Goal: Use online tool/utility: Utilize a website feature to perform a specific function

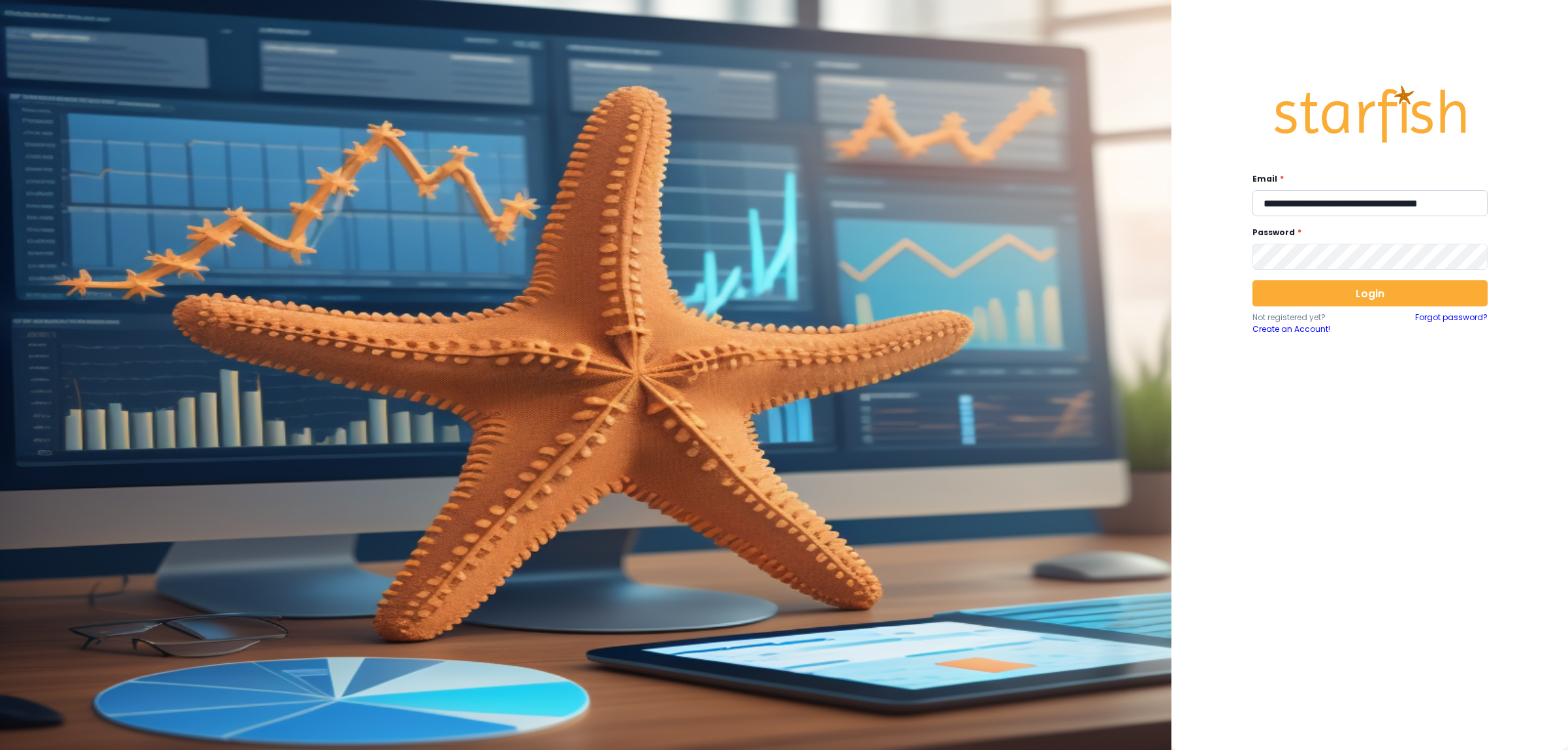
click at [1344, 200] on input "**********" at bounding box center [1370, 203] width 235 height 26
type input "**********"
click at [1359, 288] on button "Login" at bounding box center [1370, 293] width 235 height 26
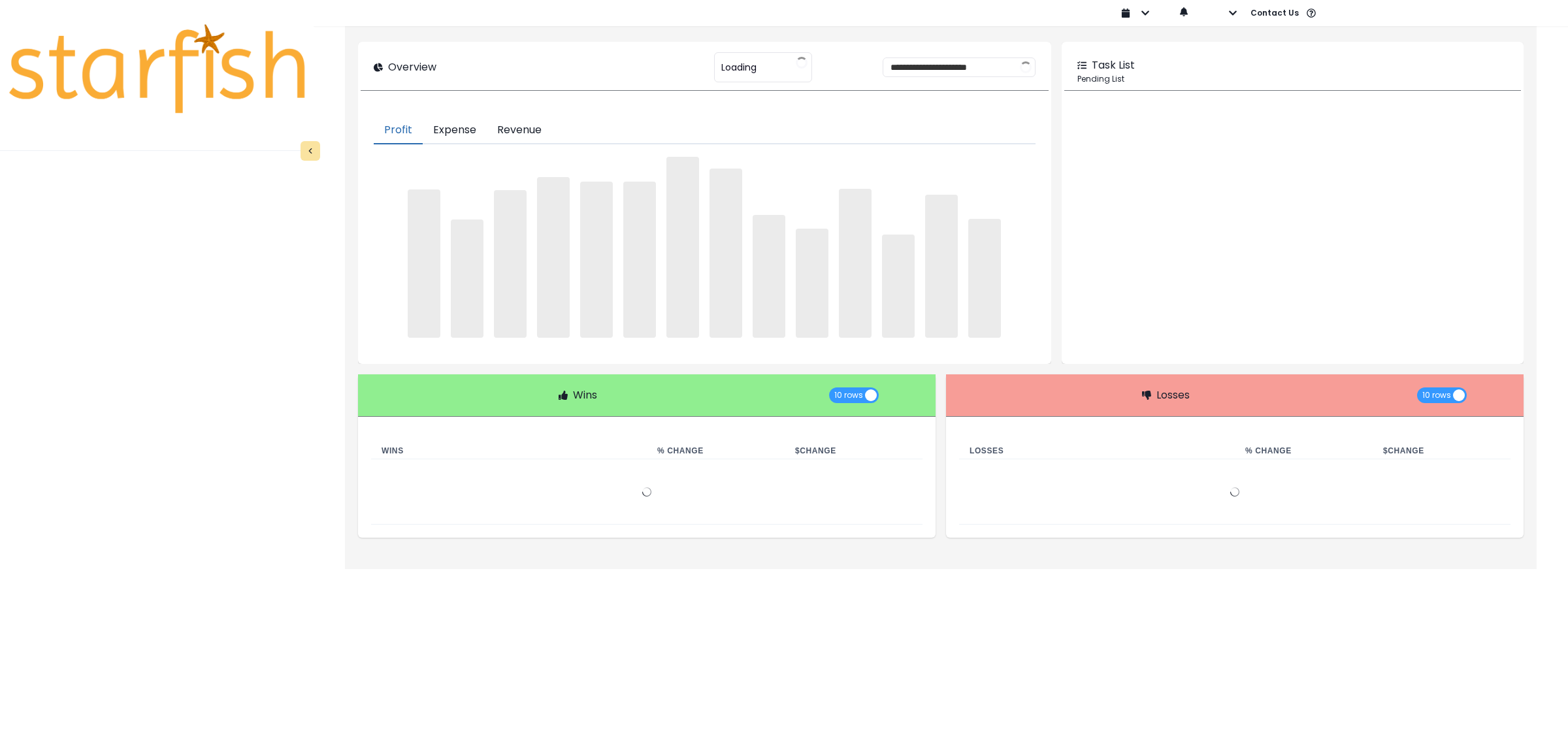
type input "********"
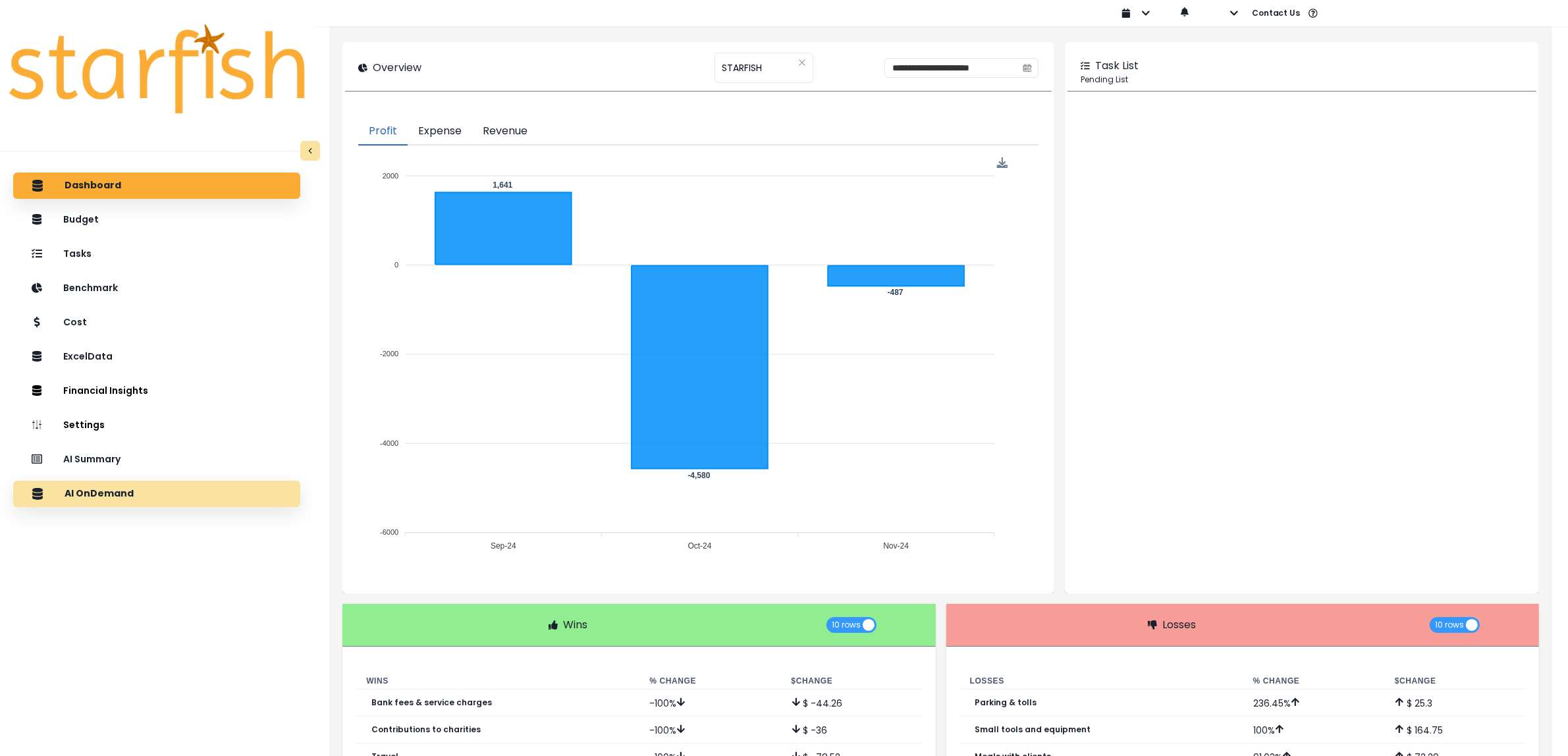
click at [129, 498] on p "AI OnDemand" at bounding box center [99, 493] width 69 height 12
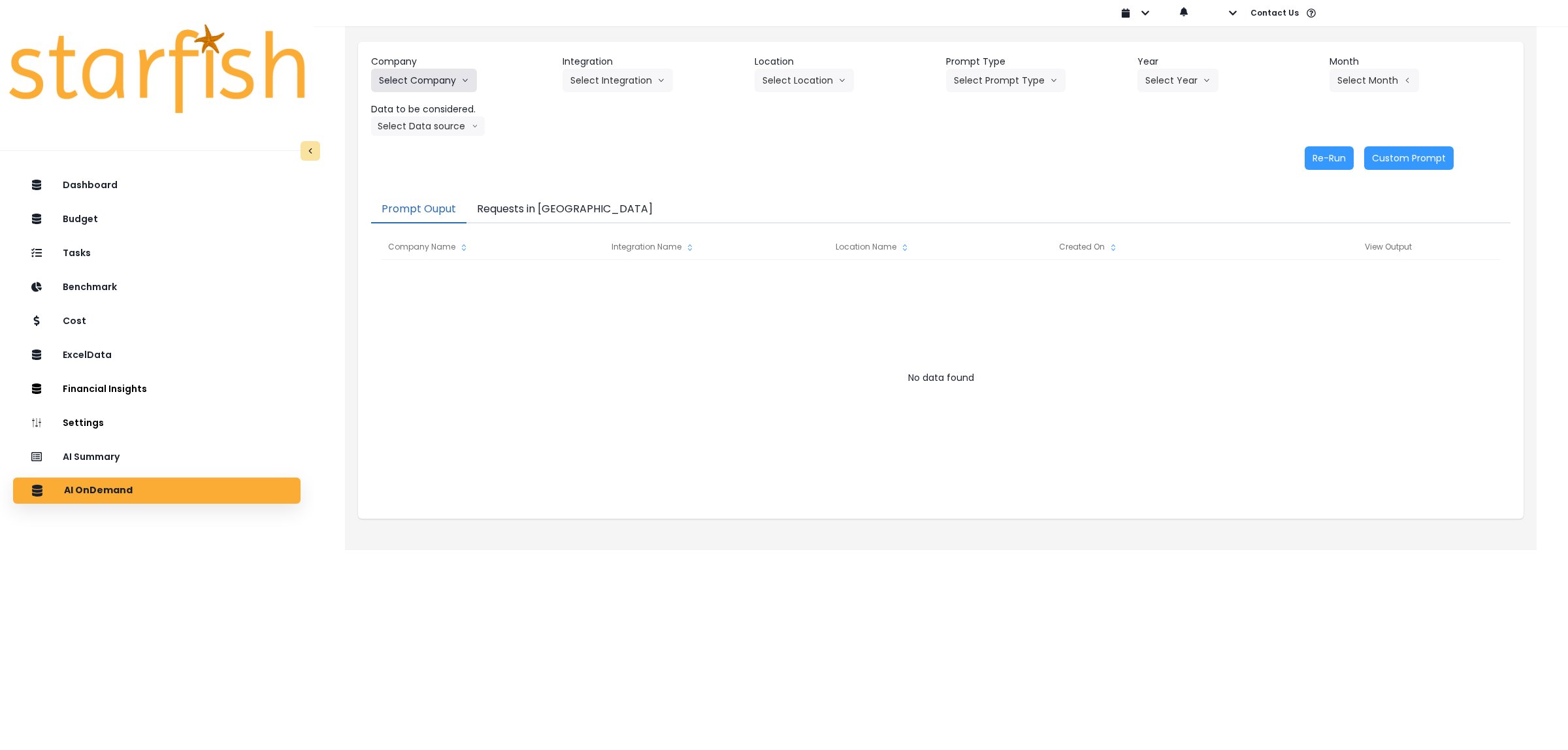
click at [441, 86] on button "Select Company" at bounding box center [424, 81] width 106 height 23
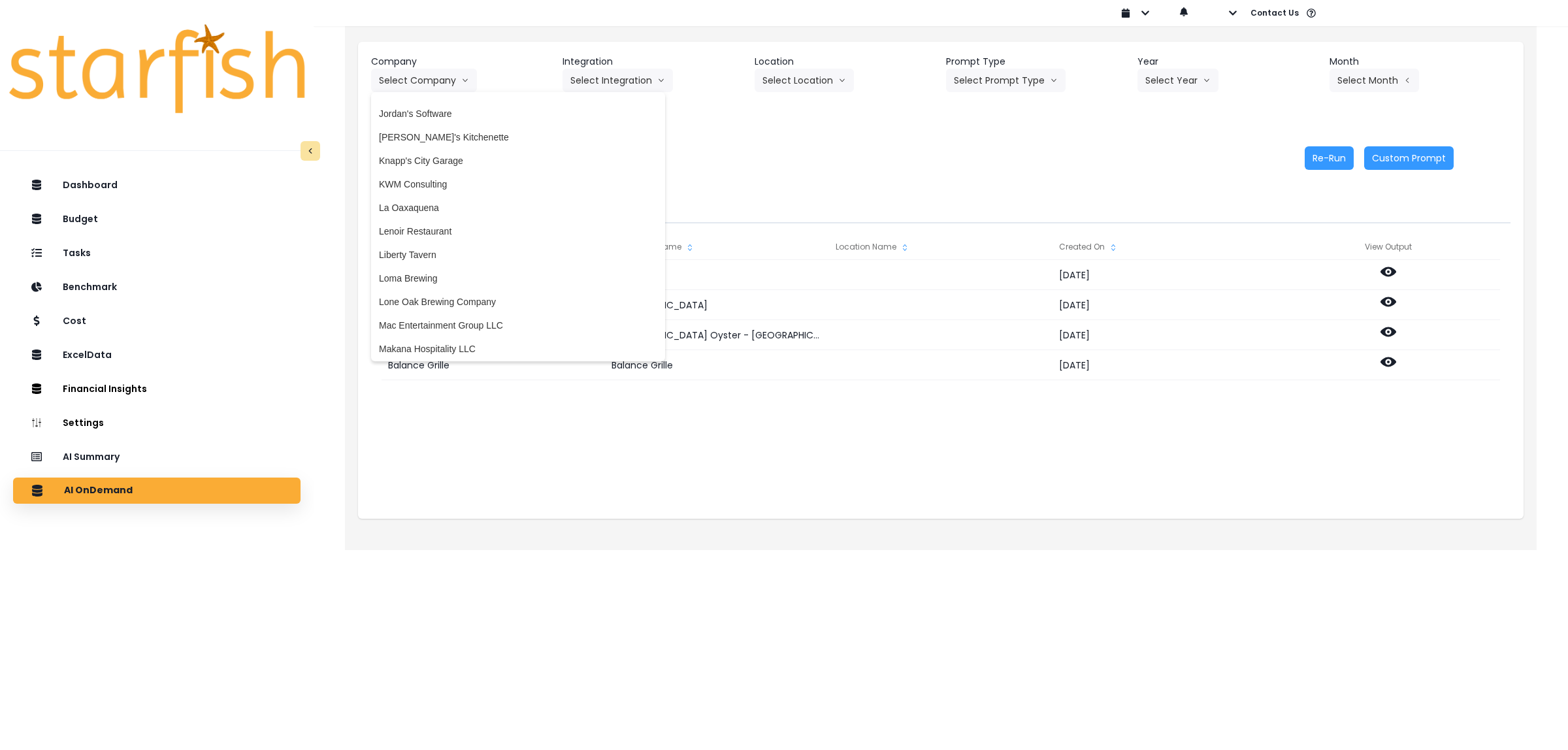
scroll to position [1675, 0]
click at [476, 169] on span "Knapp's City Garage" at bounding box center [518, 172] width 278 height 13
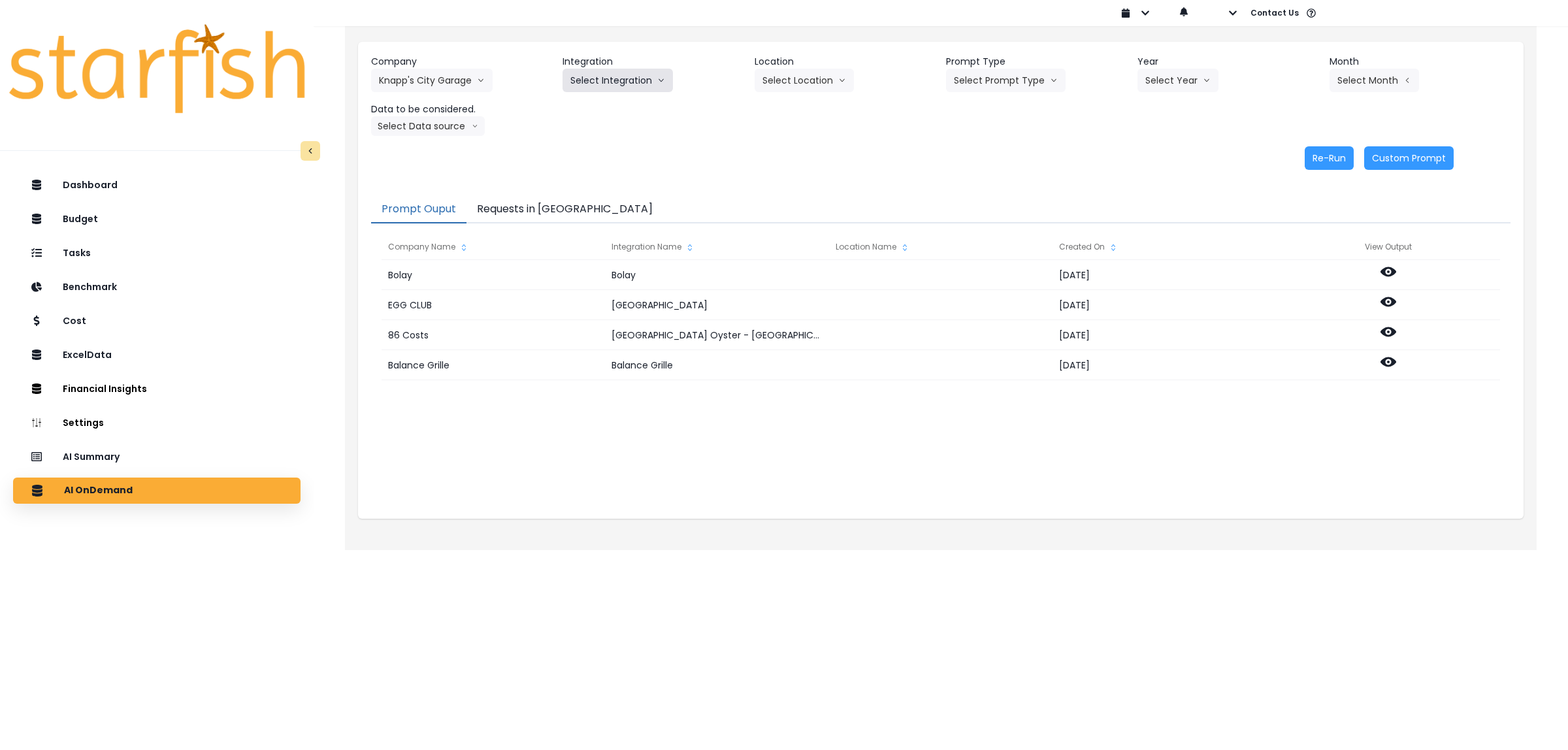
click at [624, 85] on button "Select Integration" at bounding box center [617, 81] width 110 height 23
click at [614, 105] on span "Quickbooks" at bounding box center [594, 107] width 47 height 13
click at [798, 85] on button "Select Location" at bounding box center [804, 81] width 99 height 23
click at [795, 108] on span "All Locations" at bounding box center [788, 107] width 52 height 13
click at [1024, 78] on button "Select Prompt Type" at bounding box center [1006, 81] width 120 height 23
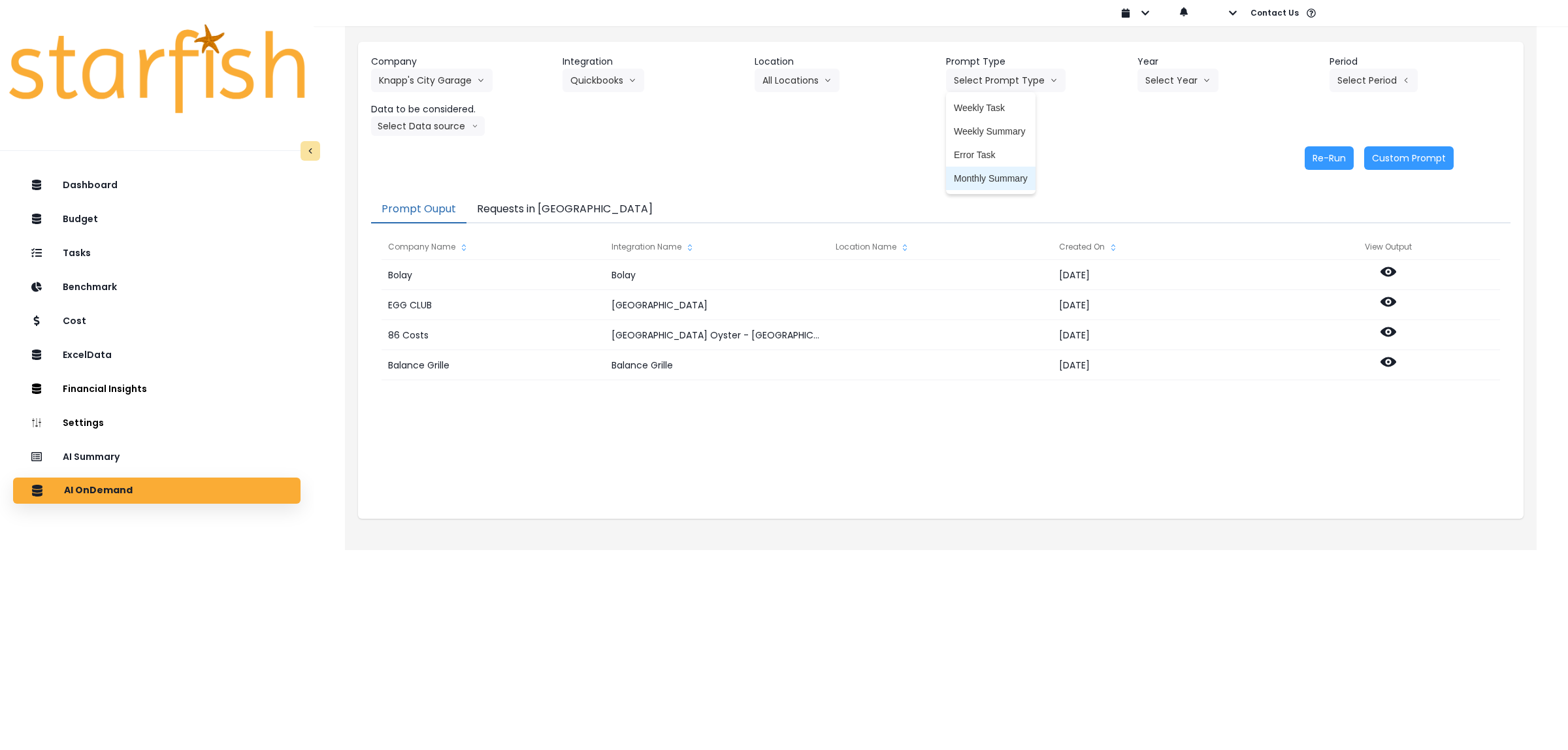
click at [987, 172] on span "Monthly Summary" at bounding box center [990, 178] width 74 height 13
click at [1189, 76] on button "Select Year" at bounding box center [1178, 81] width 81 height 23
click at [1154, 155] on span "2025" at bounding box center [1155, 154] width 20 height 13
click at [1373, 83] on button "Select Period" at bounding box center [1374, 81] width 88 height 23
click at [1360, 83] on button "Select Period" at bounding box center [1374, 81] width 88 height 23
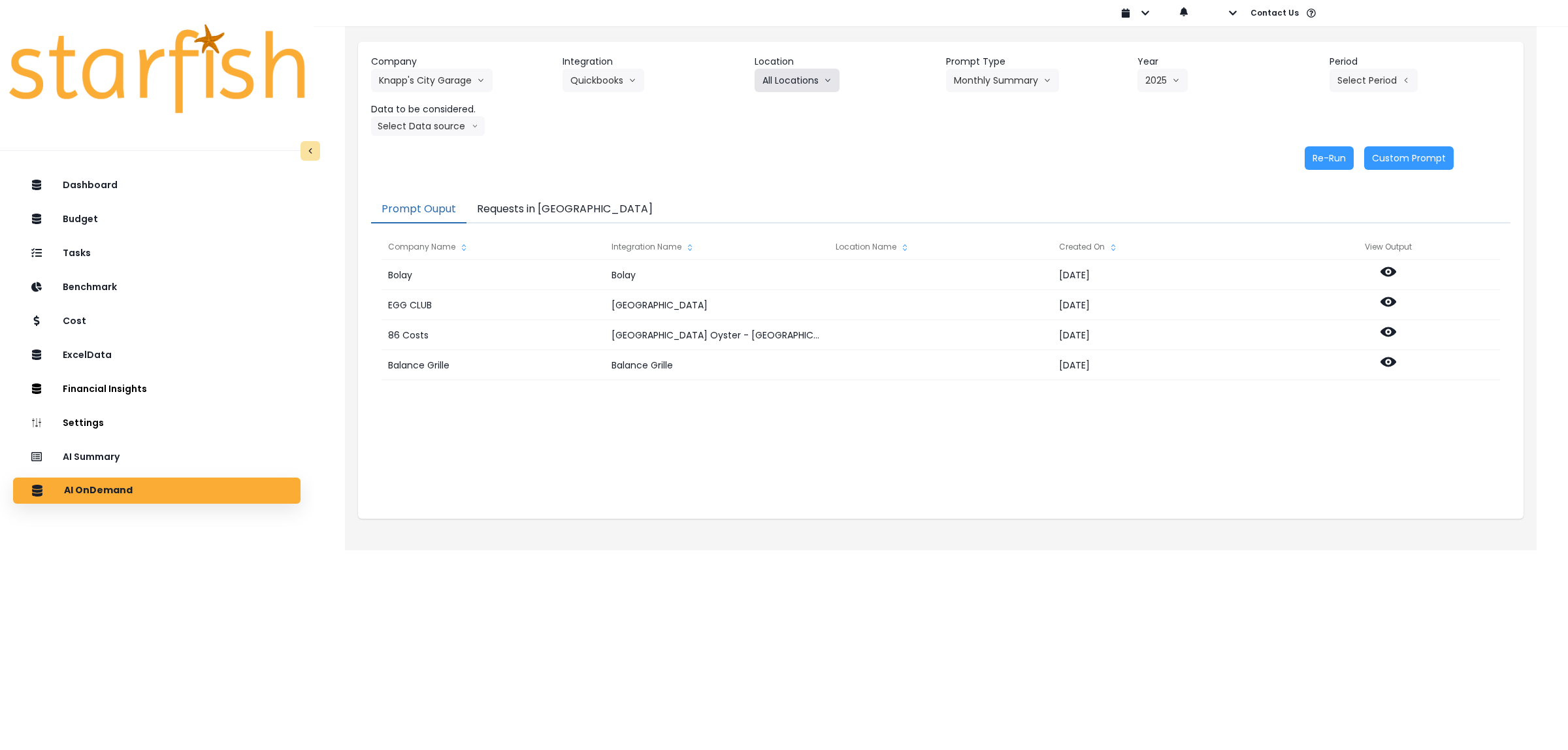
click at [822, 80] on button "All Locations" at bounding box center [796, 81] width 85 height 23
click at [787, 107] on span "All Locations" at bounding box center [788, 107] width 52 height 13
click at [1357, 76] on button "Select Period" at bounding box center [1374, 81] width 88 height 23
click at [1403, 78] on icon "arrow left line" at bounding box center [1406, 80] width 8 height 13
click at [1388, 83] on button "Select Period" at bounding box center [1374, 81] width 88 height 23
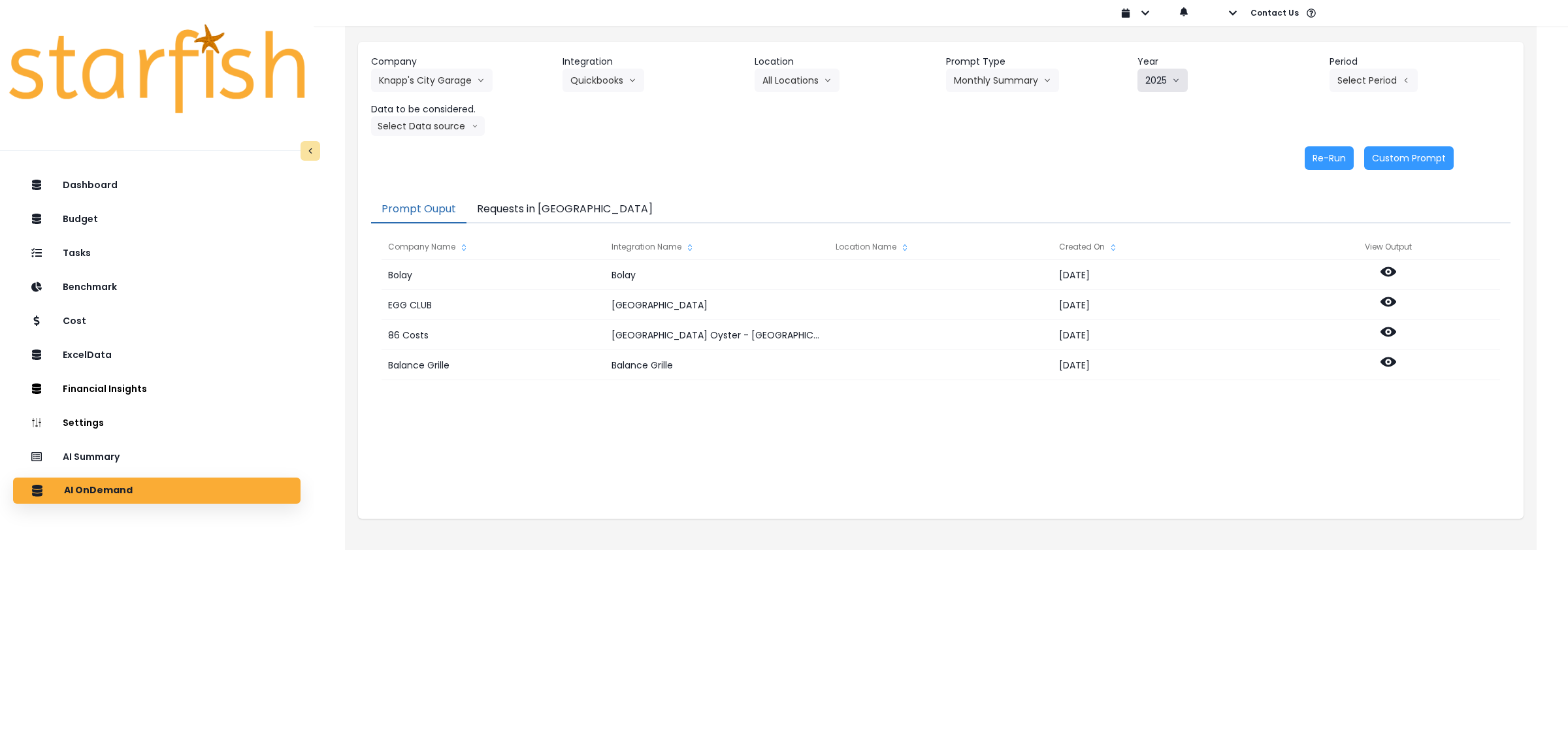
click at [1176, 82] on icon "arrow down line" at bounding box center [1177, 81] width 6 height 3
click at [1158, 126] on span "2024" at bounding box center [1155, 131] width 20 height 13
click at [1366, 81] on button "Select Period" at bounding box center [1374, 81] width 88 height 23
click at [1406, 77] on icon "arrow left line" at bounding box center [1406, 80] width 8 height 13
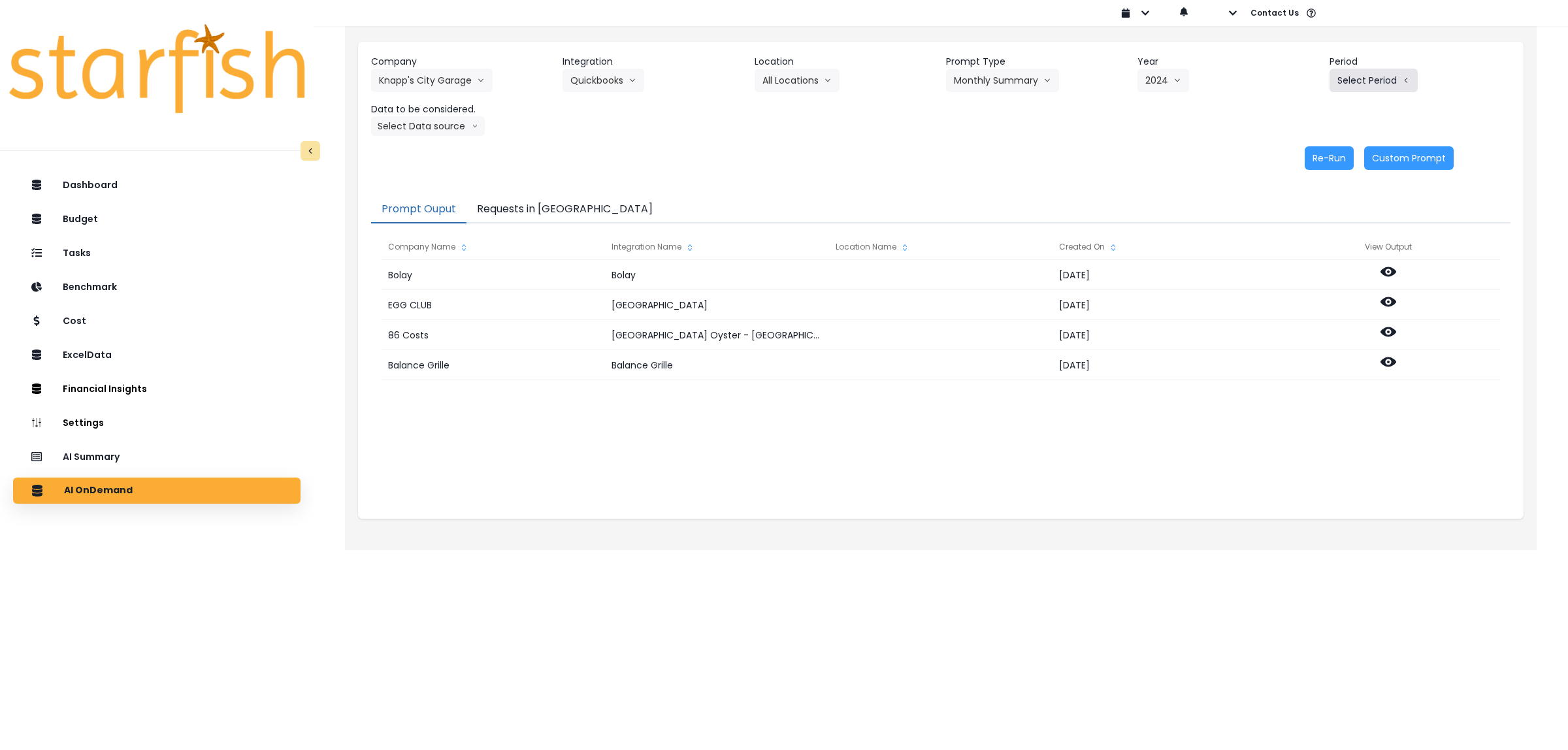
click at [1406, 77] on icon "arrow left line" at bounding box center [1406, 80] width 8 height 13
click at [1370, 78] on button "Select Period" at bounding box center [1374, 81] width 88 height 23
click at [946, 157] on div "Re-Run Custom Prompt" at bounding box center [912, 158] width 1083 height 23
click at [468, 85] on button "Knapp's City Garage" at bounding box center [432, 81] width 122 height 23
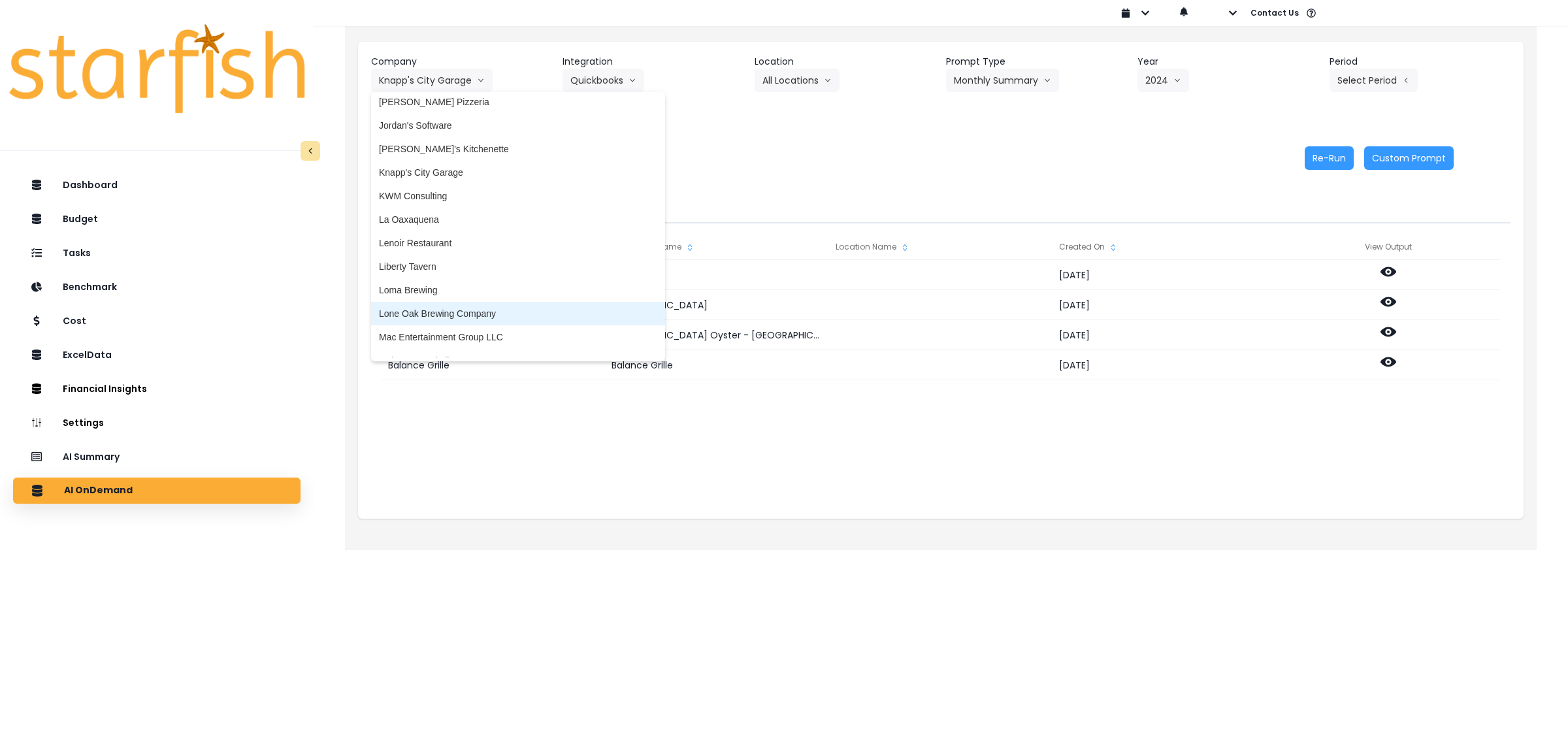
click at [452, 310] on span "Lone Oak Brewing Company" at bounding box center [518, 313] width 278 height 13
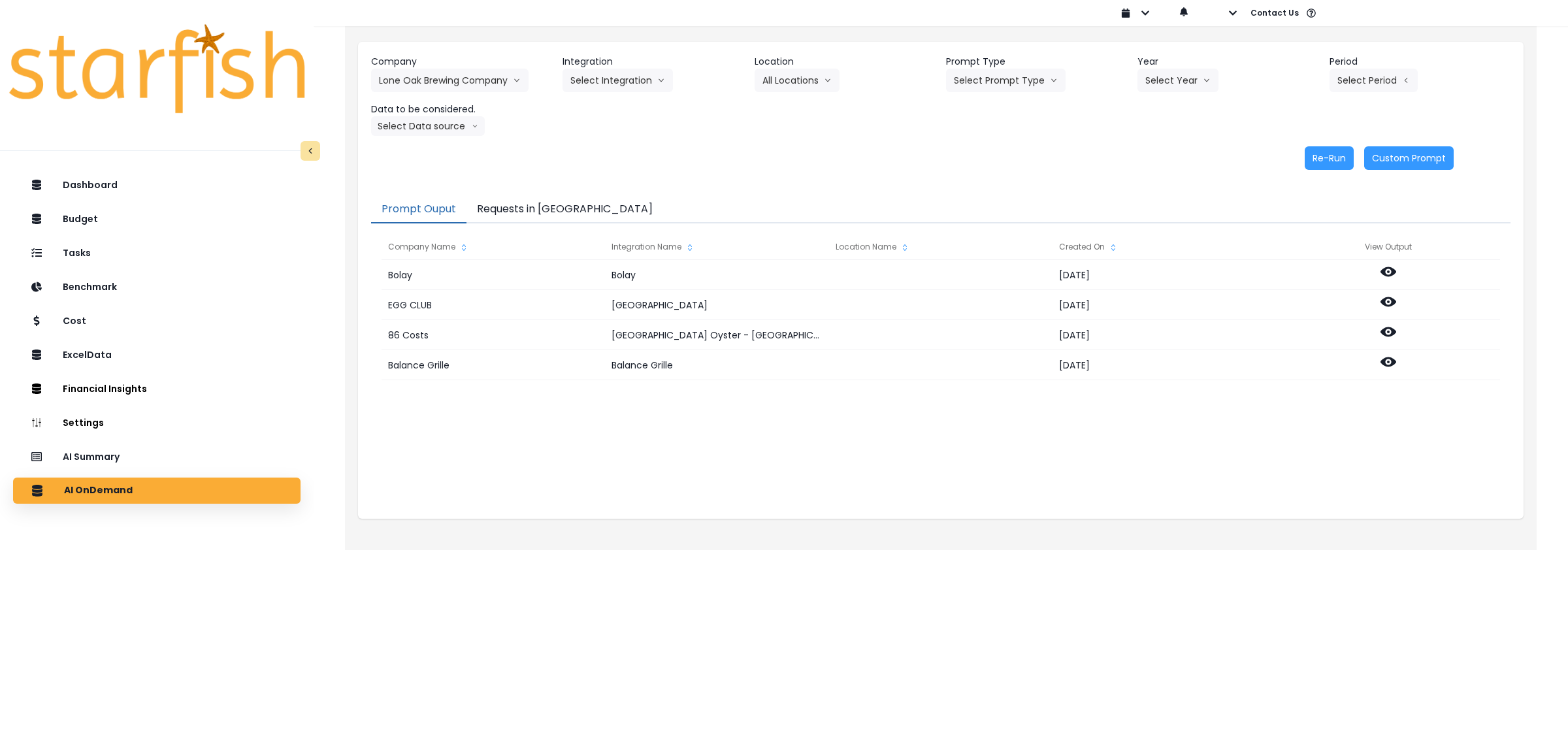
click at [737, 157] on div "Re-Run Custom Prompt" at bounding box center [912, 158] width 1083 height 23
click at [611, 83] on button "Select Integration" at bounding box center [617, 81] width 110 height 23
click at [608, 106] on span "Lone Oak Brewing Company, LLC" at bounding box center [639, 107] width 138 height 13
click at [805, 86] on button "Select Location" at bounding box center [804, 81] width 99 height 23
click at [791, 106] on span "All Locations" at bounding box center [788, 107] width 52 height 13
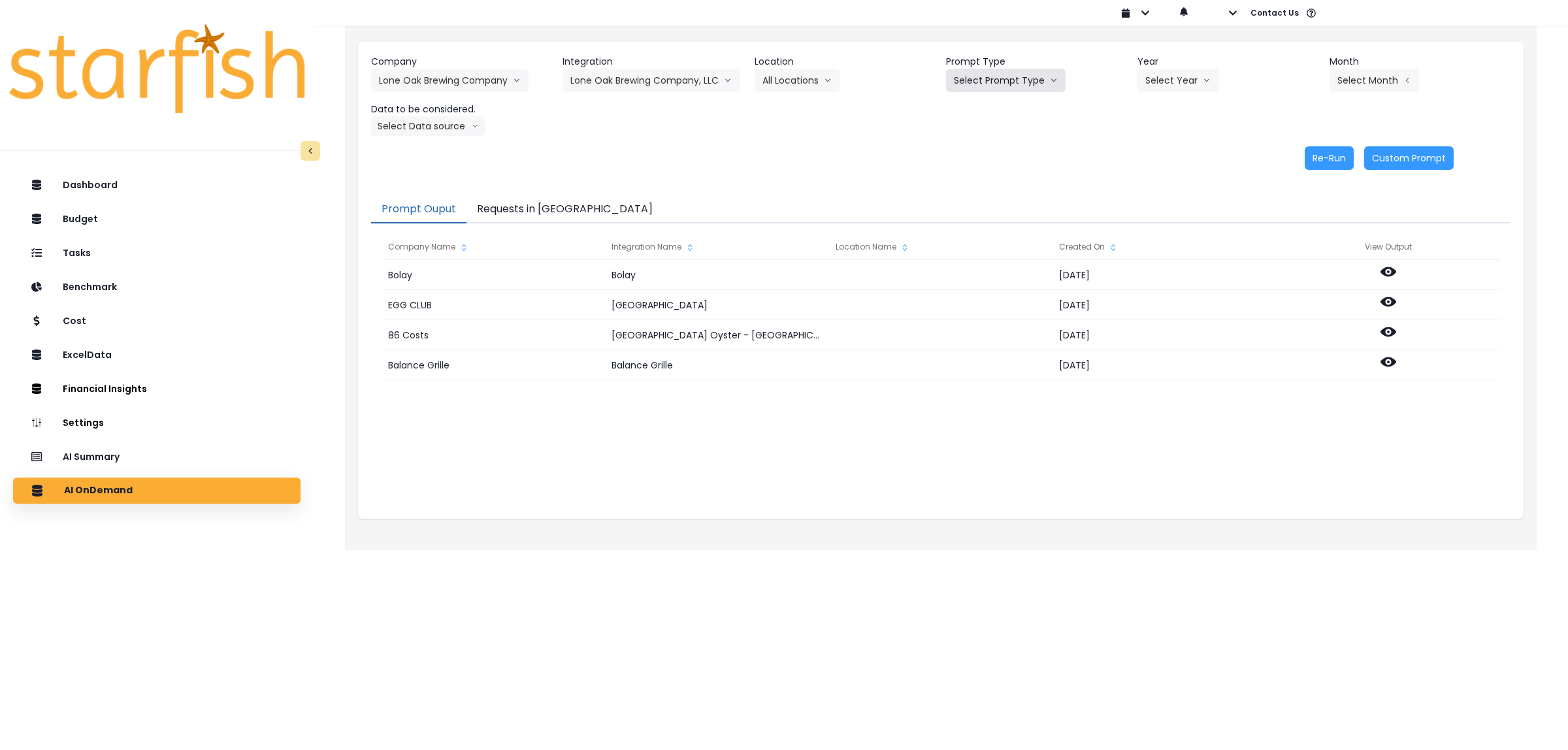
click at [991, 77] on button "Select Prompt Type" at bounding box center [1006, 81] width 120 height 23
click at [984, 178] on span "Monthly Summary" at bounding box center [990, 178] width 74 height 13
click at [469, 87] on button "Lone Oak Brewing Company" at bounding box center [449, 81] width 158 height 23
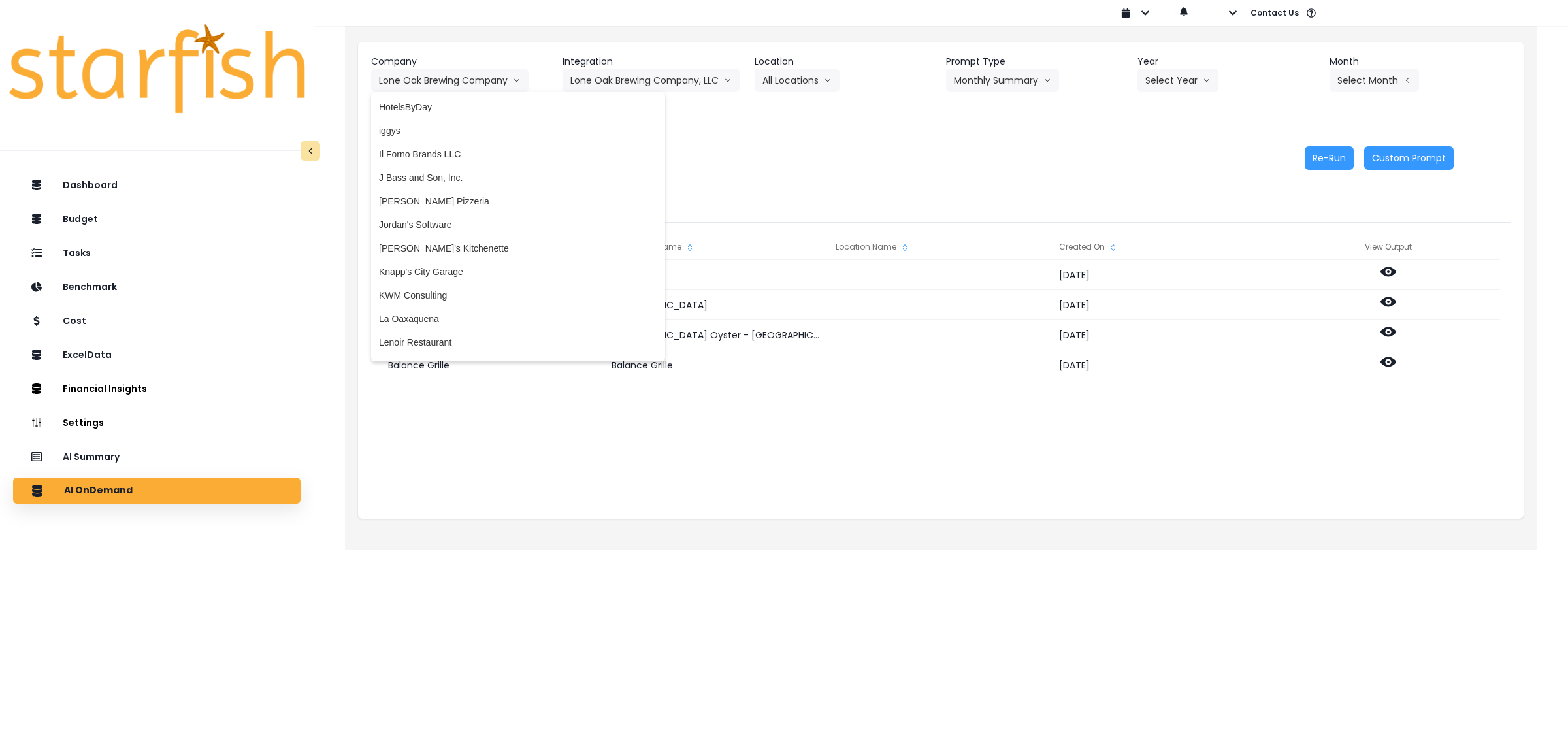
scroll to position [1588, 0]
click at [461, 258] on span "Knapp's City Garage" at bounding box center [518, 259] width 278 height 13
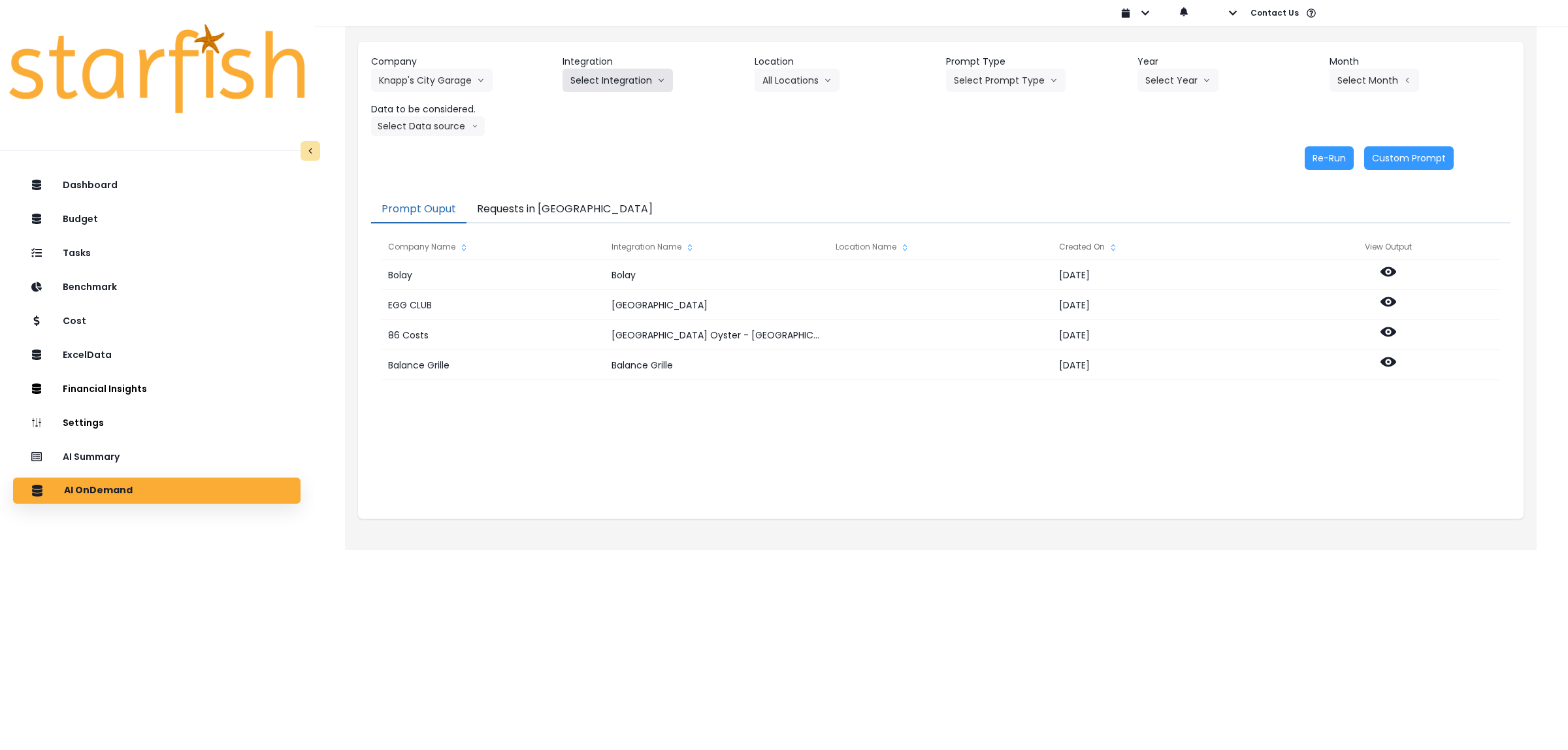
click at [646, 81] on button "Select Integration" at bounding box center [617, 81] width 110 height 23
click at [619, 105] on li "Quickbooks" at bounding box center [594, 108] width 63 height 23
click at [814, 85] on button "Select Location" at bounding box center [804, 81] width 99 height 23
click at [782, 108] on span "All Locations" at bounding box center [788, 107] width 52 height 13
click at [995, 83] on button "Select Prompt Type" at bounding box center [1006, 81] width 120 height 23
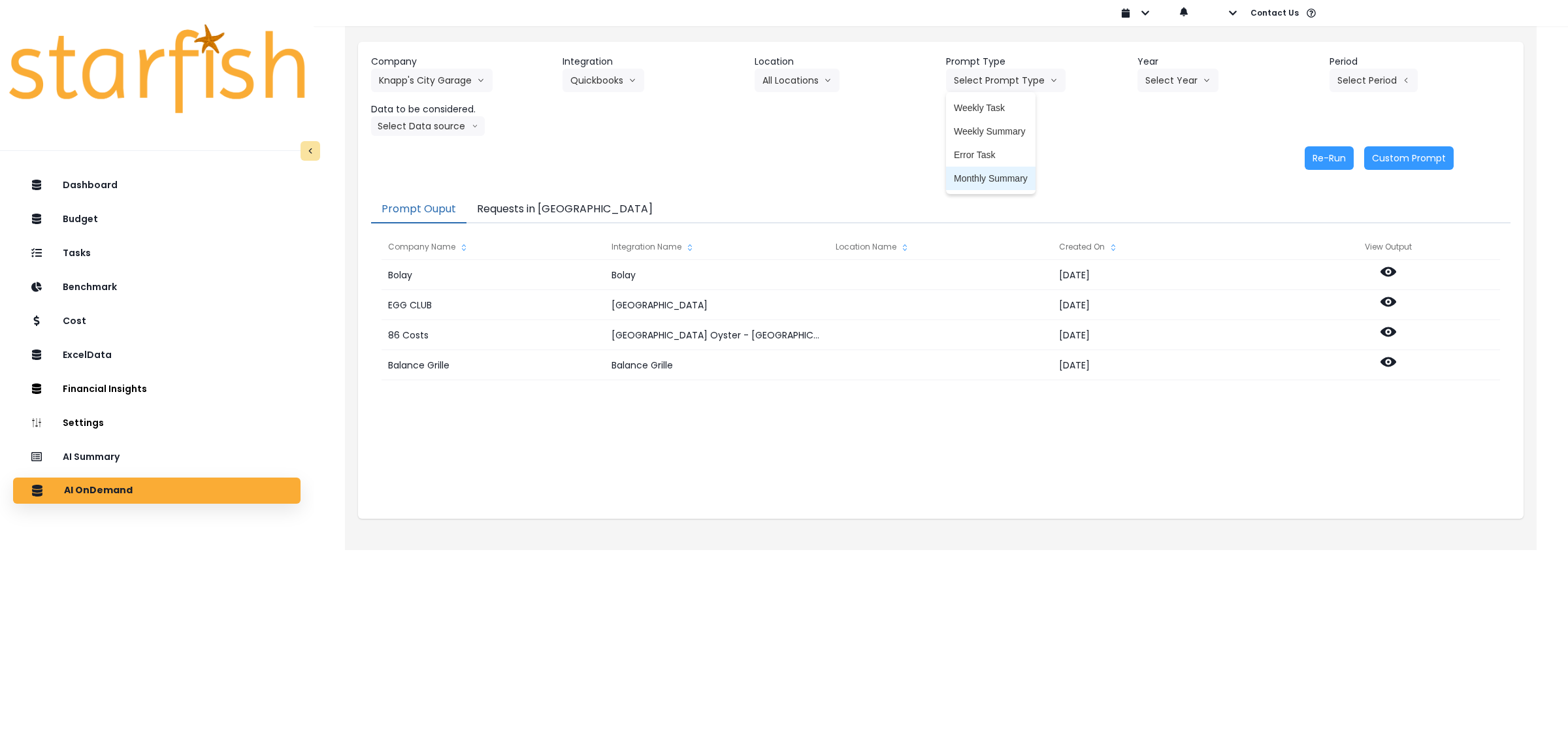
click at [986, 177] on span "Monthly Summary" at bounding box center [990, 178] width 74 height 13
click at [1185, 82] on button "Select Year" at bounding box center [1178, 81] width 81 height 23
click at [1156, 152] on span "2025" at bounding box center [1155, 154] width 20 height 13
click at [1380, 83] on button "Select Period" at bounding box center [1374, 81] width 88 height 23
click at [1357, 83] on button "Select Period" at bounding box center [1374, 81] width 88 height 23
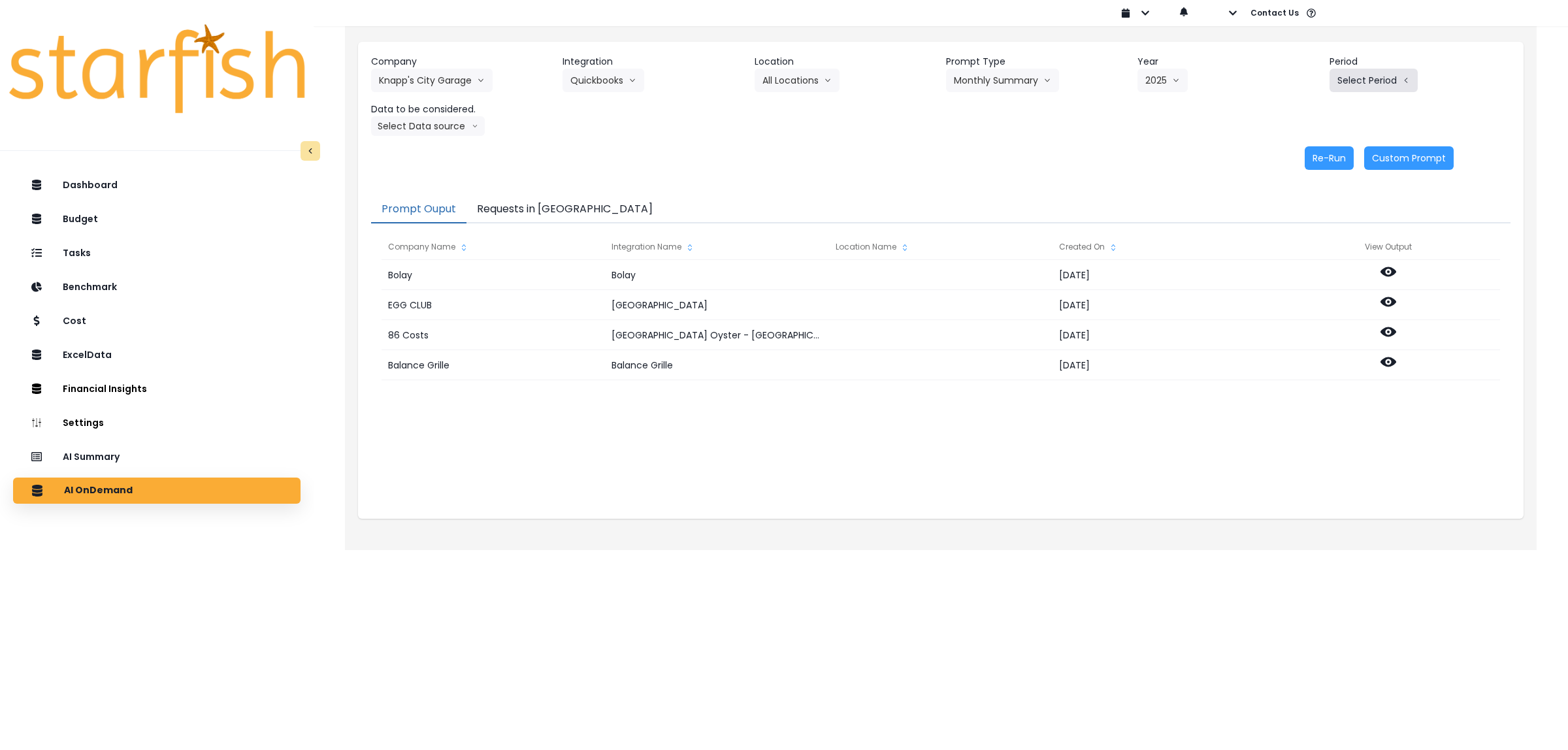
click at [1357, 83] on button "Select Period" at bounding box center [1374, 81] width 88 height 23
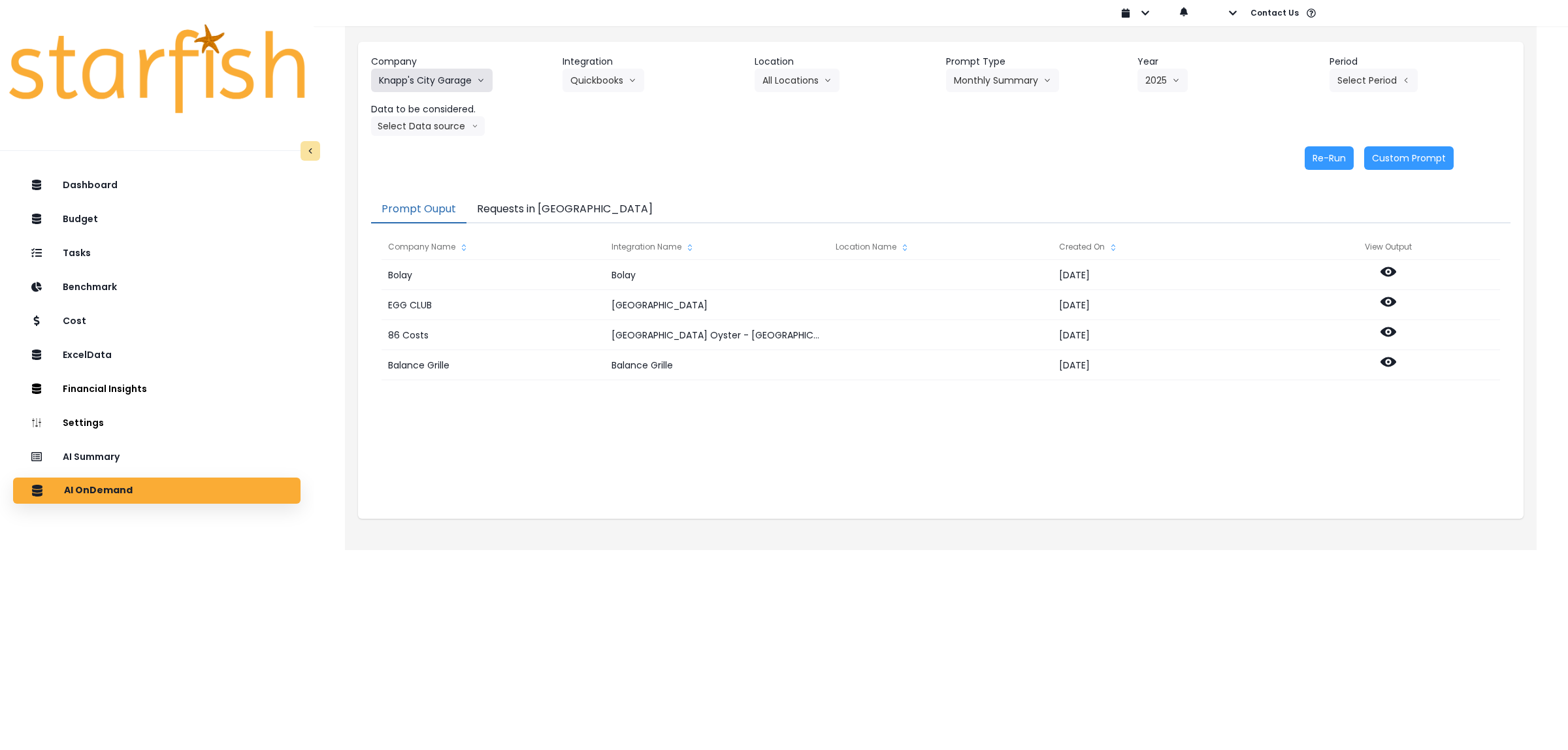
click at [431, 86] on button "Knapp's City Garage" at bounding box center [432, 81] width 122 height 23
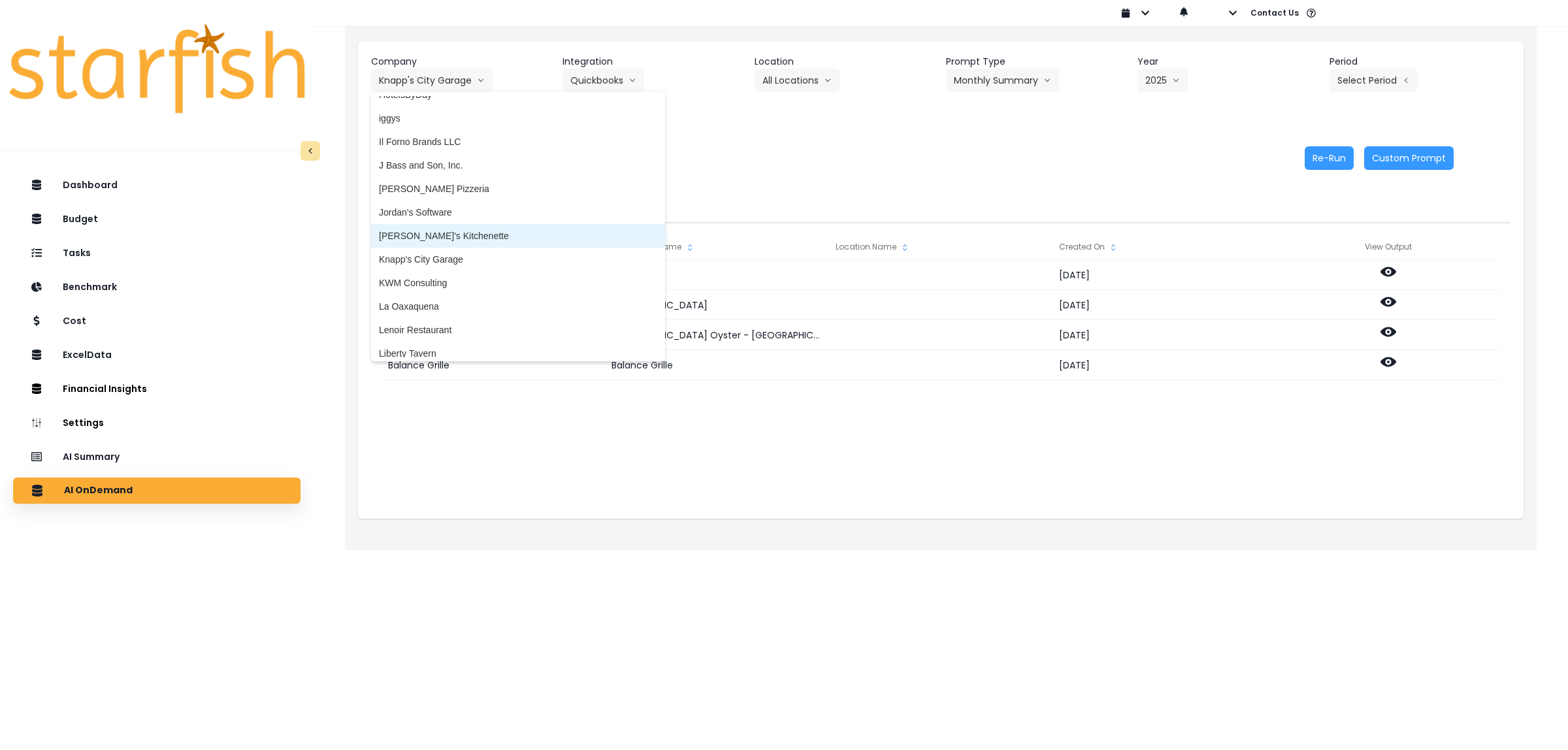
click at [427, 235] on span "[PERSON_NAME]'s Kitchenette" at bounding box center [518, 235] width 278 height 13
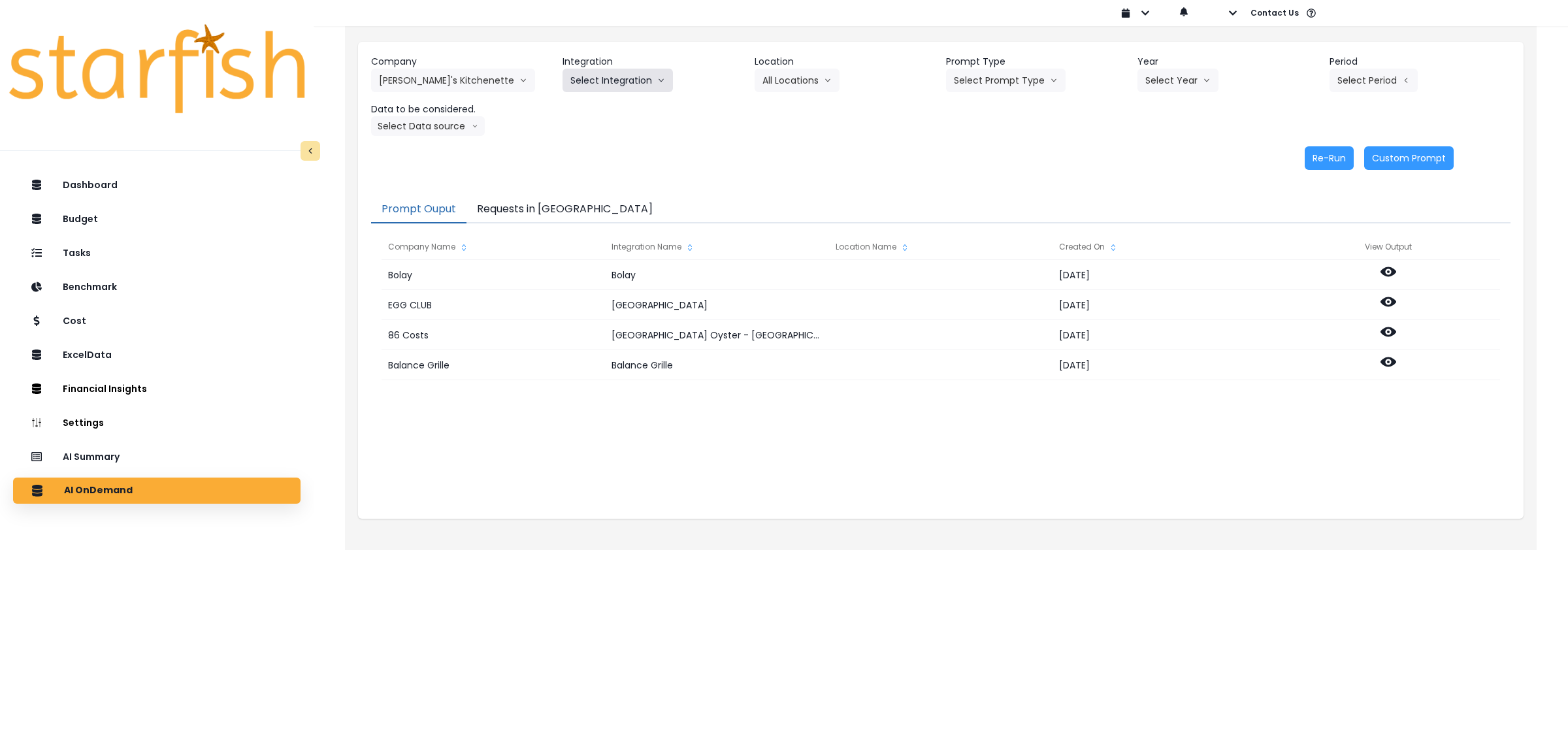
click at [593, 88] on button "Select Integration" at bounding box center [617, 81] width 110 height 23
click at [585, 111] on span "Kalei's Kitchenette QBO" at bounding box center [647, 107] width 153 height 13
click at [772, 82] on button "Select Location" at bounding box center [809, 81] width 99 height 23
click at [778, 111] on span "All Locations" at bounding box center [792, 107] width 52 height 13
click at [988, 83] on button "Select Prompt Type" at bounding box center [1010, 81] width 120 height 23
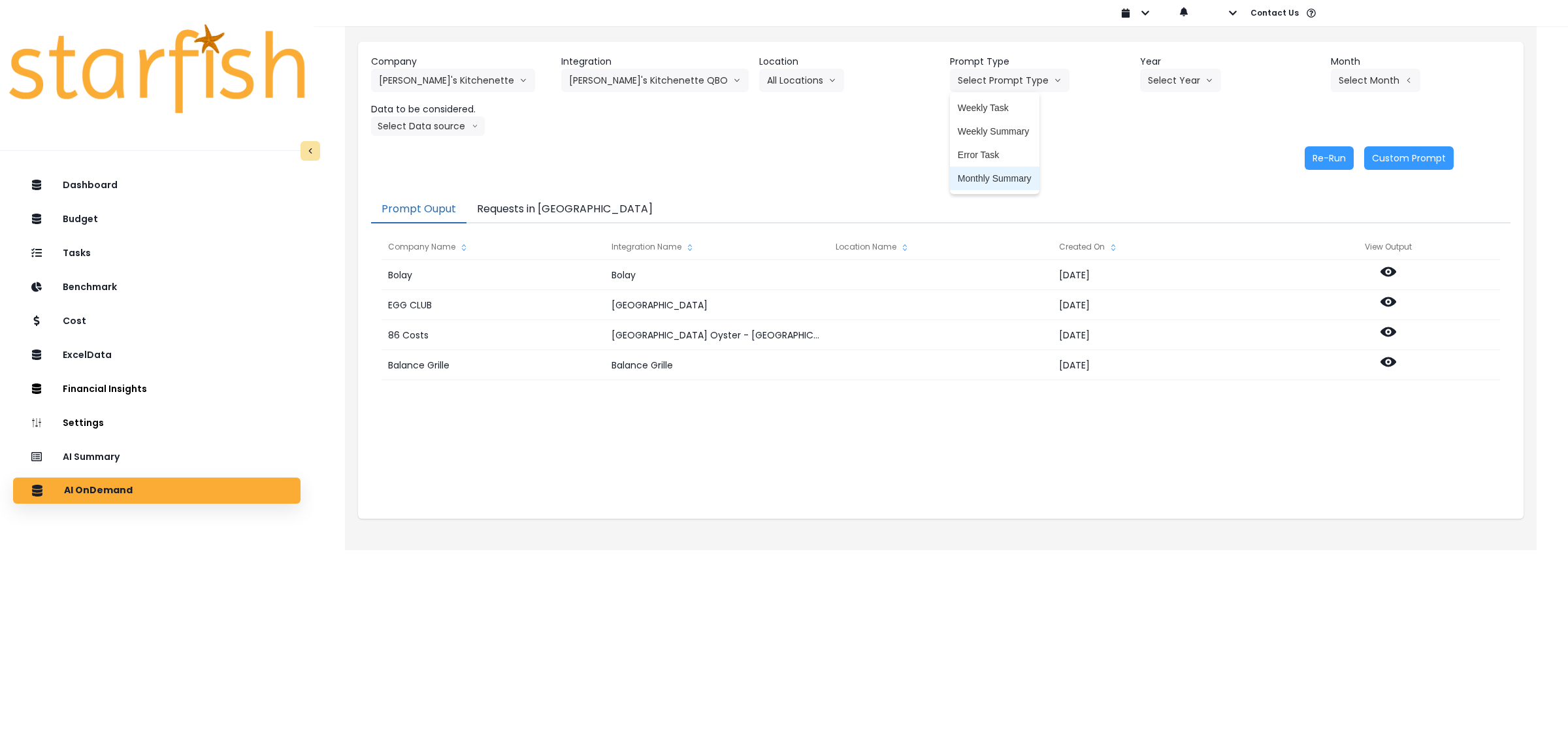
click at [984, 172] on span "Monthly Summary" at bounding box center [994, 178] width 74 height 13
click at [1157, 85] on button "Select Year" at bounding box center [1180, 81] width 81 height 23
click at [1155, 151] on span "2025" at bounding box center [1158, 154] width 20 height 13
click at [1360, 81] on button "Select Month" at bounding box center [1375, 81] width 89 height 23
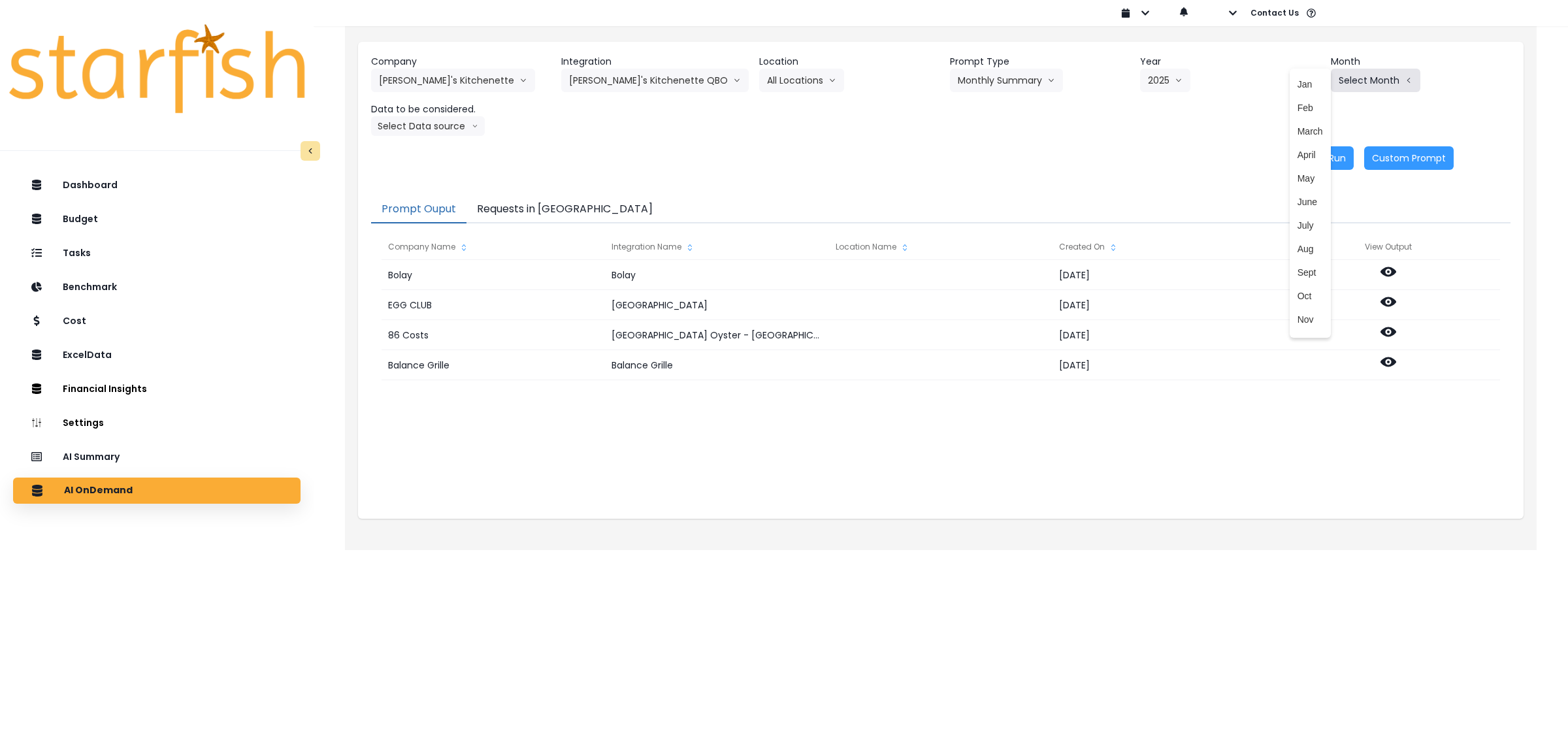
click at [1376, 80] on button "Select Month" at bounding box center [1375, 81] width 89 height 23
click at [1297, 327] on span "Dec" at bounding box center [1310, 322] width 25 height 13
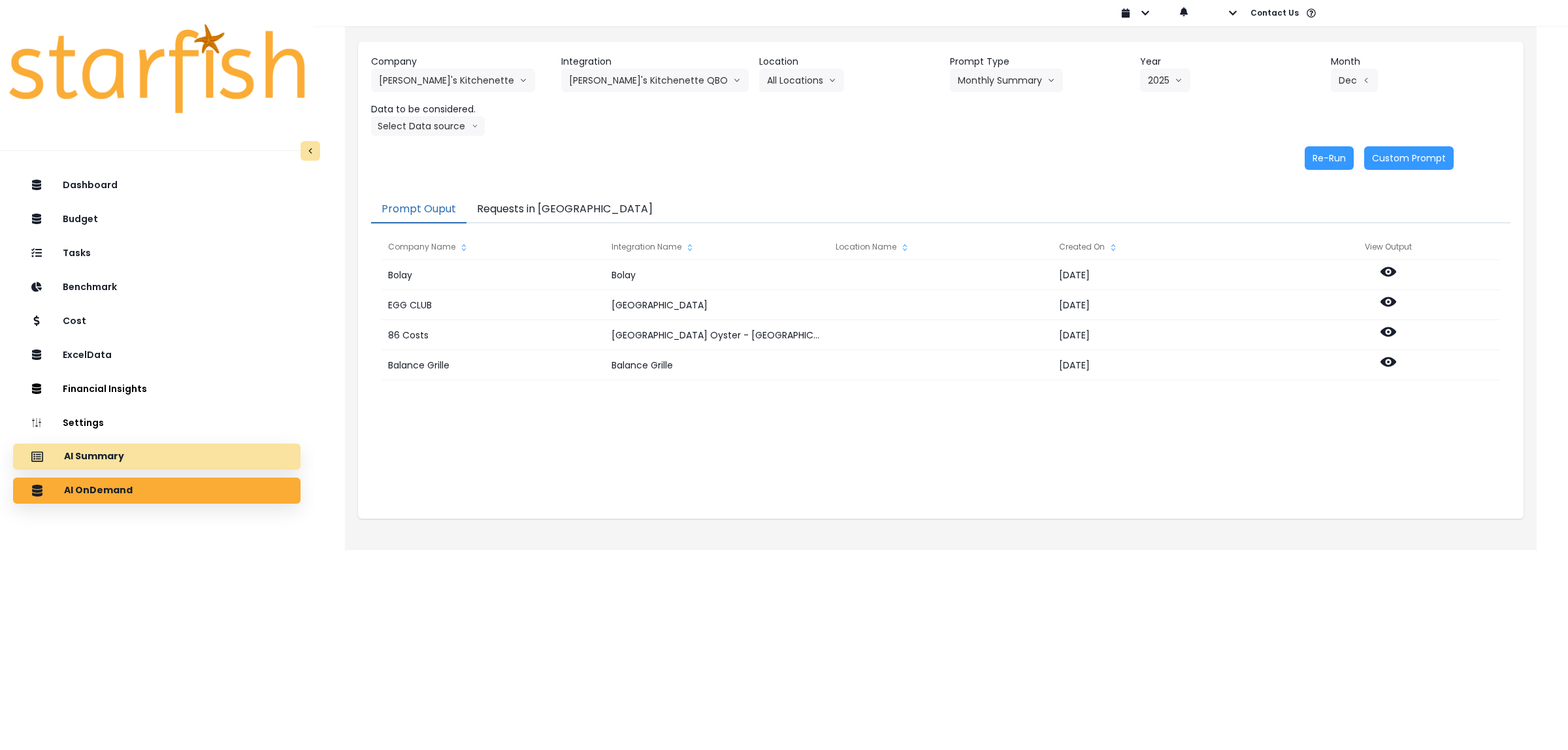
click at [126, 448] on div "AI Summary" at bounding box center [156, 457] width 266 height 28
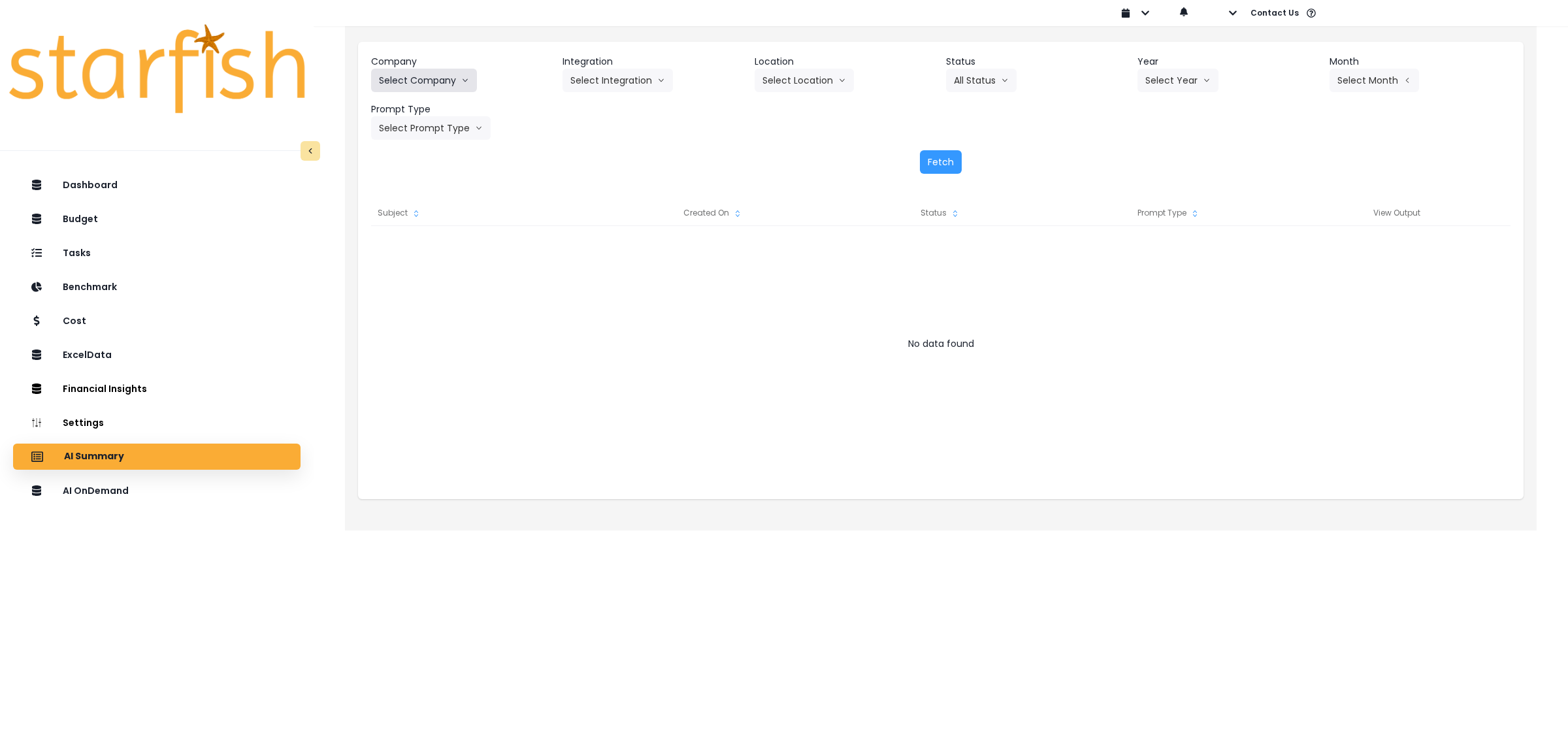
click at [459, 87] on button "Select Company" at bounding box center [424, 81] width 106 height 23
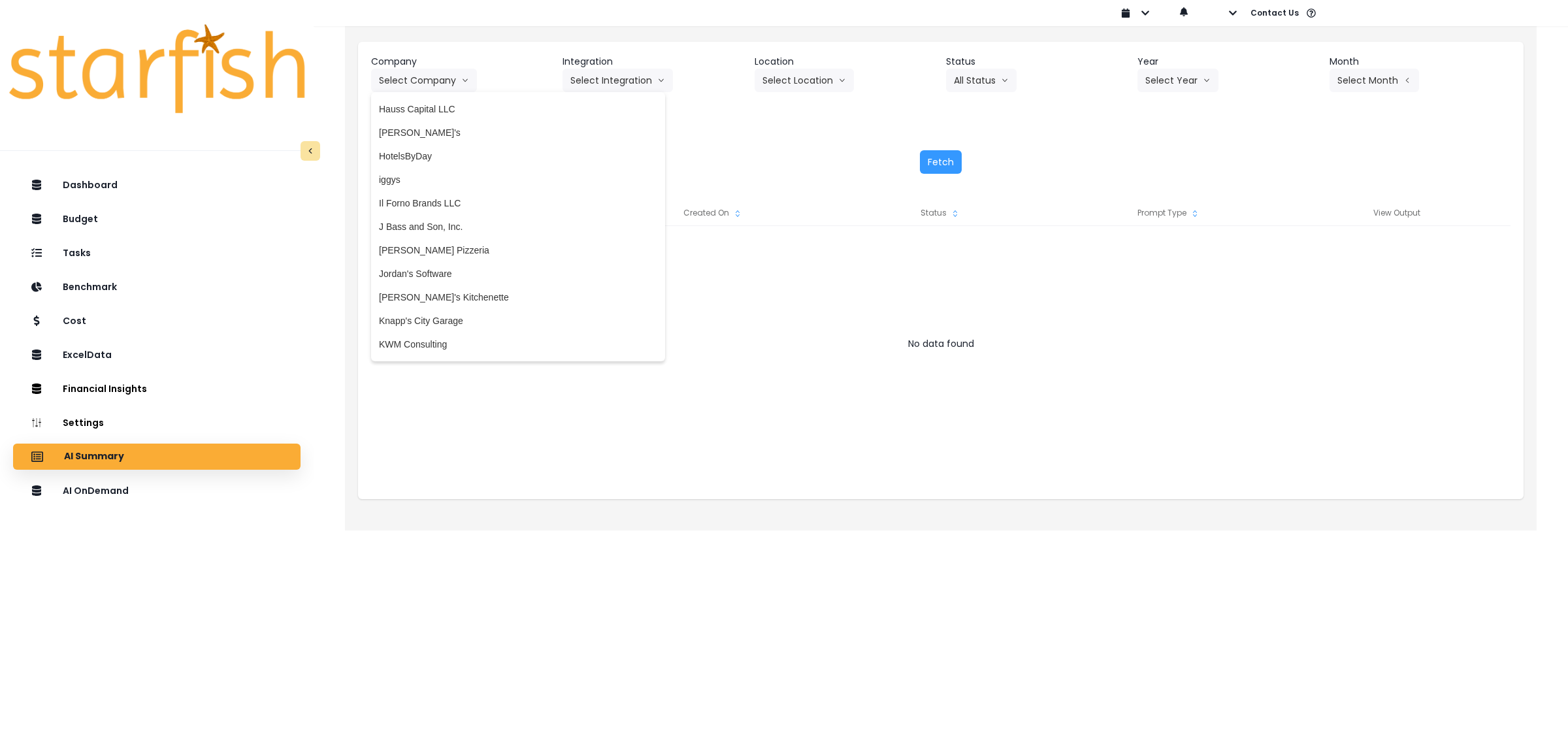
scroll to position [1552, 0]
click at [451, 285] on li "Knapp's City Garage" at bounding box center [518, 296] width 294 height 23
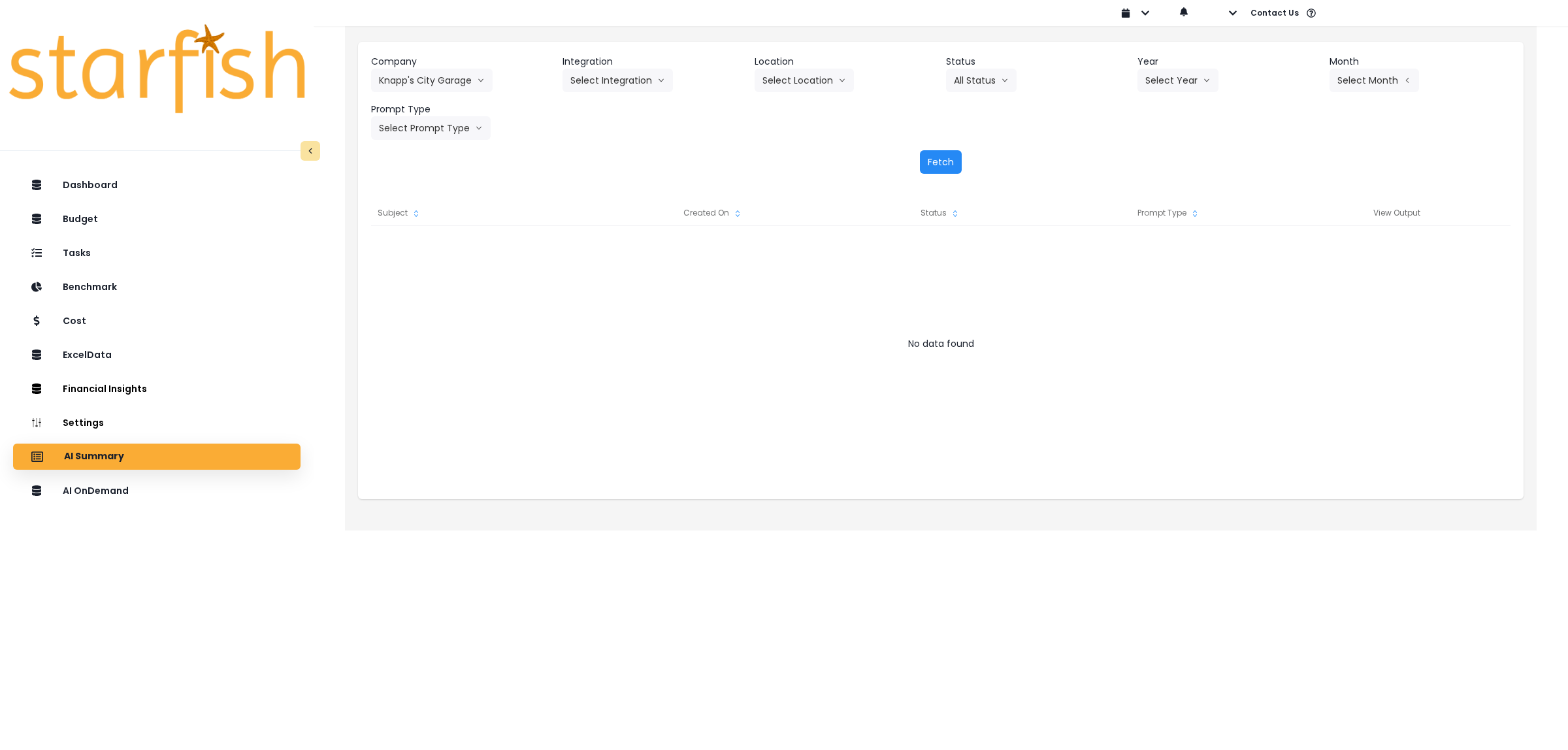
click at [938, 160] on button "Fetch" at bounding box center [940, 162] width 42 height 23
click at [934, 162] on button "Fetch" at bounding box center [940, 162] width 42 height 23
click at [631, 86] on button "Select Integration" at bounding box center [617, 81] width 110 height 23
click at [613, 107] on span "Quickbooks" at bounding box center [594, 107] width 47 height 13
click at [798, 85] on button "Select Location" at bounding box center [804, 81] width 99 height 23
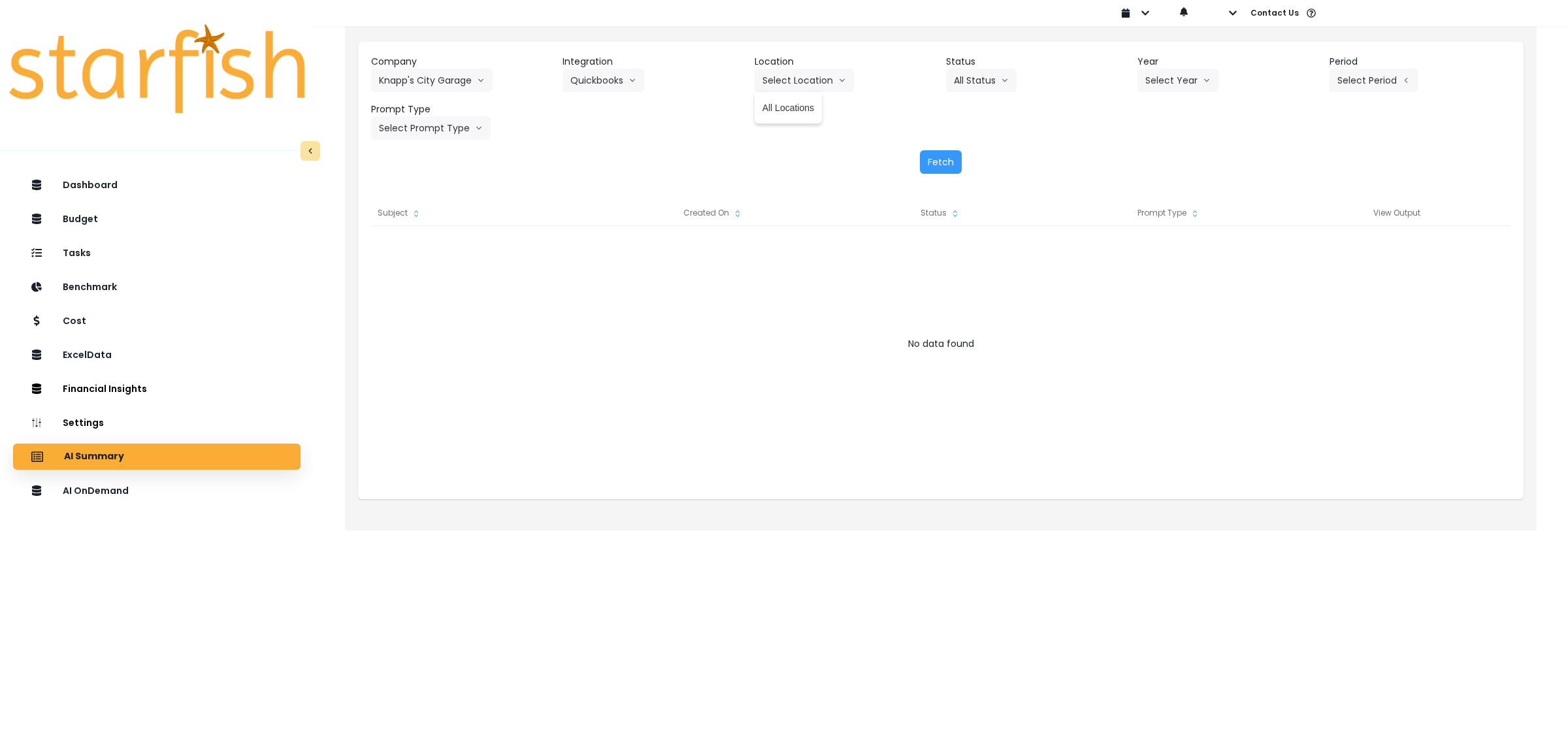
click at [794, 103] on span "All Locations" at bounding box center [788, 107] width 52 height 13
click at [999, 74] on button "All Status" at bounding box center [981, 81] width 71 height 23
click at [108, 497] on div "AI OnDemand" at bounding box center [156, 491] width 266 height 28
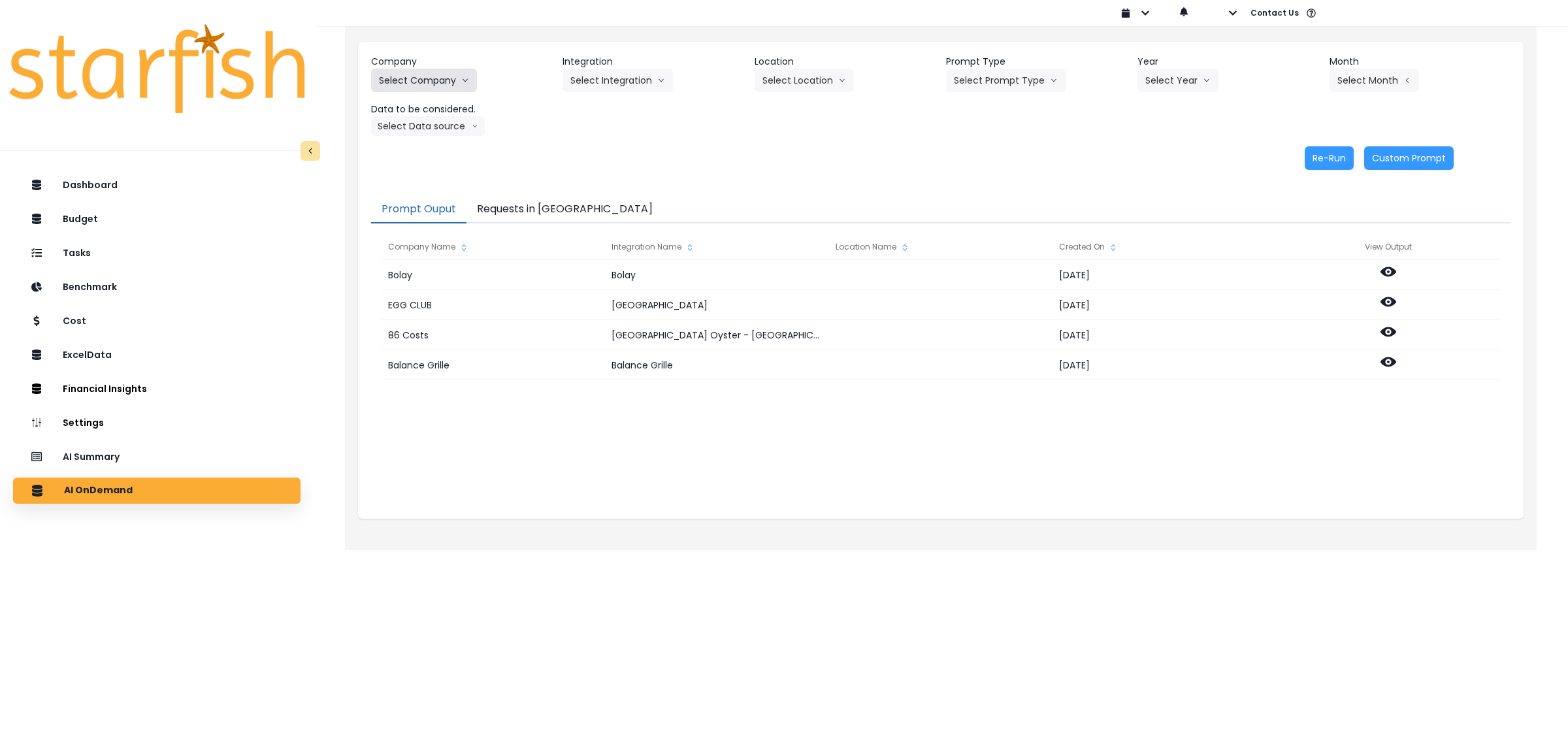
click at [436, 83] on button "Select Company" at bounding box center [424, 81] width 106 height 23
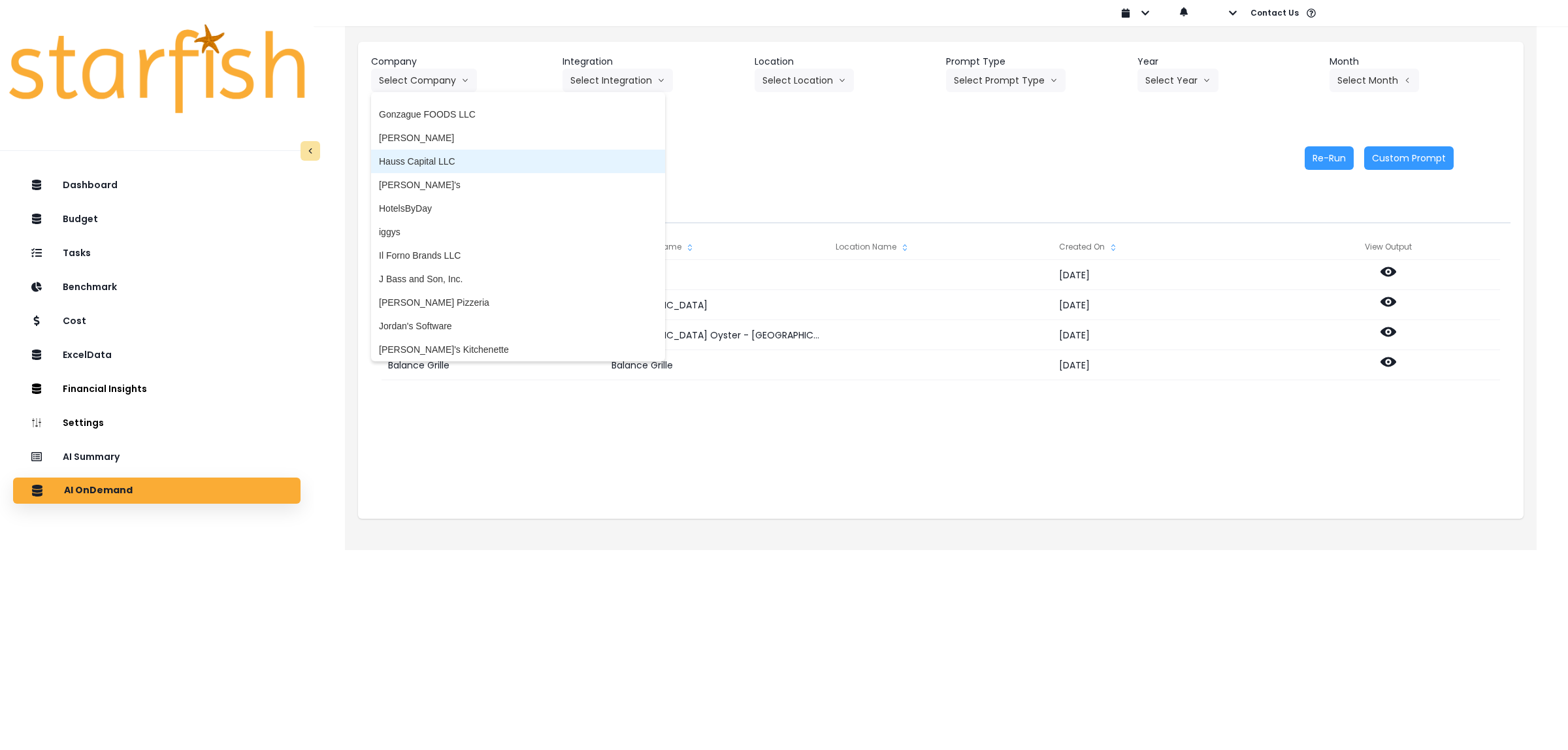
scroll to position [1633, 0]
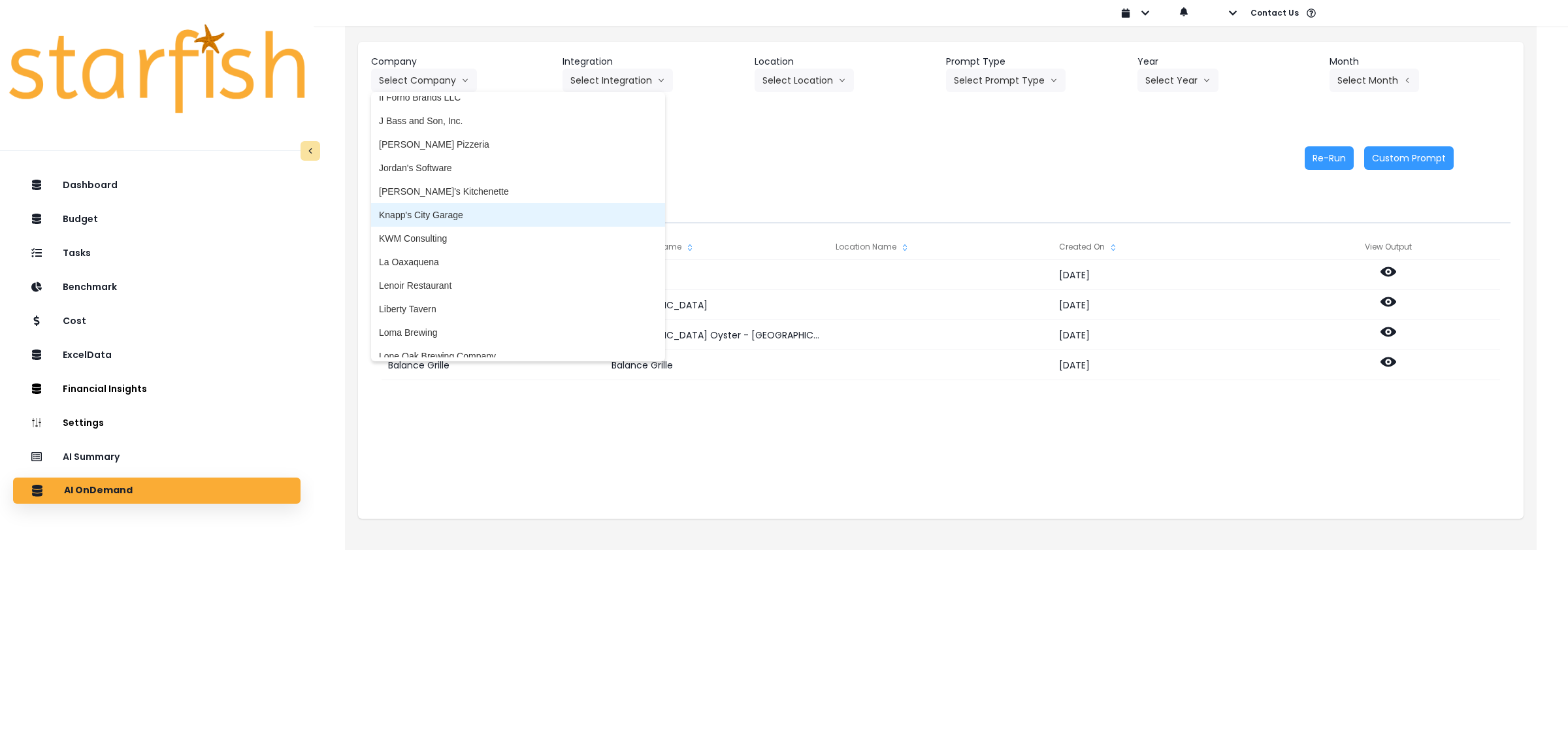
click at [452, 217] on span "Knapp's City Garage" at bounding box center [518, 215] width 278 height 13
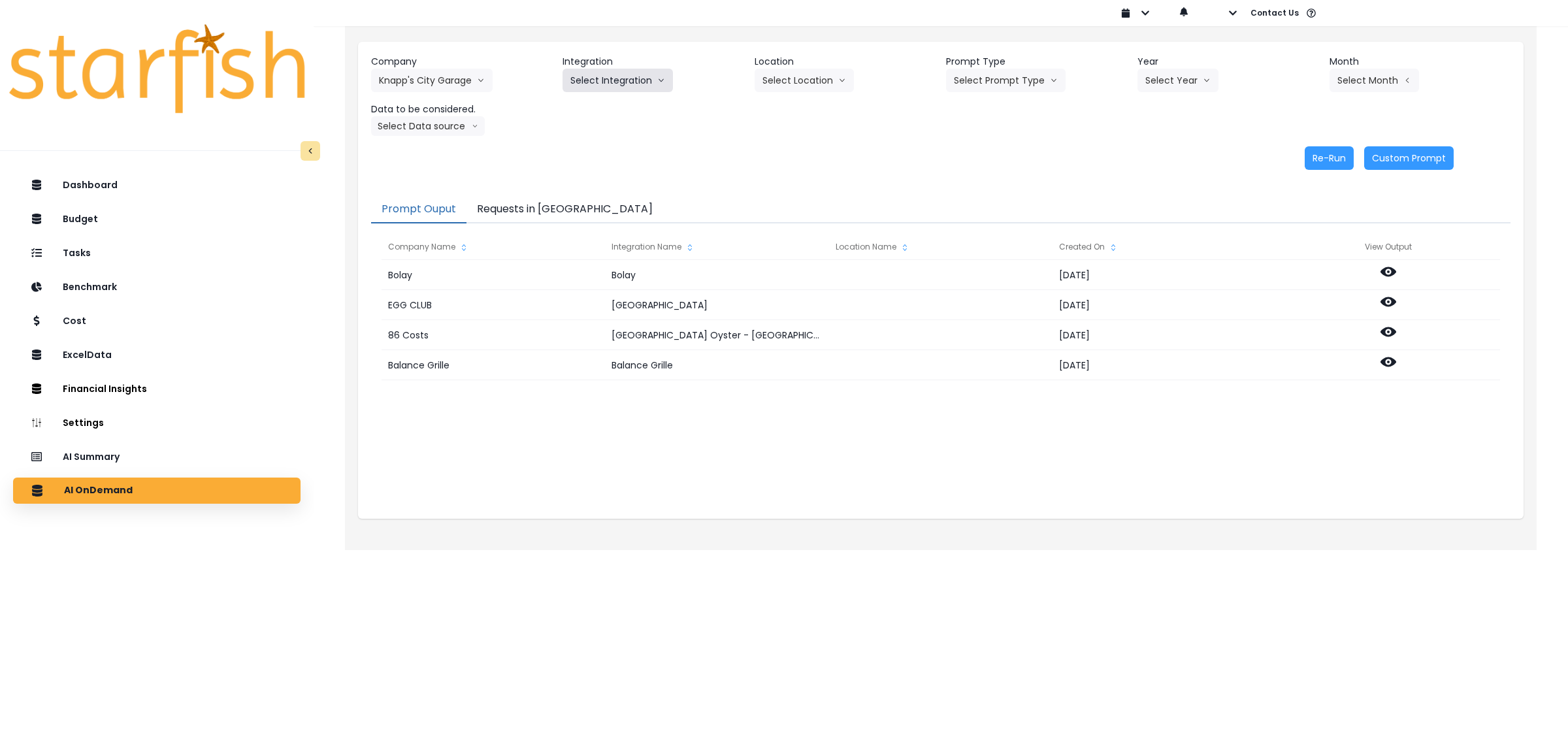
click at [628, 83] on button "Select Integration" at bounding box center [617, 81] width 110 height 23
click at [608, 106] on span "Quickbooks" at bounding box center [594, 107] width 47 height 13
click at [805, 82] on button "Select Location" at bounding box center [804, 81] width 99 height 23
click at [792, 107] on span "All Locations" at bounding box center [788, 107] width 52 height 13
click at [995, 83] on button "Select Prompt Type" at bounding box center [1006, 81] width 120 height 23
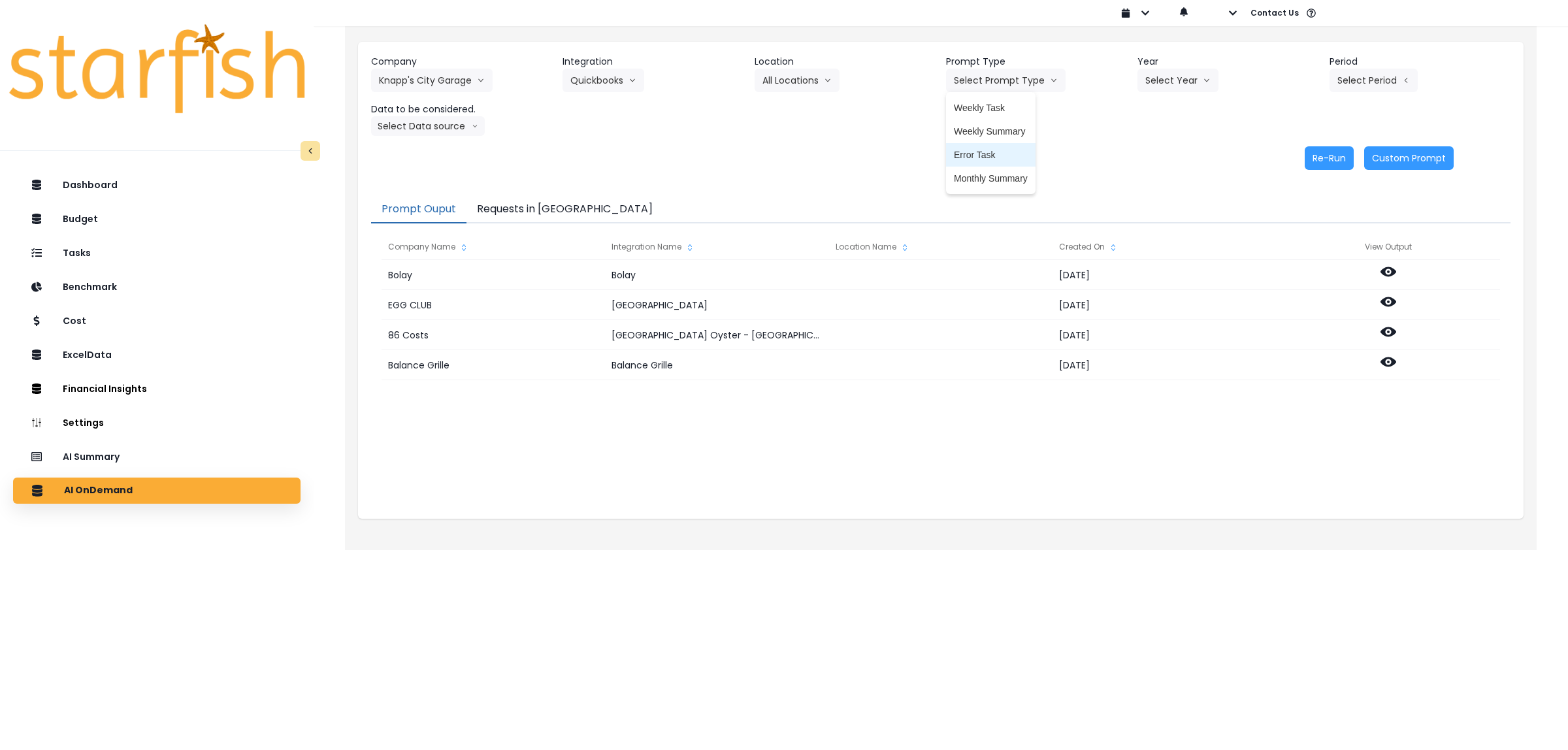
click at [981, 154] on span "Error Task" at bounding box center [990, 154] width 74 height 13
click at [1176, 77] on button "Select Year" at bounding box center [1178, 81] width 81 height 23
click at [1158, 151] on span "2025" at bounding box center [1155, 154] width 20 height 13
click at [1381, 77] on button "Select Period" at bounding box center [1374, 81] width 88 height 23
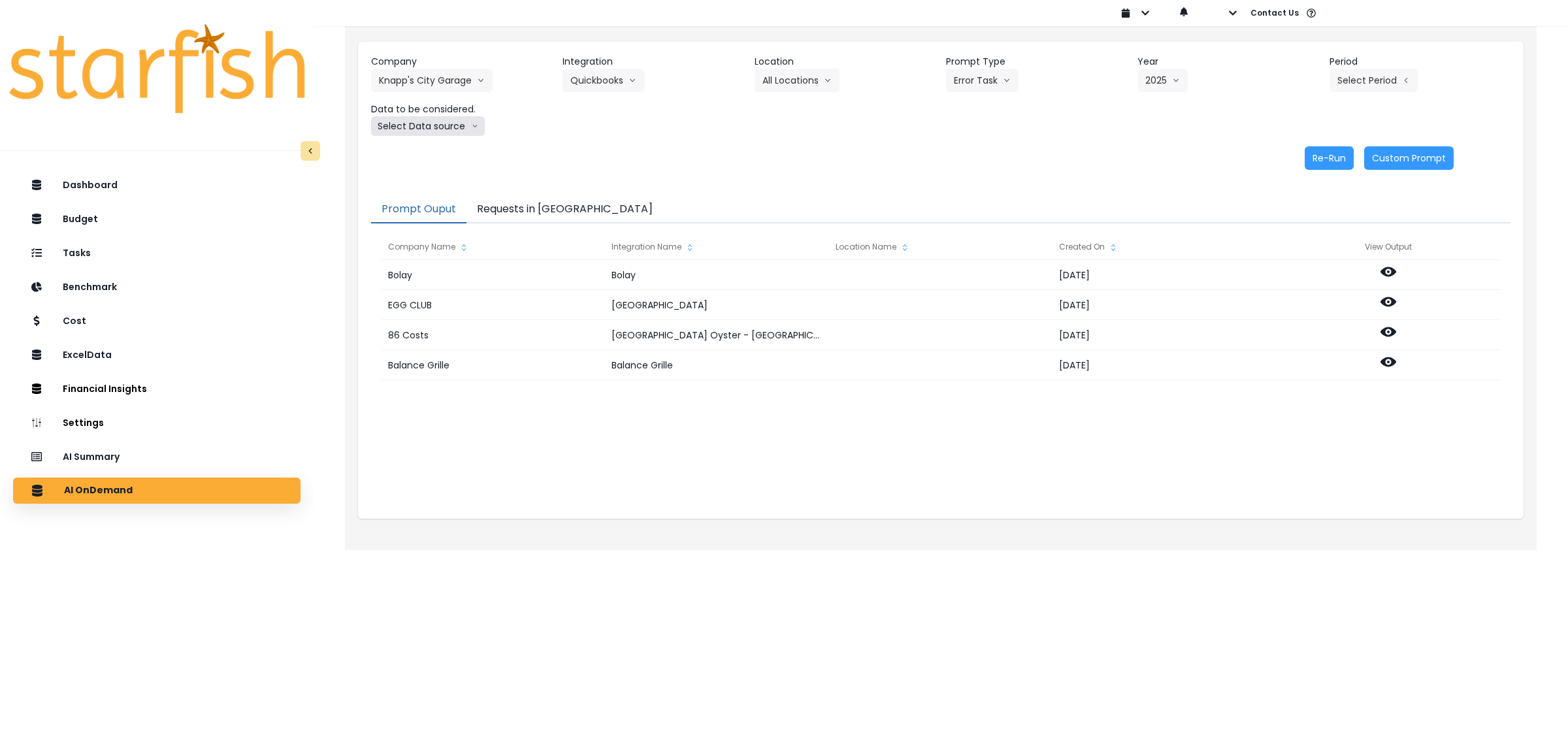
click at [432, 122] on button "Select Data source" at bounding box center [427, 126] width 114 height 19
click at [432, 149] on span "Comparison overtime" at bounding box center [423, 151] width 87 height 13
click at [1369, 88] on button "Select Period" at bounding box center [1374, 81] width 88 height 23
click at [1368, 88] on button "Select Period" at bounding box center [1374, 81] width 88 height 23
click at [1366, 83] on button "Select Period" at bounding box center [1374, 81] width 88 height 23
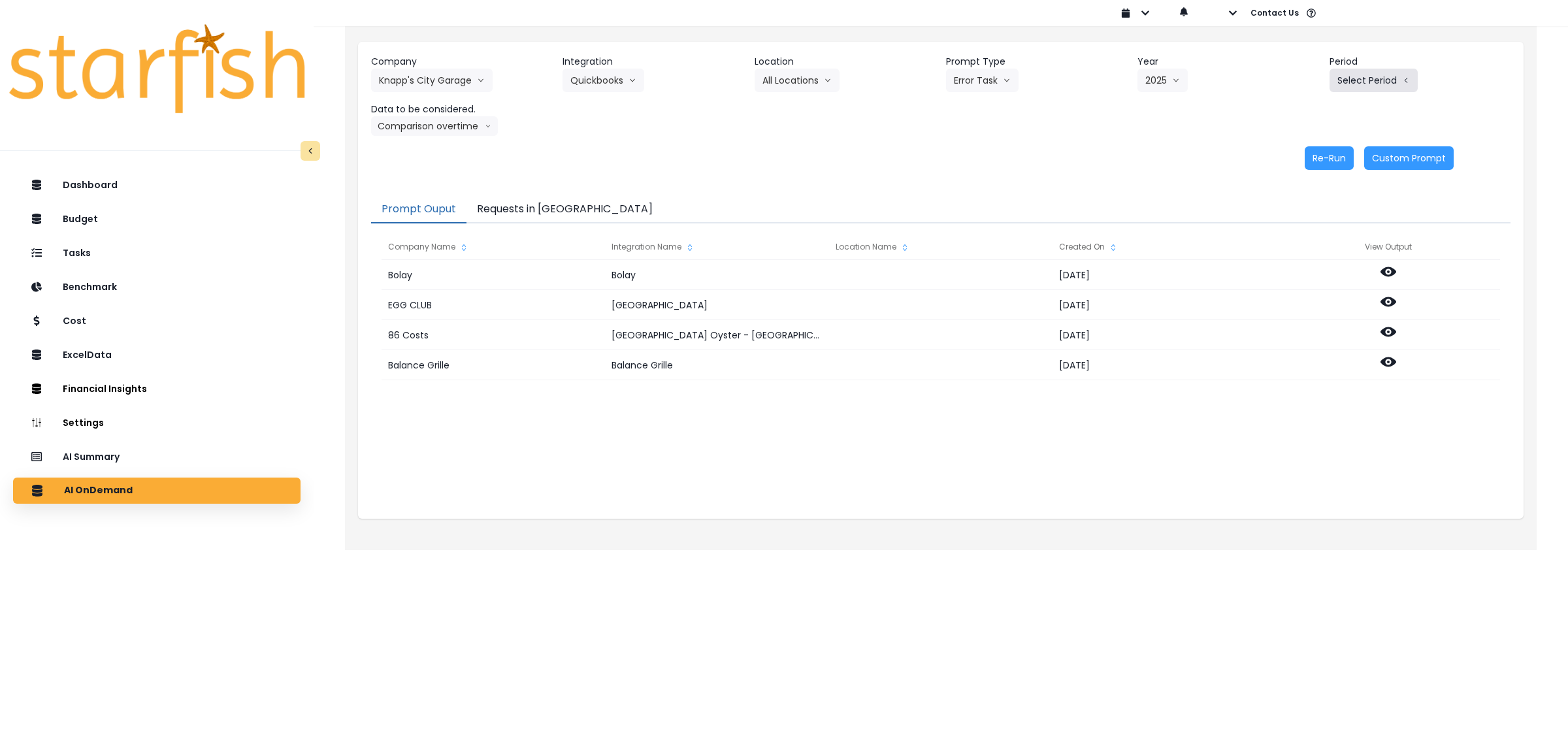
click at [1366, 83] on button "Select Period" at bounding box center [1374, 81] width 88 height 23
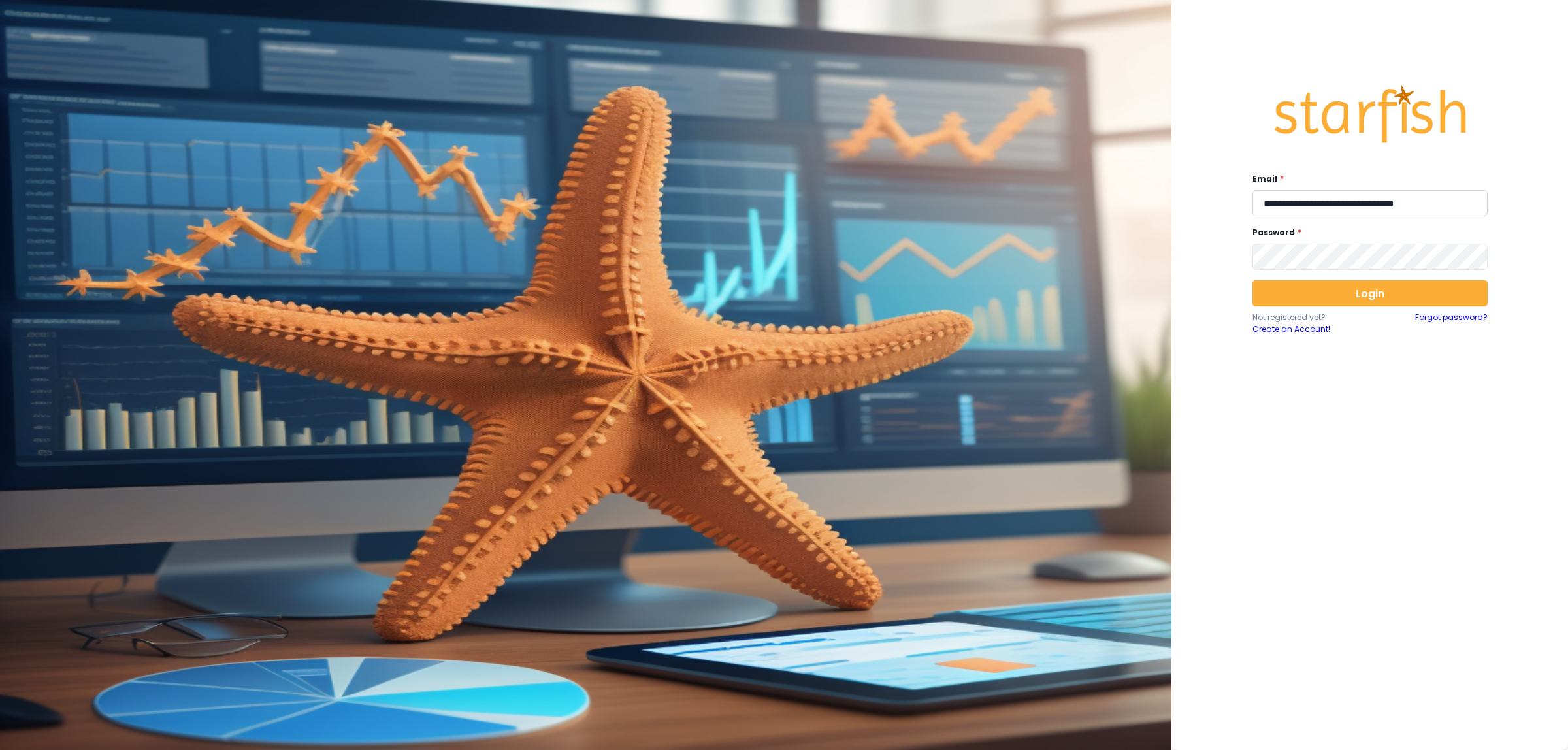
drag, startPoint x: 1374, startPoint y: 207, endPoint x: 1416, endPoint y: 208, distance: 42.0
click at [1374, 207] on input "**********" at bounding box center [1370, 203] width 235 height 26
drag, startPoint x: 1471, startPoint y: 202, endPoint x: 1050, endPoint y: 200, distance: 421.0
click at [1050, 200] on div "**********" at bounding box center [784, 375] width 1568 height 750
paste input "***"
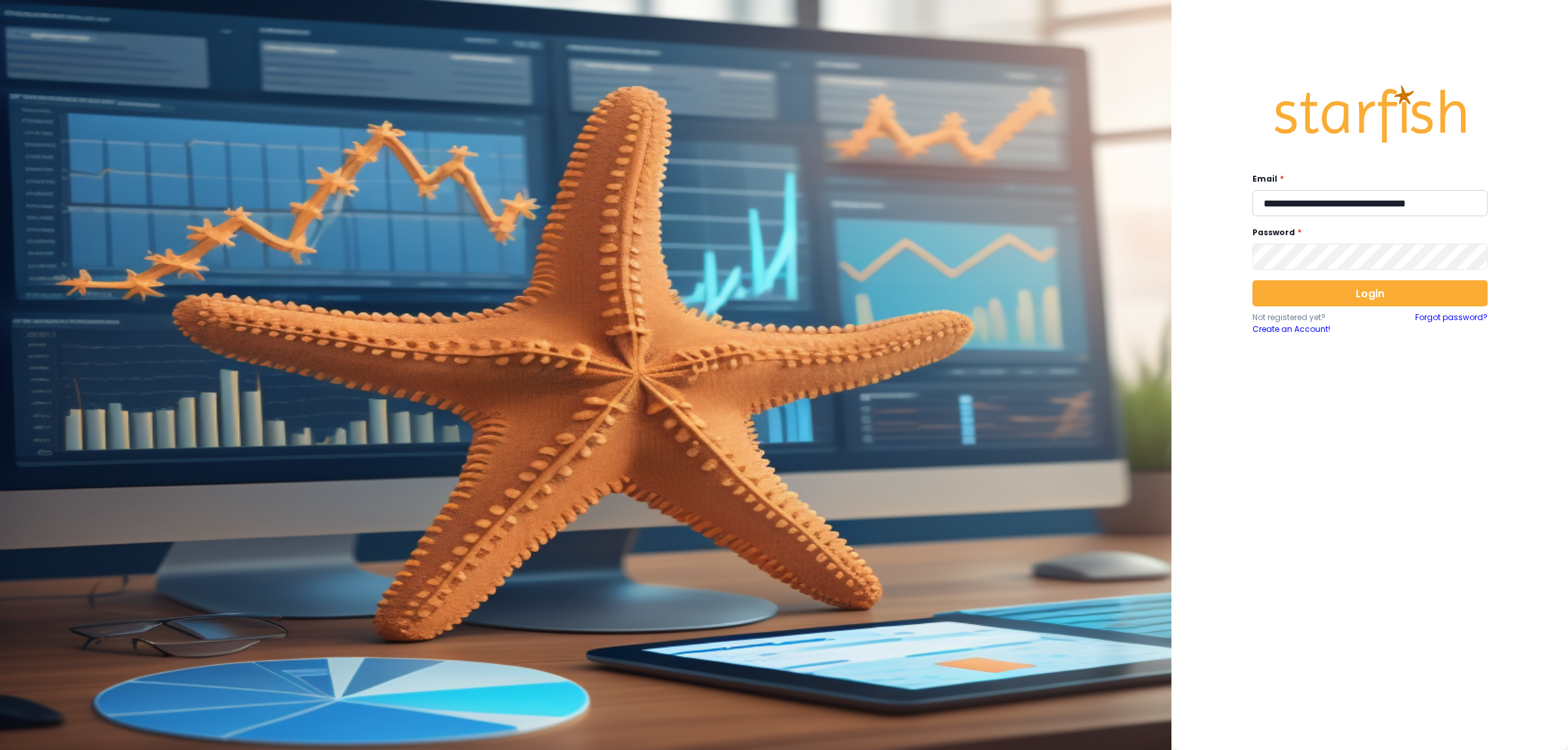
scroll to position [0, 15]
click at [1379, 301] on button "Login" at bounding box center [1370, 293] width 235 height 26
click at [1366, 204] on input "**********" at bounding box center [1370, 203] width 235 height 26
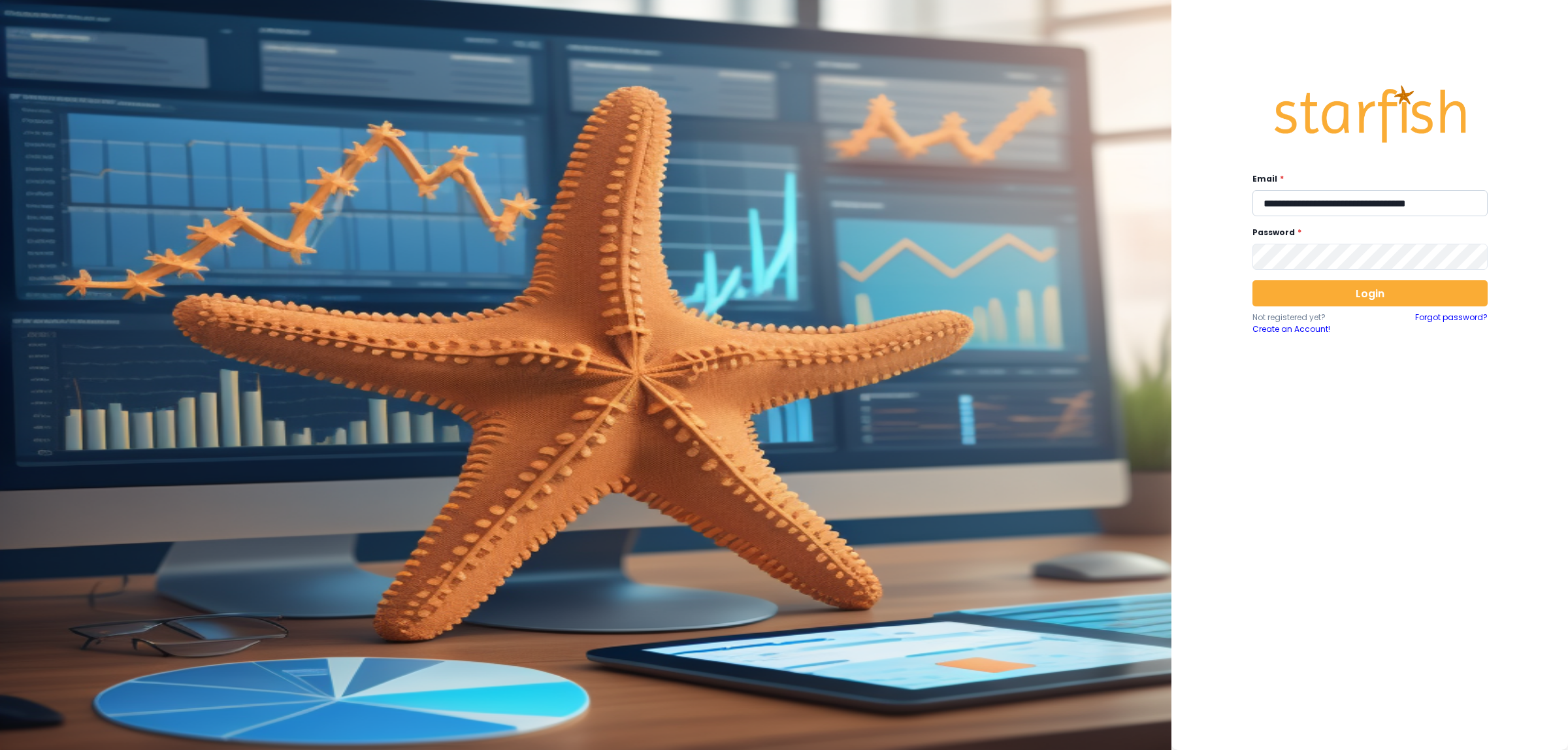
click at [1333, 204] on input "**********" at bounding box center [1370, 203] width 235 height 26
drag, startPoint x: 1279, startPoint y: 204, endPoint x: 1539, endPoint y: 201, distance: 260.0
click at [1539, 201] on div "**********" at bounding box center [1370, 375] width 396 height 750
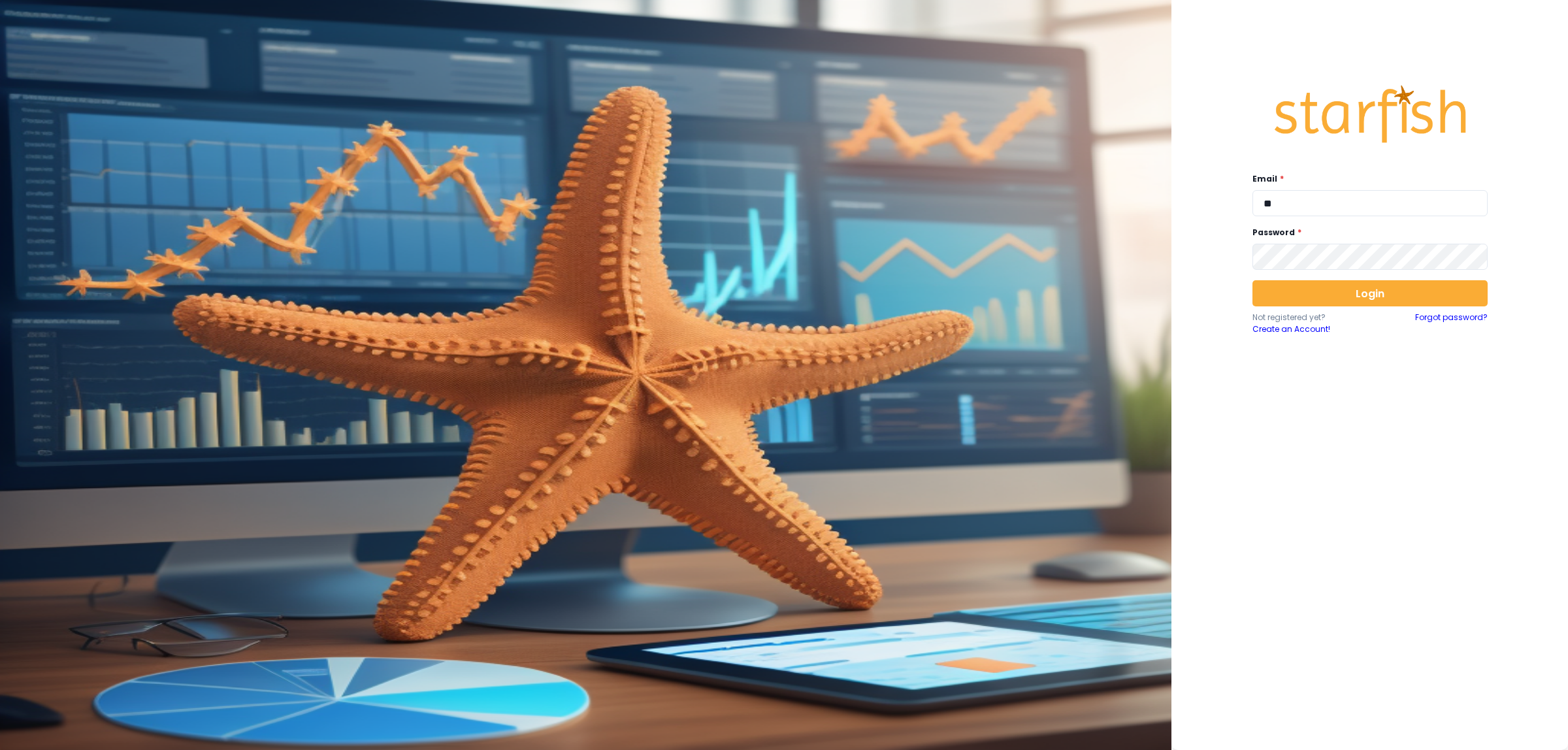
type input "*"
type input "**********"
click at [1396, 200] on input "**********" at bounding box center [1370, 203] width 235 height 26
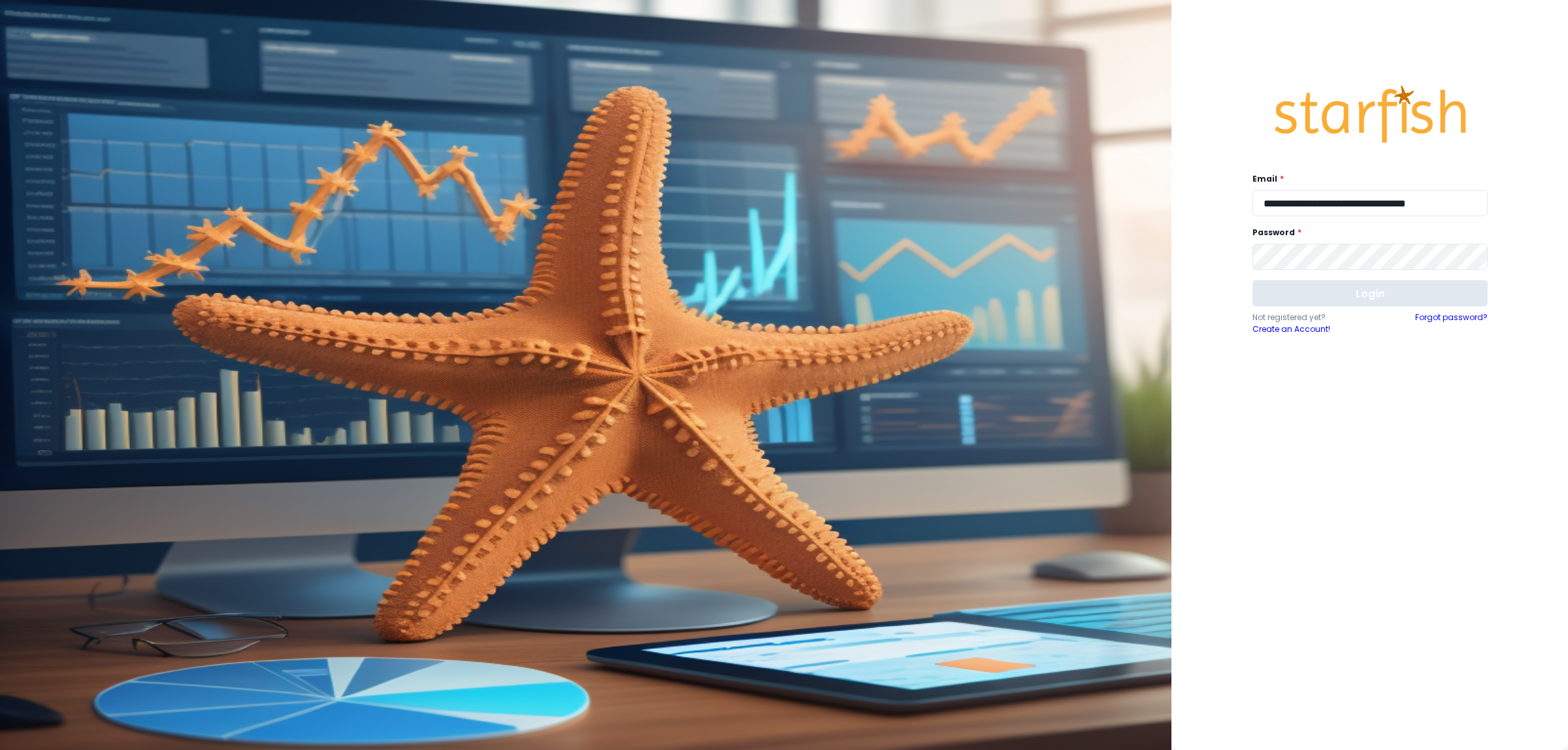
type input "**********"
click at [1386, 296] on button "Login" at bounding box center [1370, 293] width 235 height 26
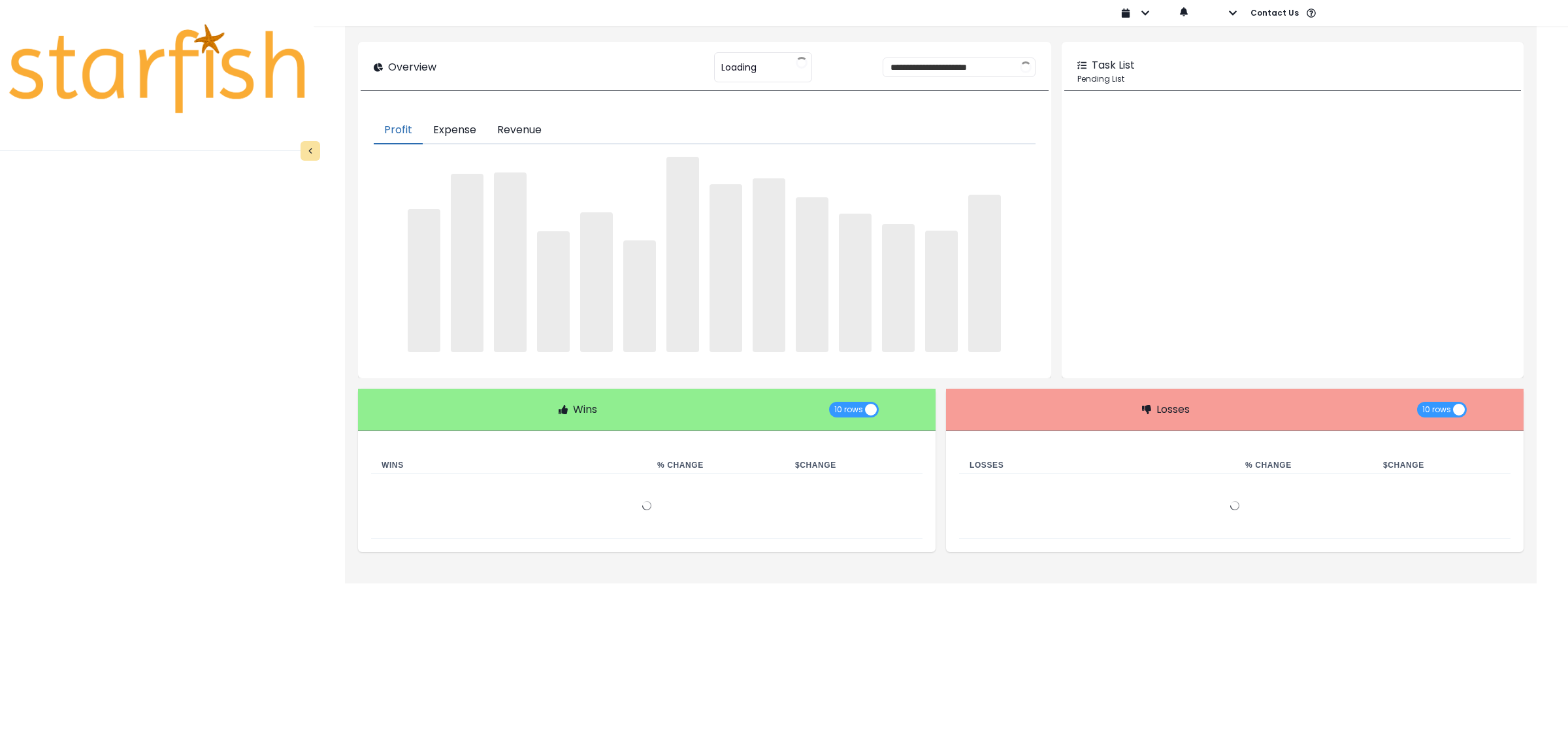
type input "**********"
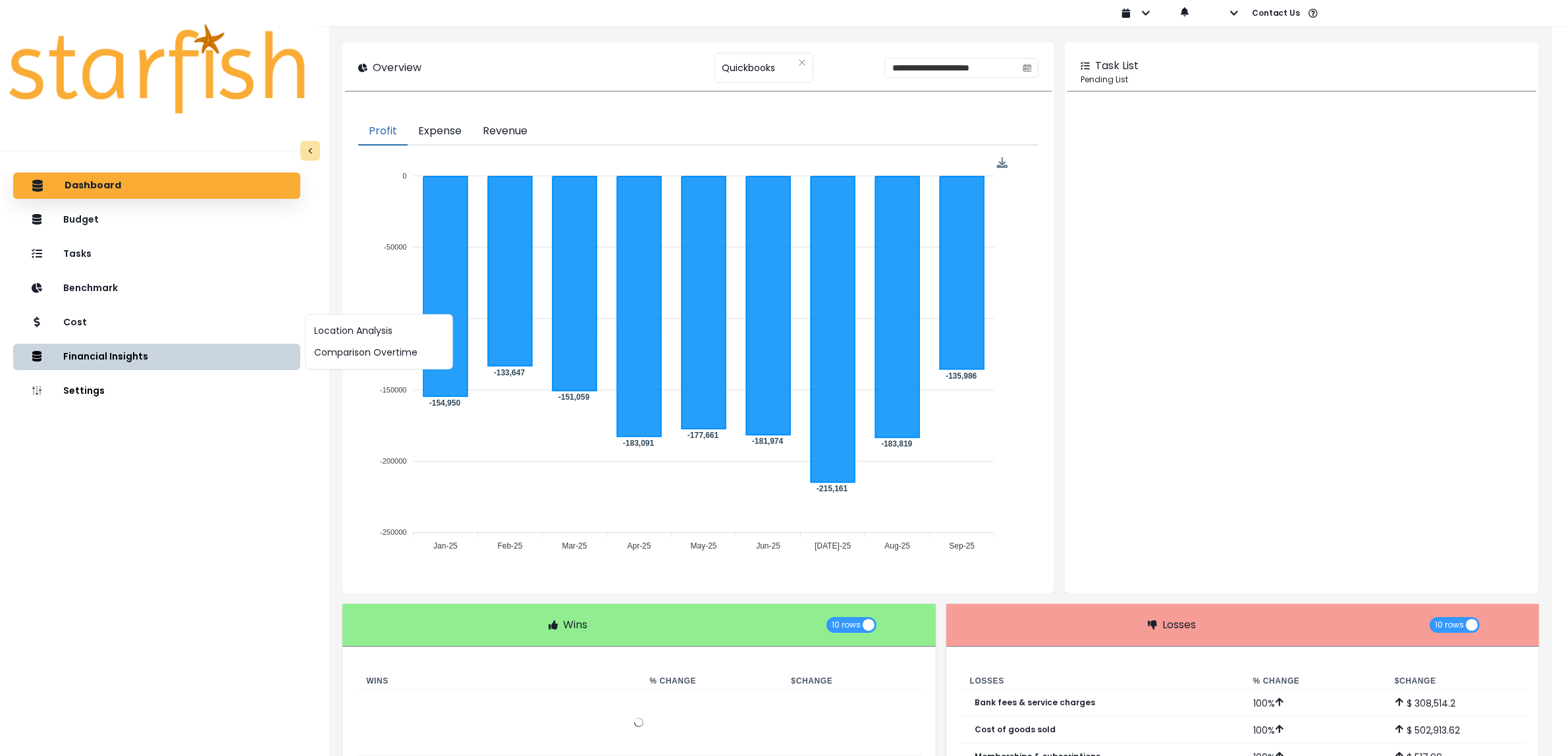
click at [359, 363] on div "Location Analysis Comparison Overtime" at bounding box center [379, 342] width 148 height 55
click at [357, 359] on button "Comparison Overtime" at bounding box center [379, 352] width 146 height 22
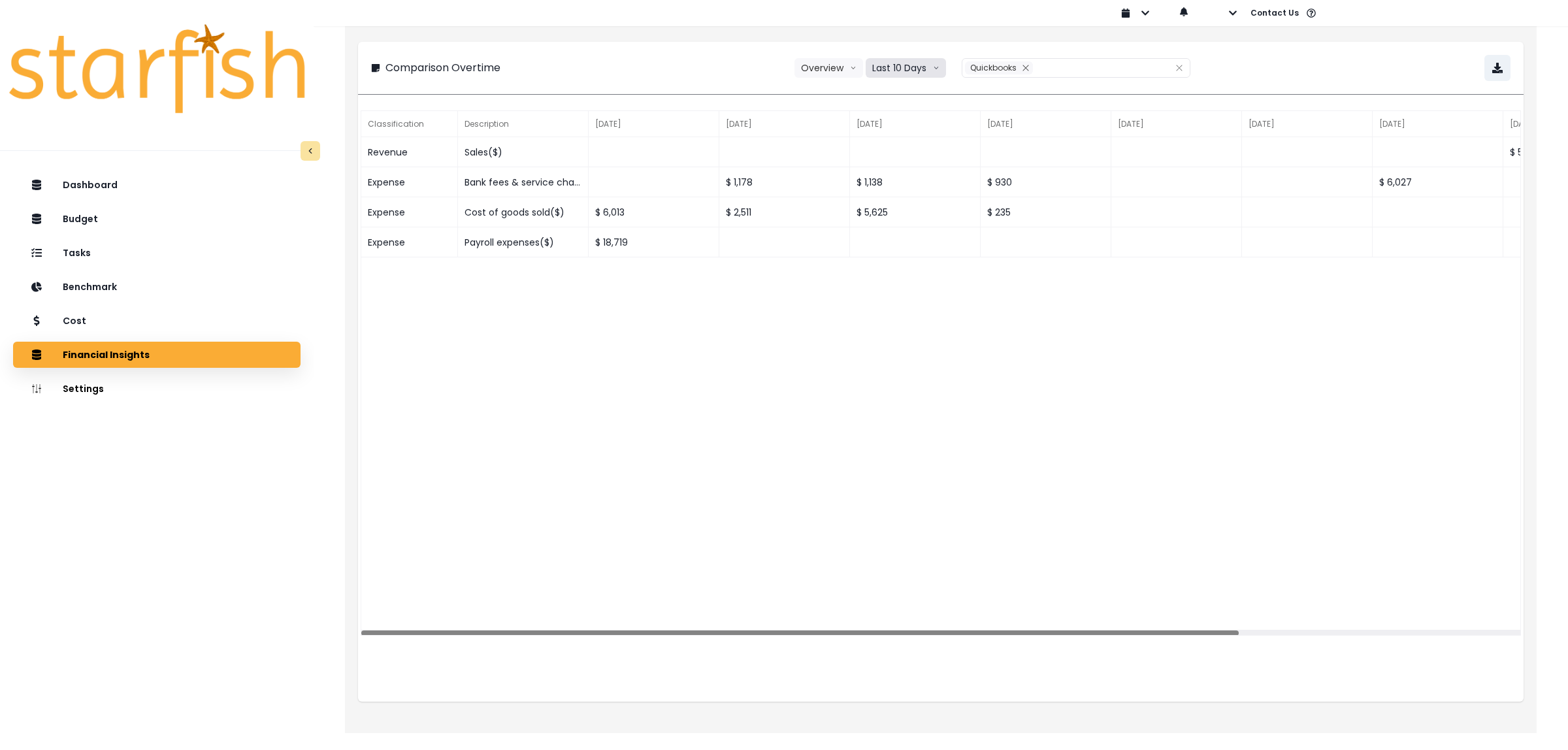
click at [900, 69] on button "Last 10 Days" at bounding box center [906, 67] width 81 height 19
click at [906, 140] on span "Last 15 Months" at bounding box center [905, 140] width 63 height 13
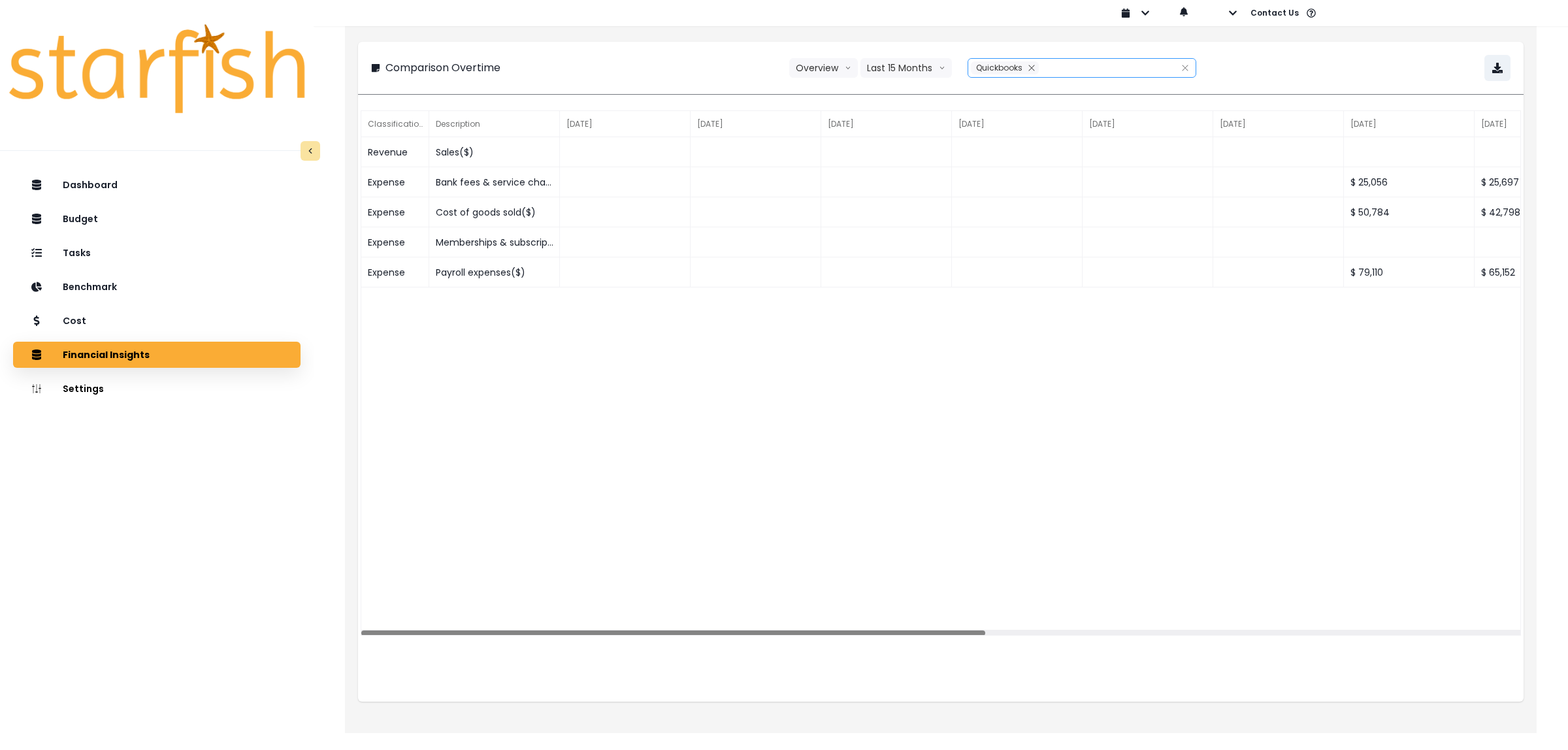
click at [1085, 67] on div "Quickbooks" at bounding box center [1068, 67] width 199 height 19
click at [671, 70] on div "**********" at bounding box center [940, 68] width 1139 height 26
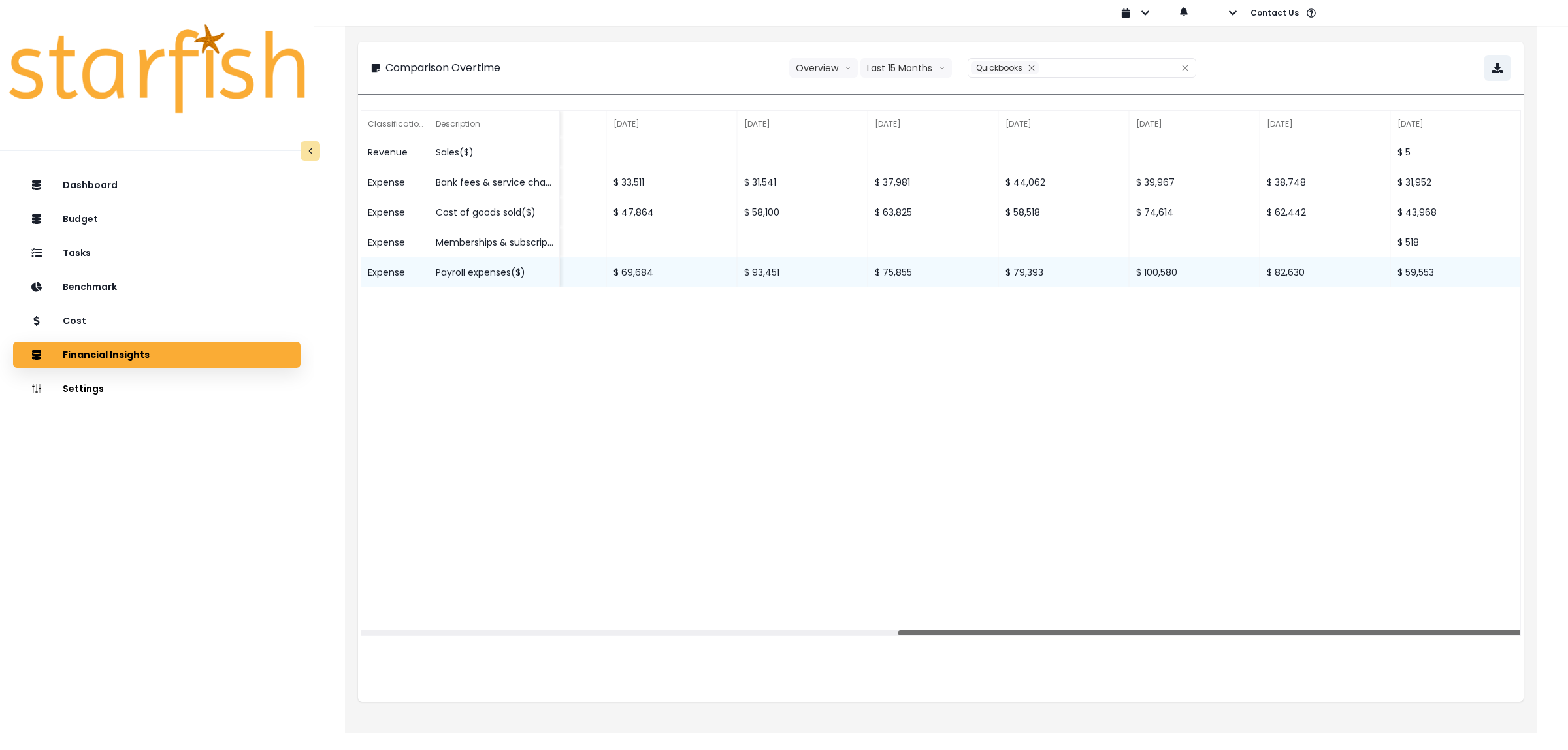
drag, startPoint x: 867, startPoint y: 630, endPoint x: 999, endPoint y: 278, distance: 375.9
click at [1215, 609] on div "Revenue Sales($) $ 5 Expense Bank fees & service charges($) $ 25,056 $ 25,697 $…" at bounding box center [941, 386] width 1159 height 499
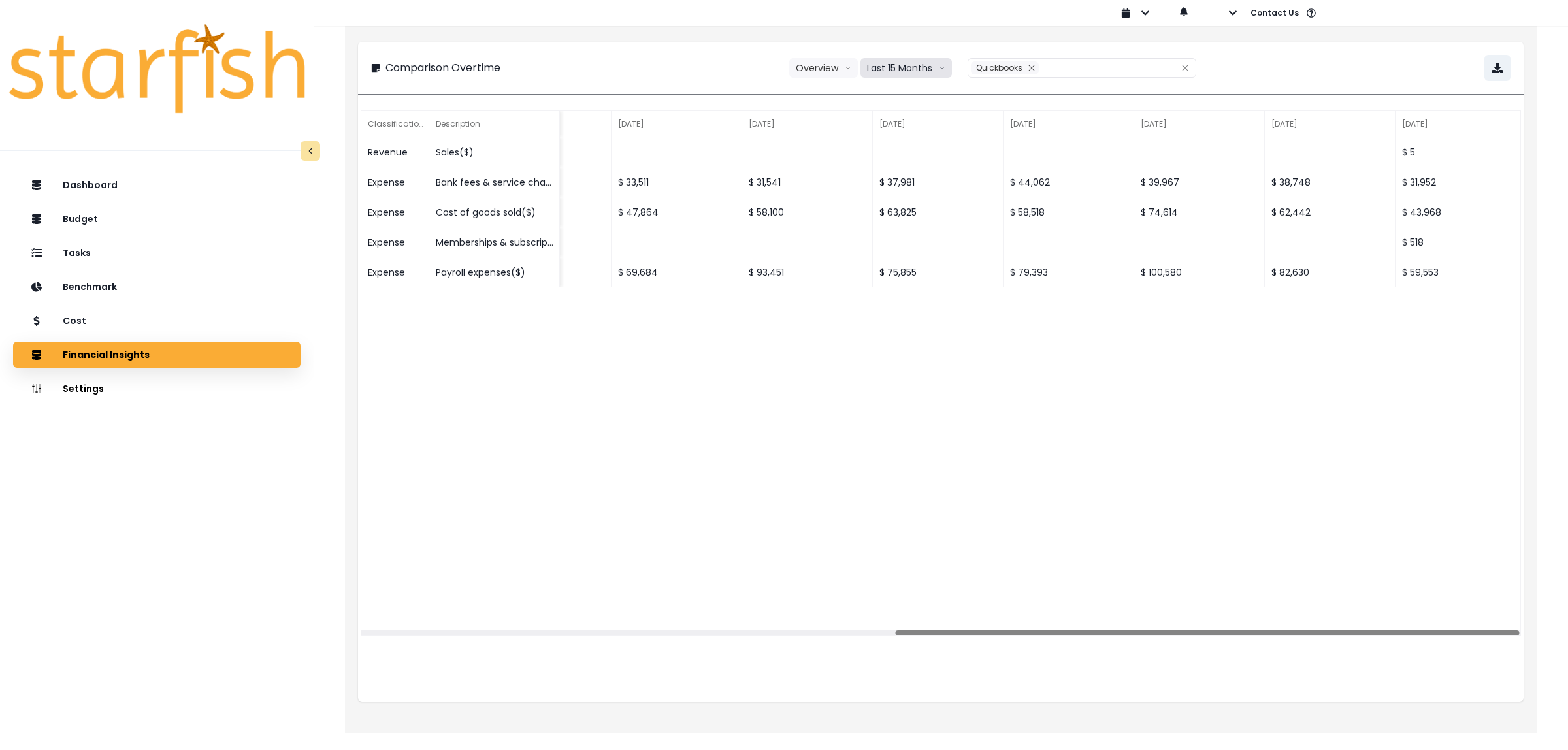
click at [913, 69] on button "Last 15 Months" at bounding box center [906, 67] width 92 height 19
click at [740, 74] on div "**********" at bounding box center [940, 68] width 1139 height 26
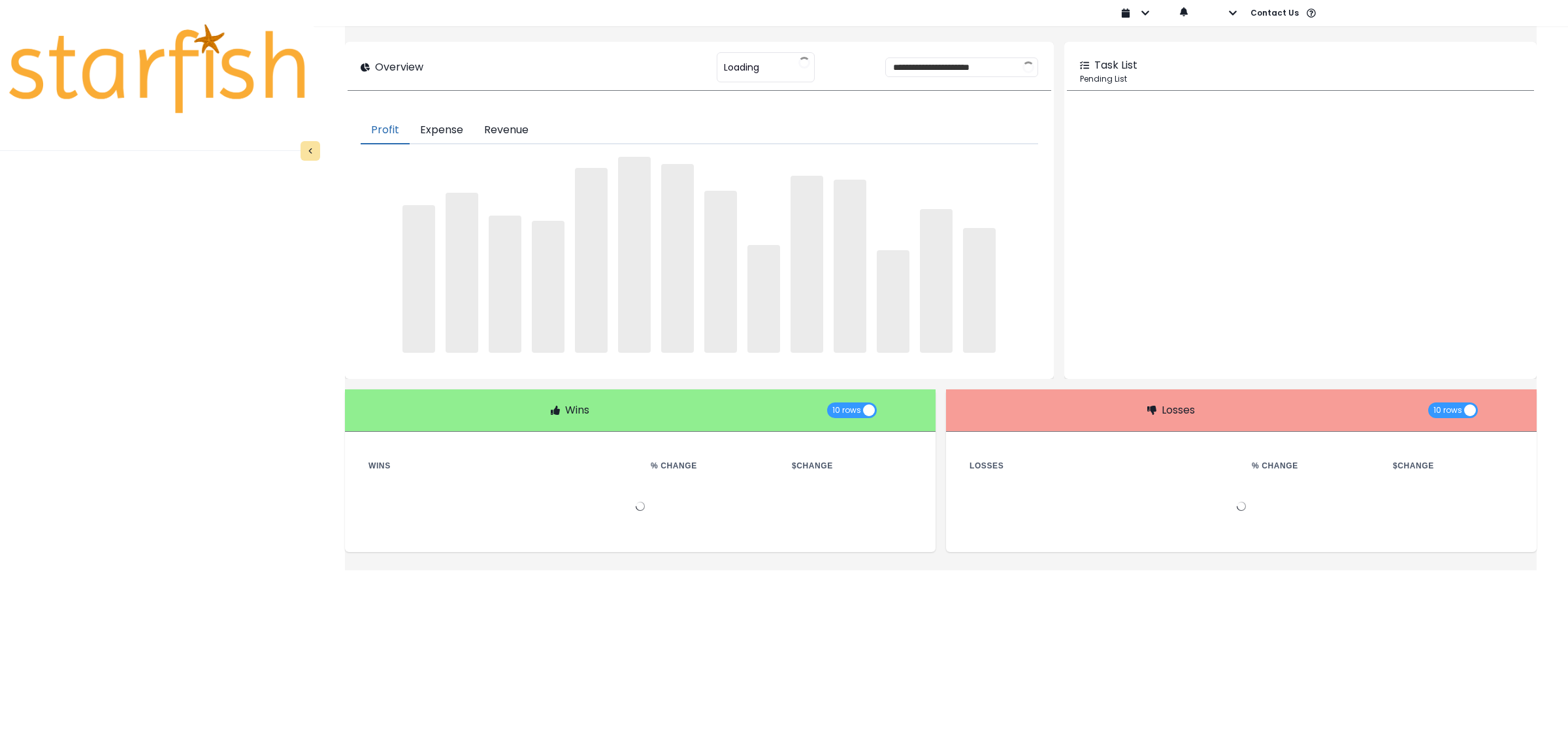
type input "**********"
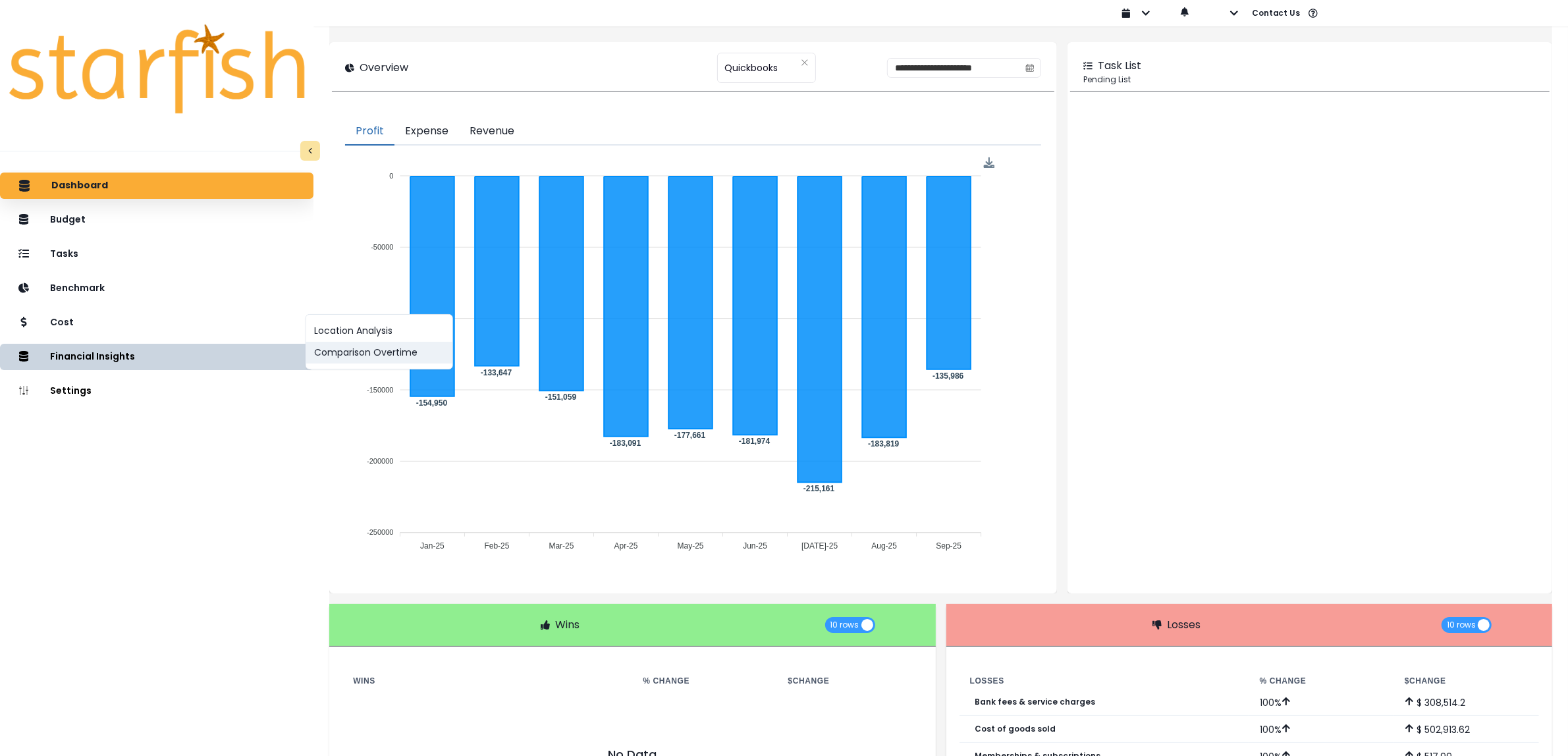
click at [336, 356] on button "Comparison Overtime" at bounding box center [379, 352] width 146 height 22
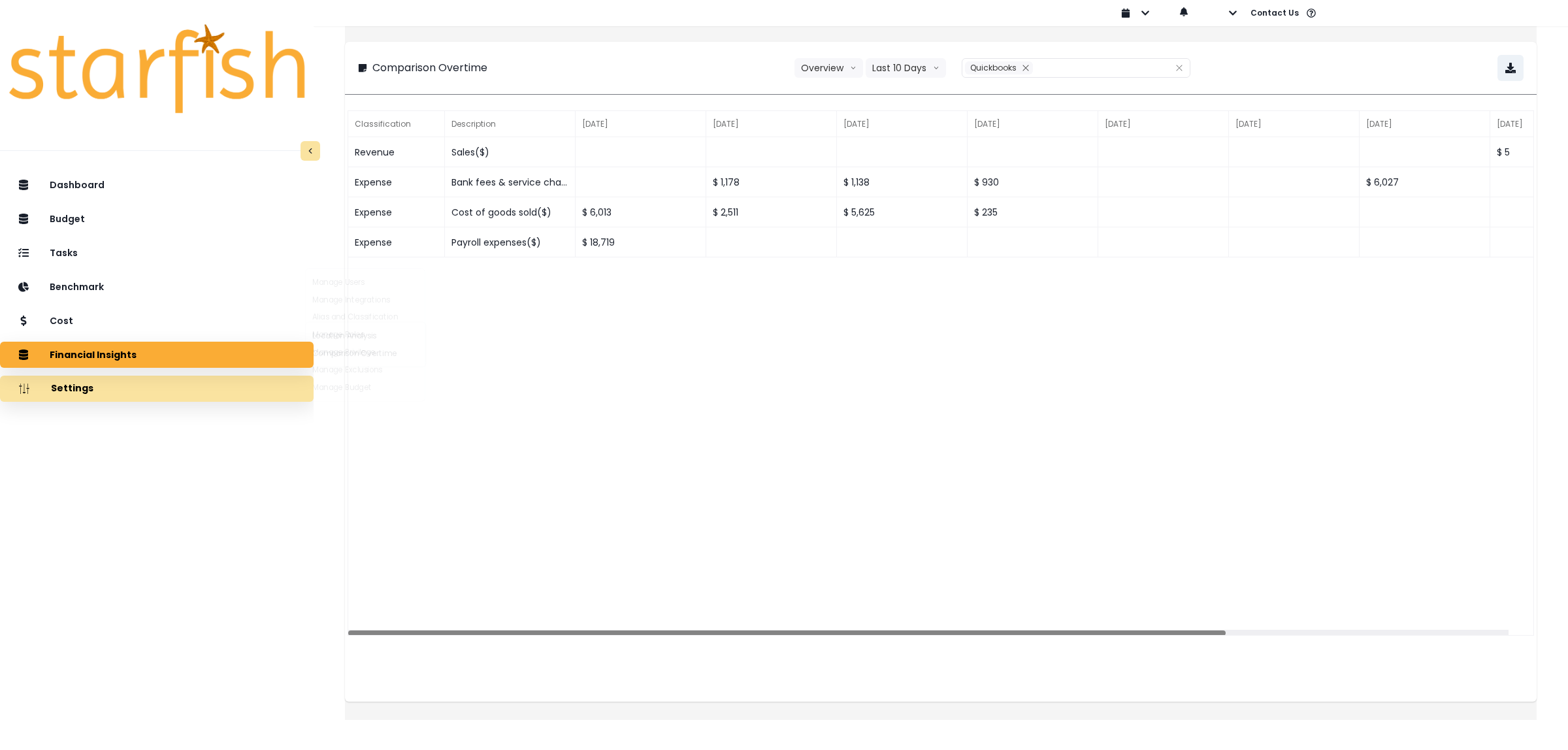
click at [138, 398] on button "Settings" at bounding box center [157, 389] width 314 height 26
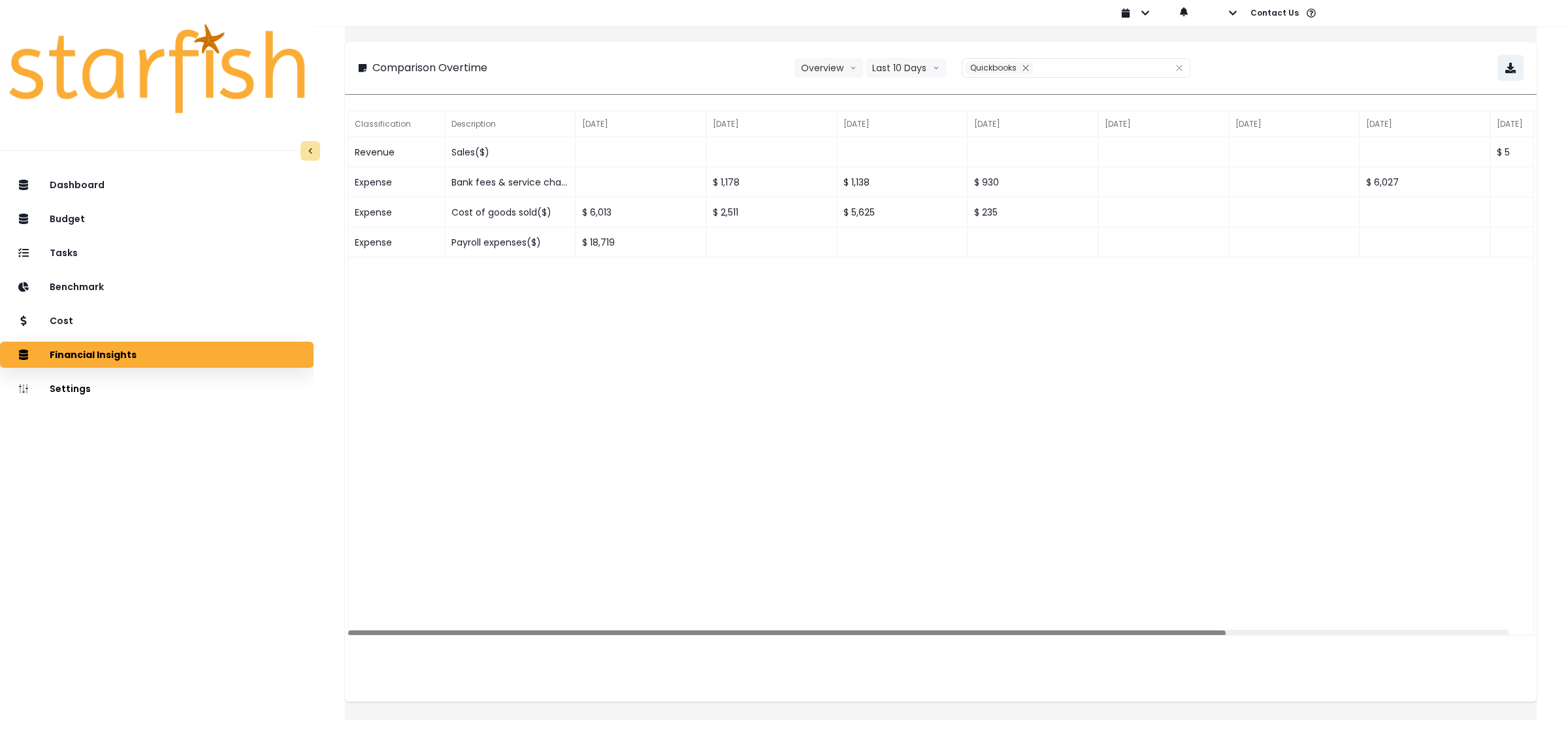
click at [650, 373] on div "Revenue Sales($) $ 5 Expense Bank fees & service charges($) $ 1,178 $ 1,138 $ 9…" at bounding box center [941, 399] width 1185 height 525
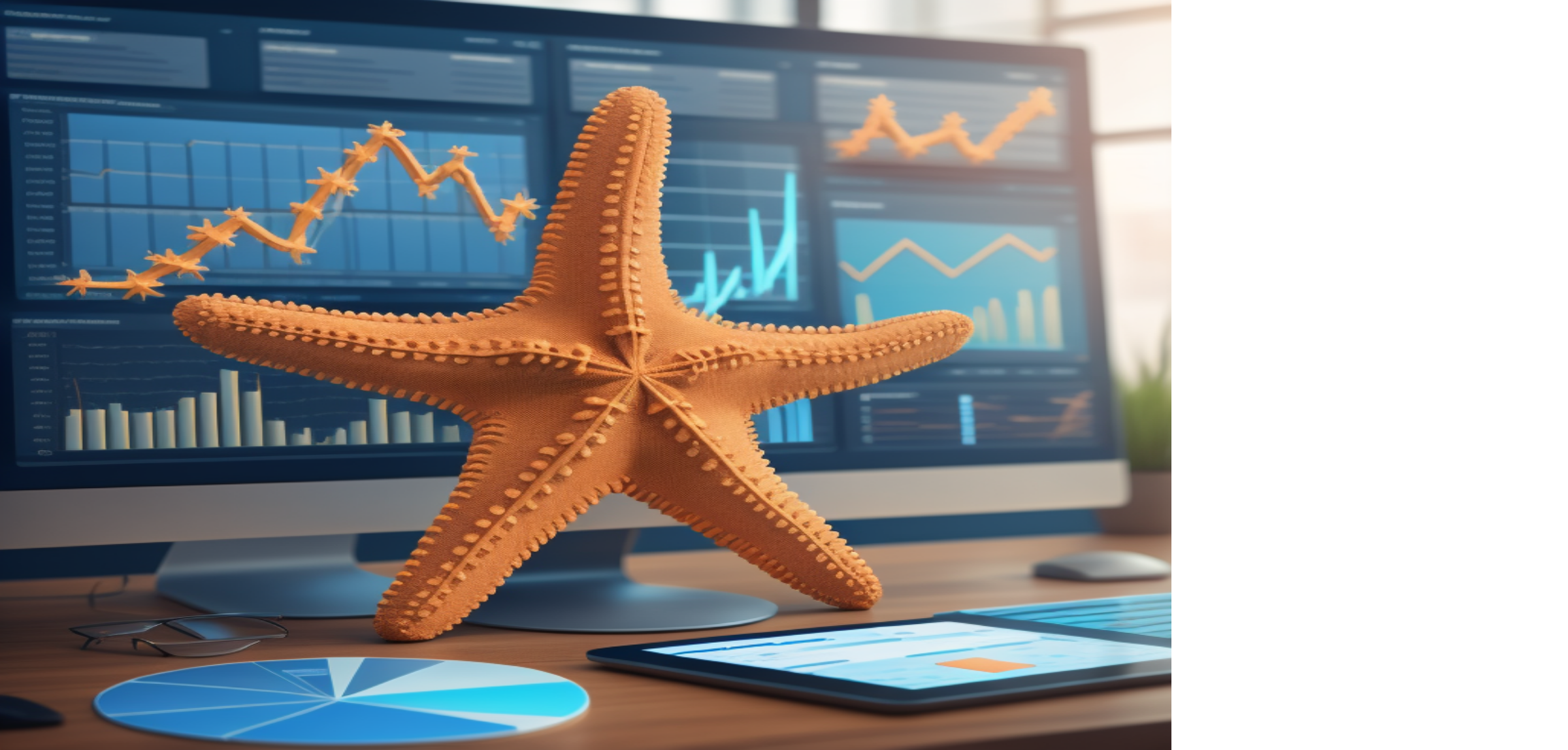
type input "**********"
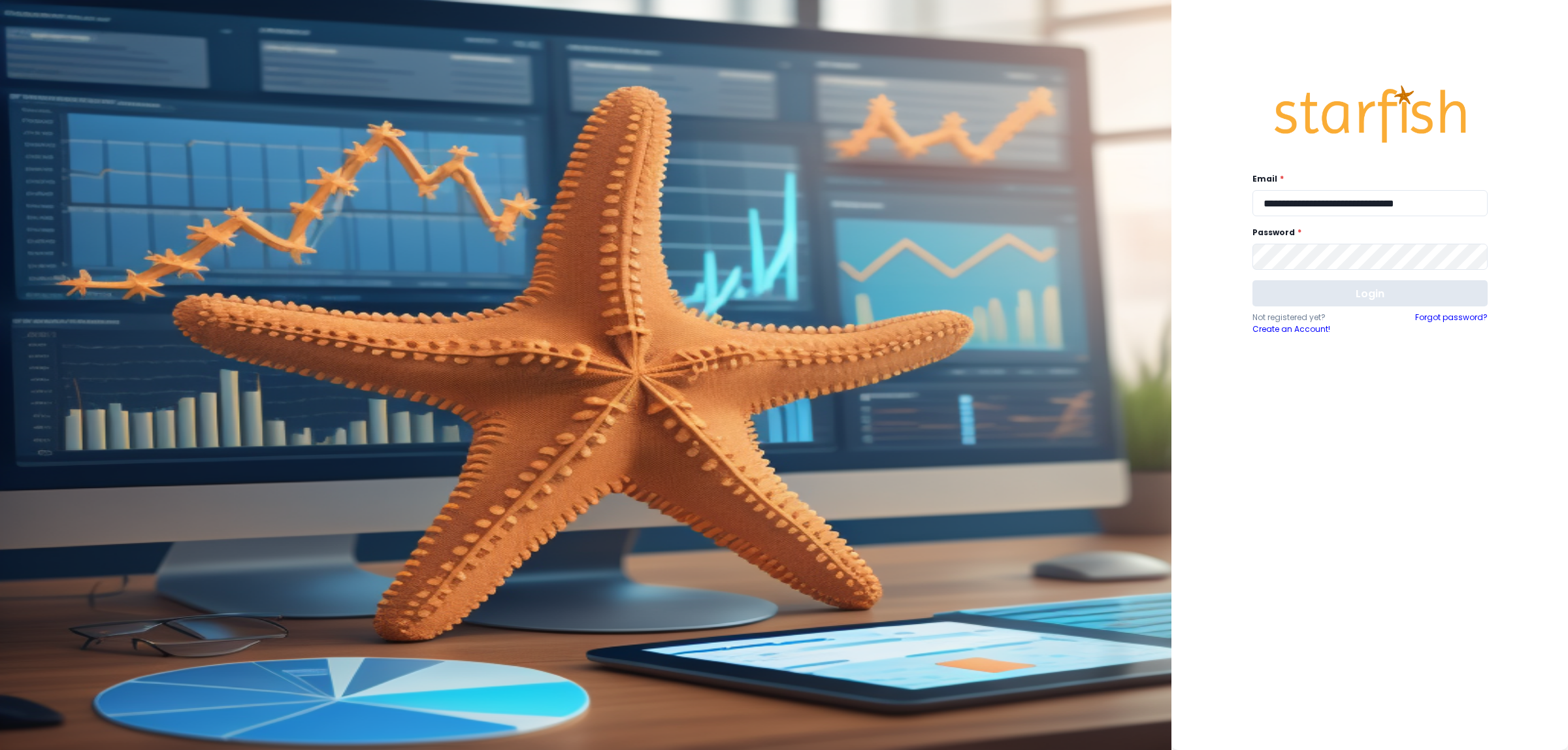
click at [1368, 301] on button "Login" at bounding box center [1370, 293] width 235 height 26
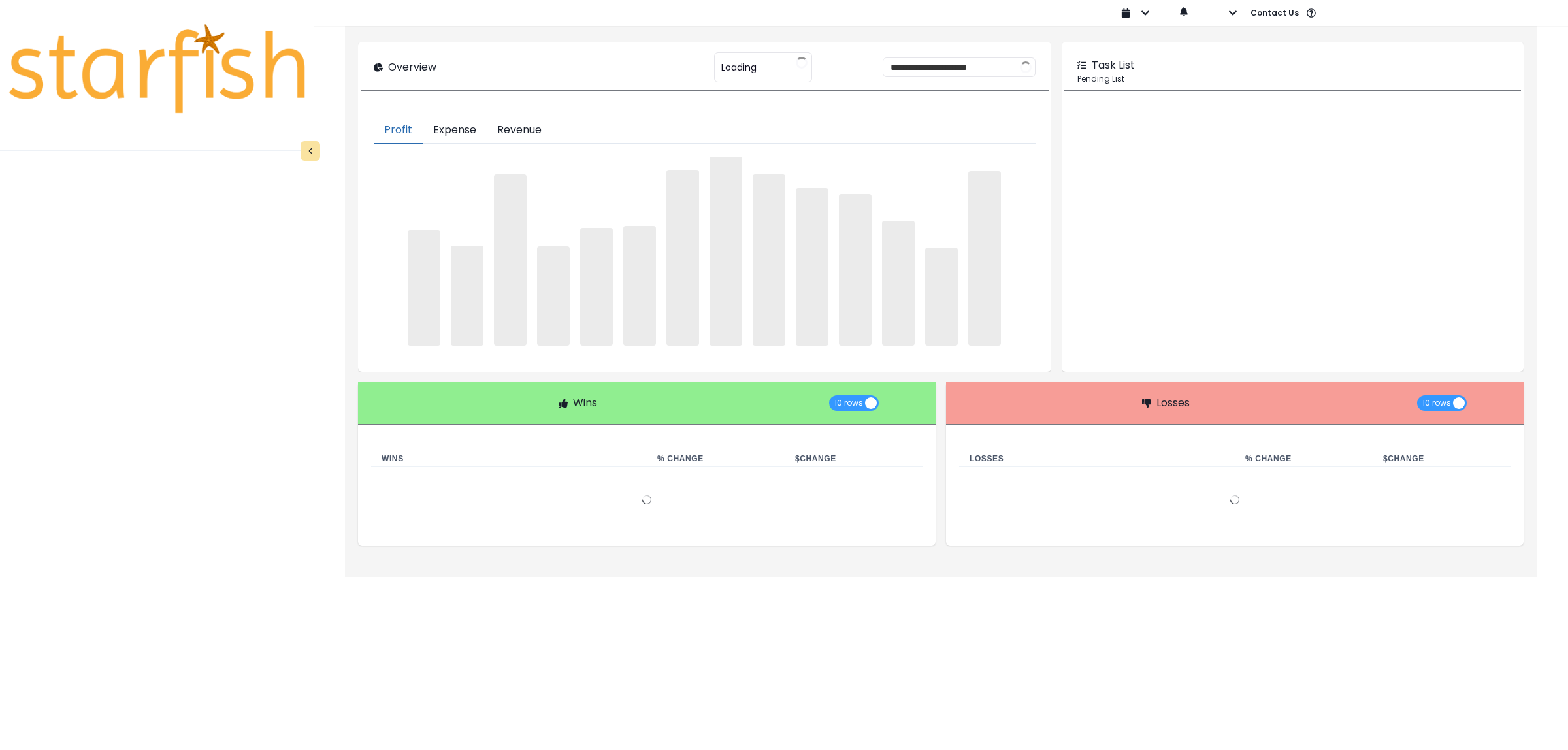
type input "********"
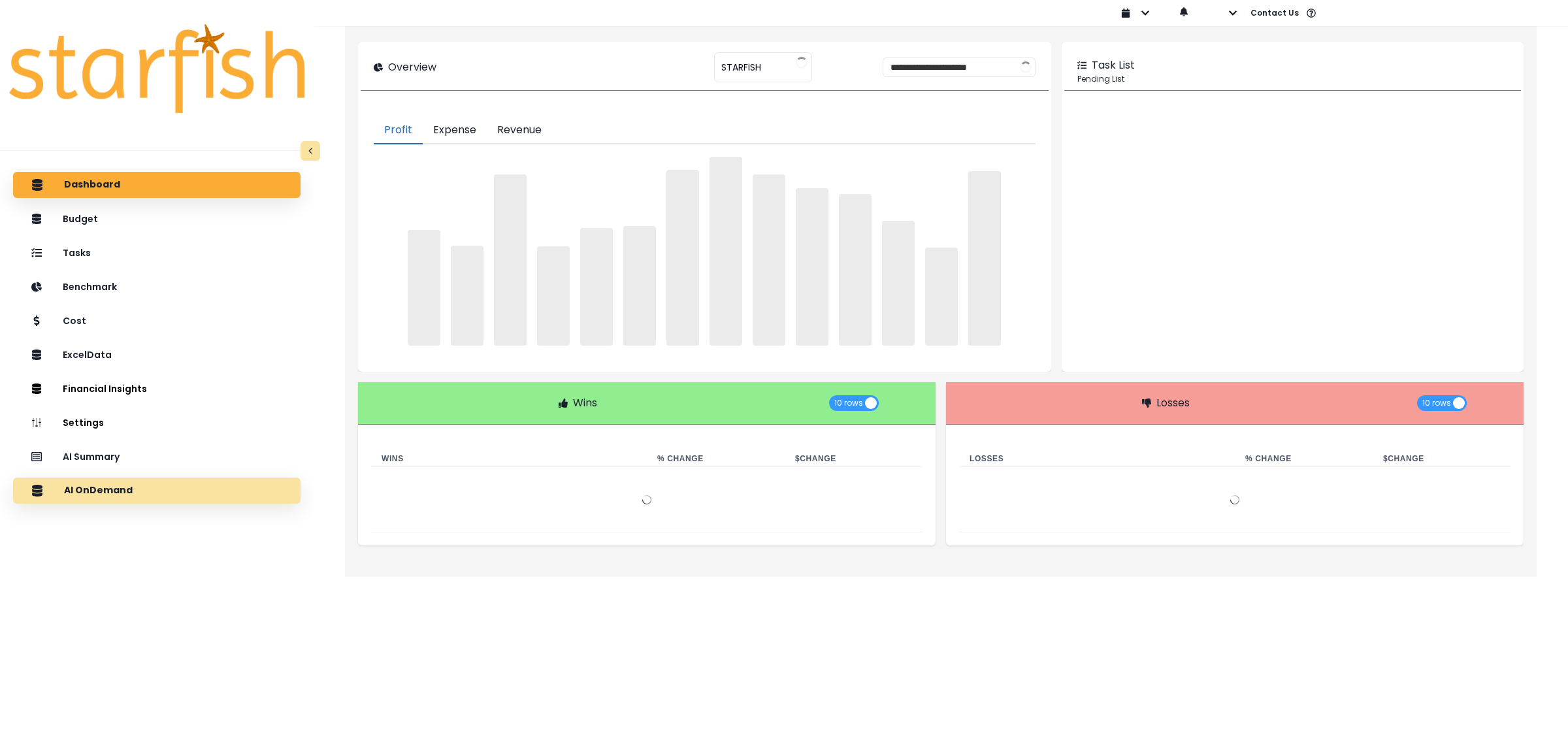
click at [140, 497] on div "AI OnDemand" at bounding box center [156, 491] width 266 height 28
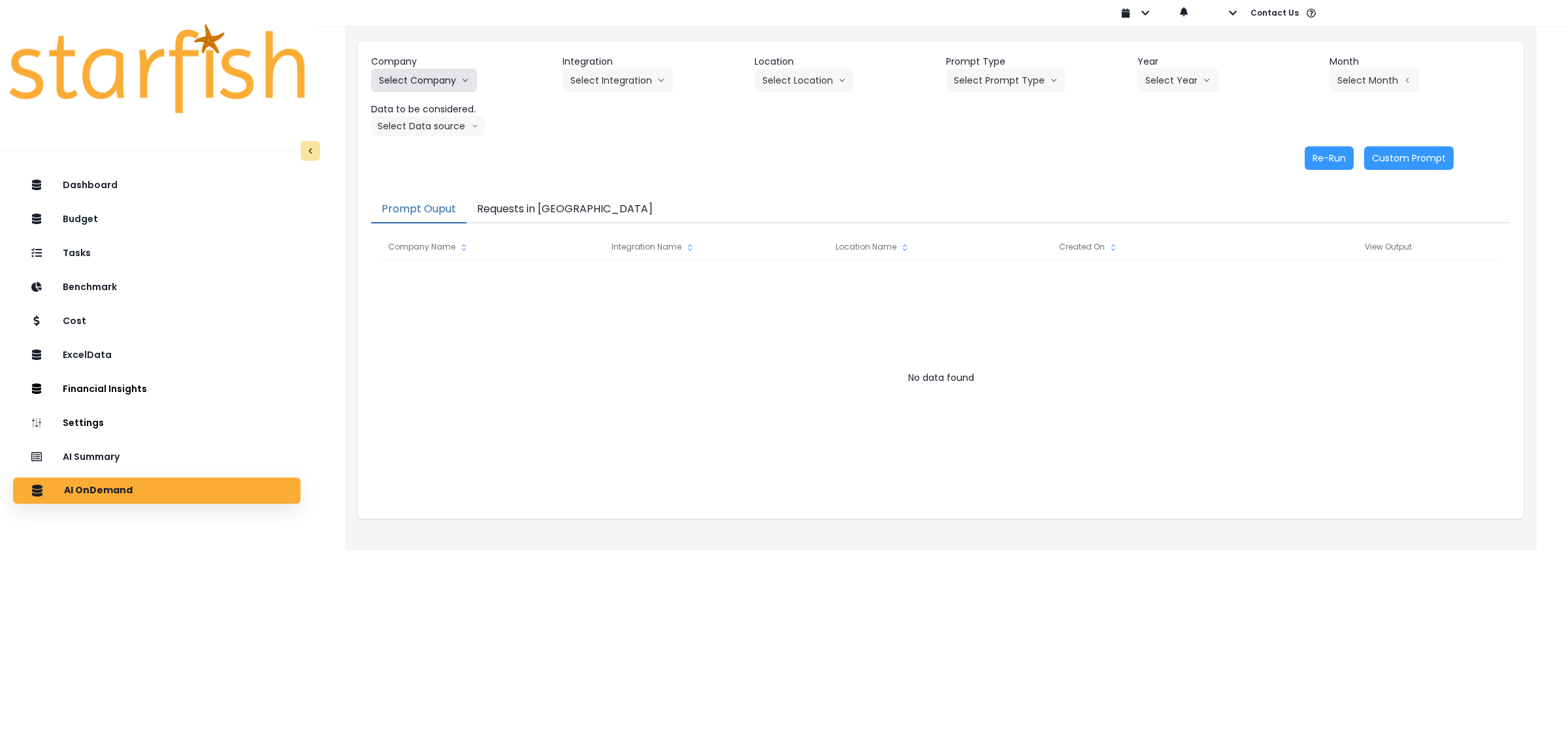
click at [445, 83] on button "Select Company" at bounding box center [424, 81] width 106 height 23
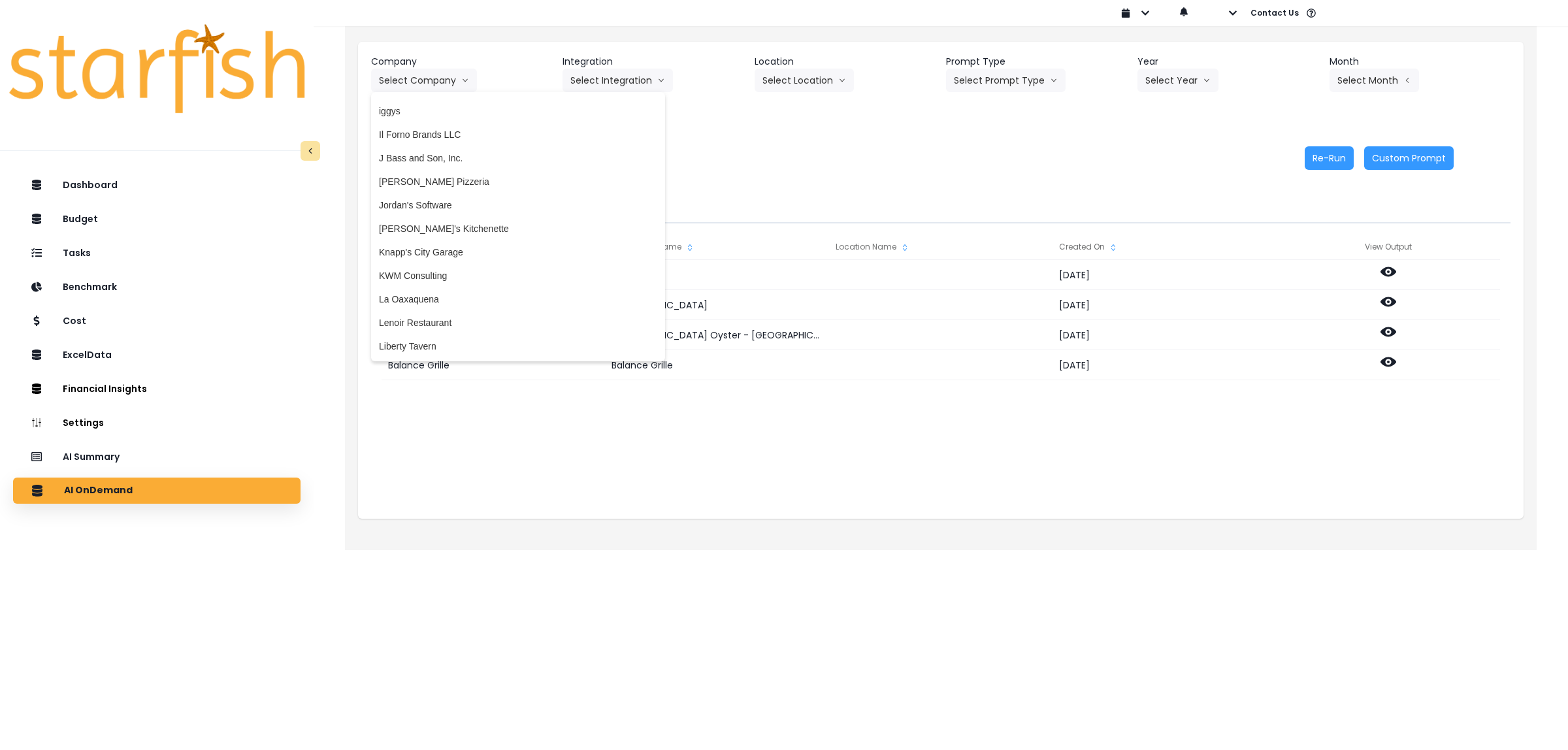
scroll to position [1608, 0]
click at [481, 234] on span "Knapp's City Garage" at bounding box center [518, 239] width 278 height 13
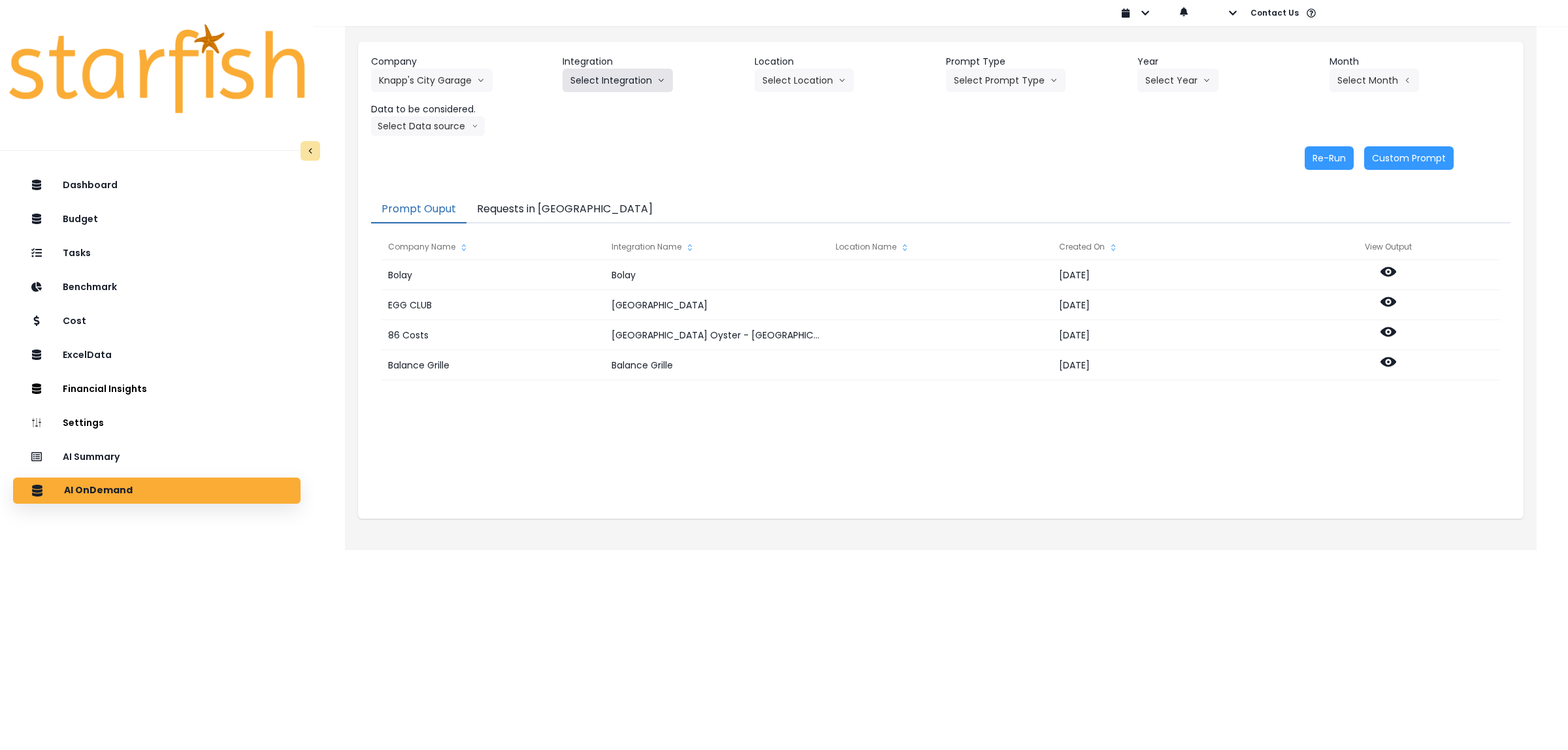
click at [619, 81] on button "Select Integration" at bounding box center [617, 81] width 110 height 23
click at [602, 108] on span "Quickbooks" at bounding box center [594, 107] width 47 height 13
click at [801, 76] on button "Select Location" at bounding box center [804, 81] width 99 height 23
click at [790, 106] on span "All Locations" at bounding box center [788, 107] width 52 height 13
click at [1024, 76] on button "Select Prompt Type" at bounding box center [1006, 81] width 120 height 23
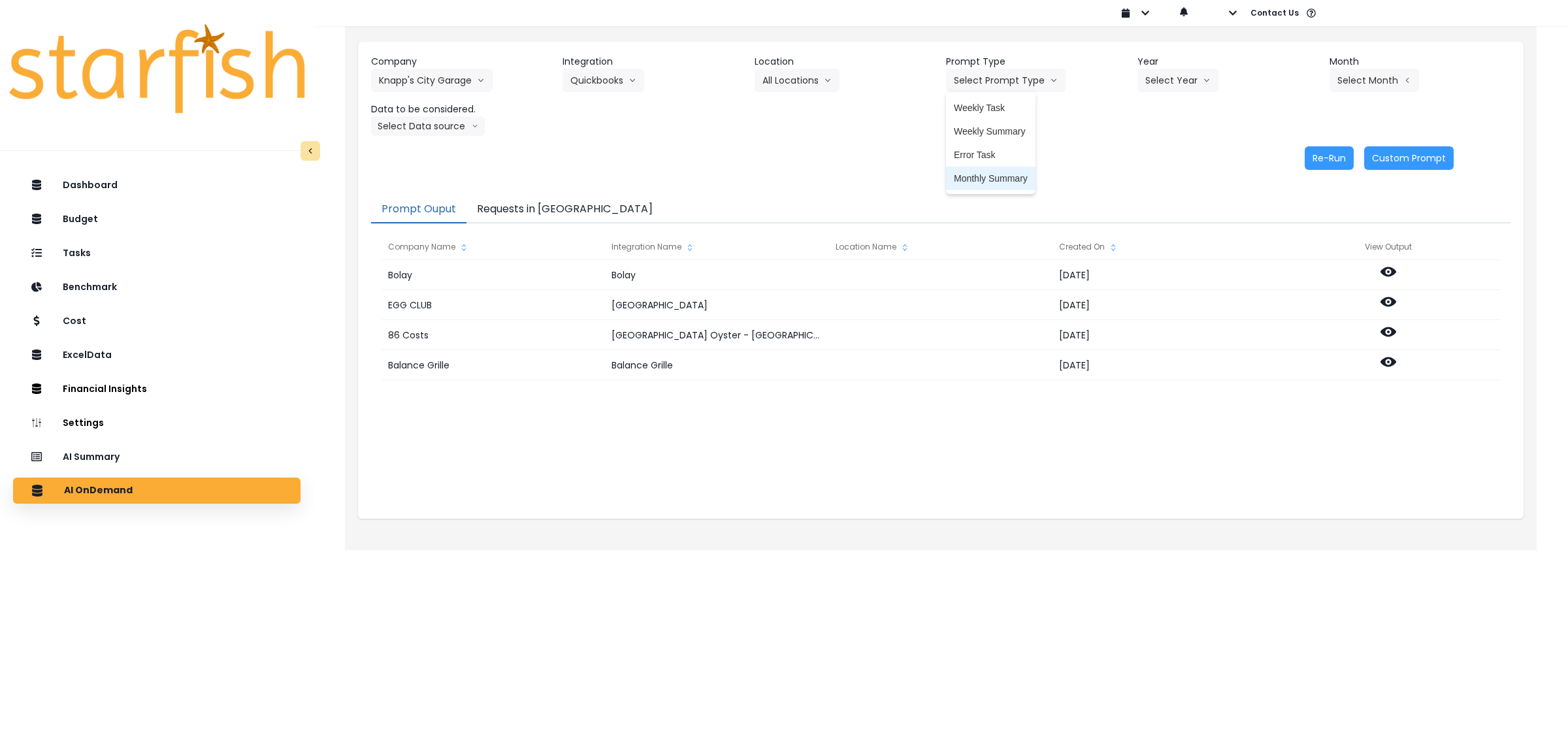
click at [1008, 171] on li "Monthly Summary" at bounding box center [990, 178] width 89 height 23
click at [1003, 89] on button "Monthly Summary" at bounding box center [1002, 81] width 113 height 23
click at [987, 145] on li "Error Task" at bounding box center [990, 155] width 89 height 23
click at [1180, 85] on button "Select Year" at bounding box center [1178, 81] width 81 height 23
click at [1158, 147] on li "2025" at bounding box center [1155, 155] width 36 height 23
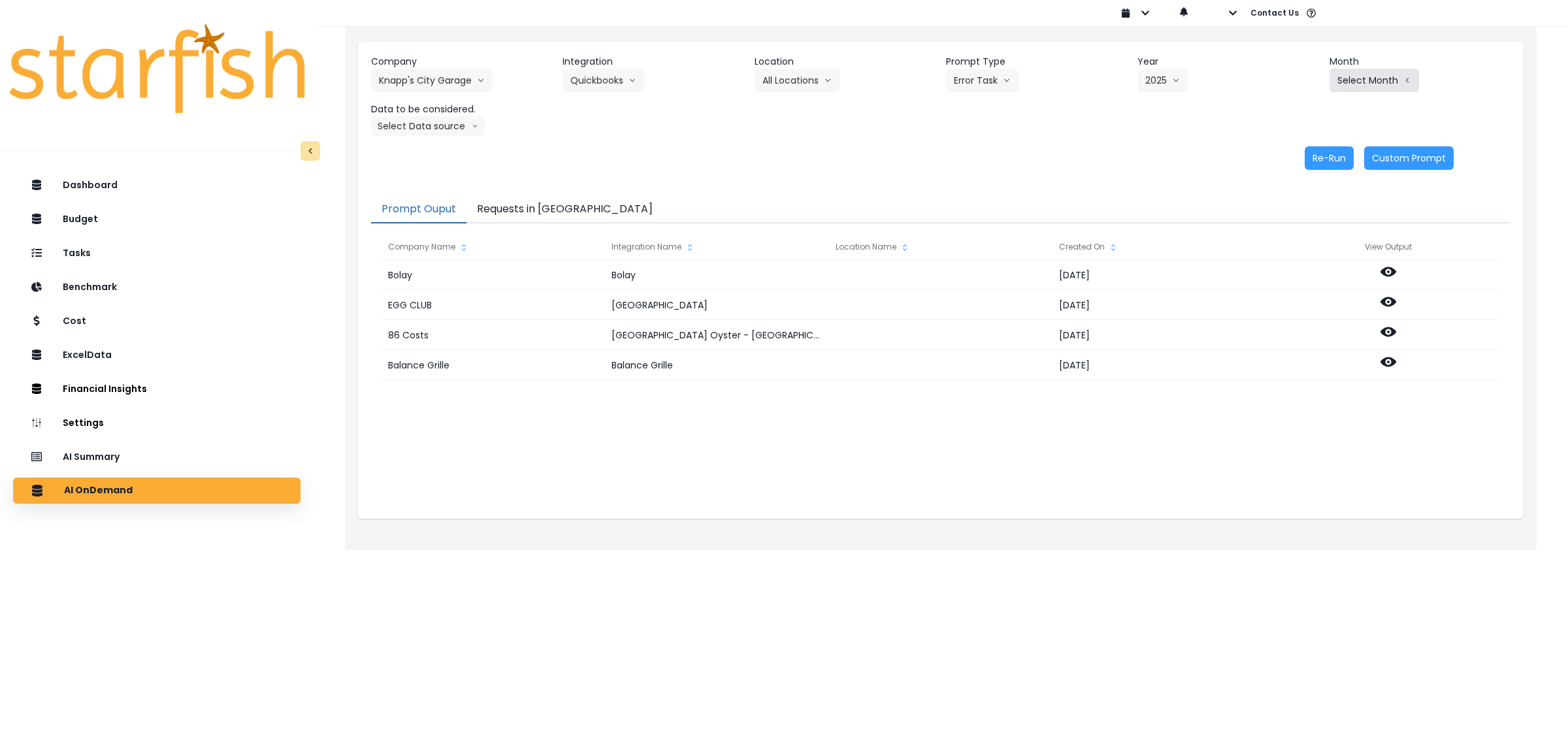
click at [1403, 81] on icon "arrow left line" at bounding box center [1407, 80] width 8 height 13
click at [1296, 232] on span "Aug" at bounding box center [1309, 228] width 25 height 13
click at [443, 119] on button "Select Data source" at bounding box center [427, 126] width 114 height 19
click at [432, 145] on span "Comparison overtime" at bounding box center [423, 151] width 87 height 13
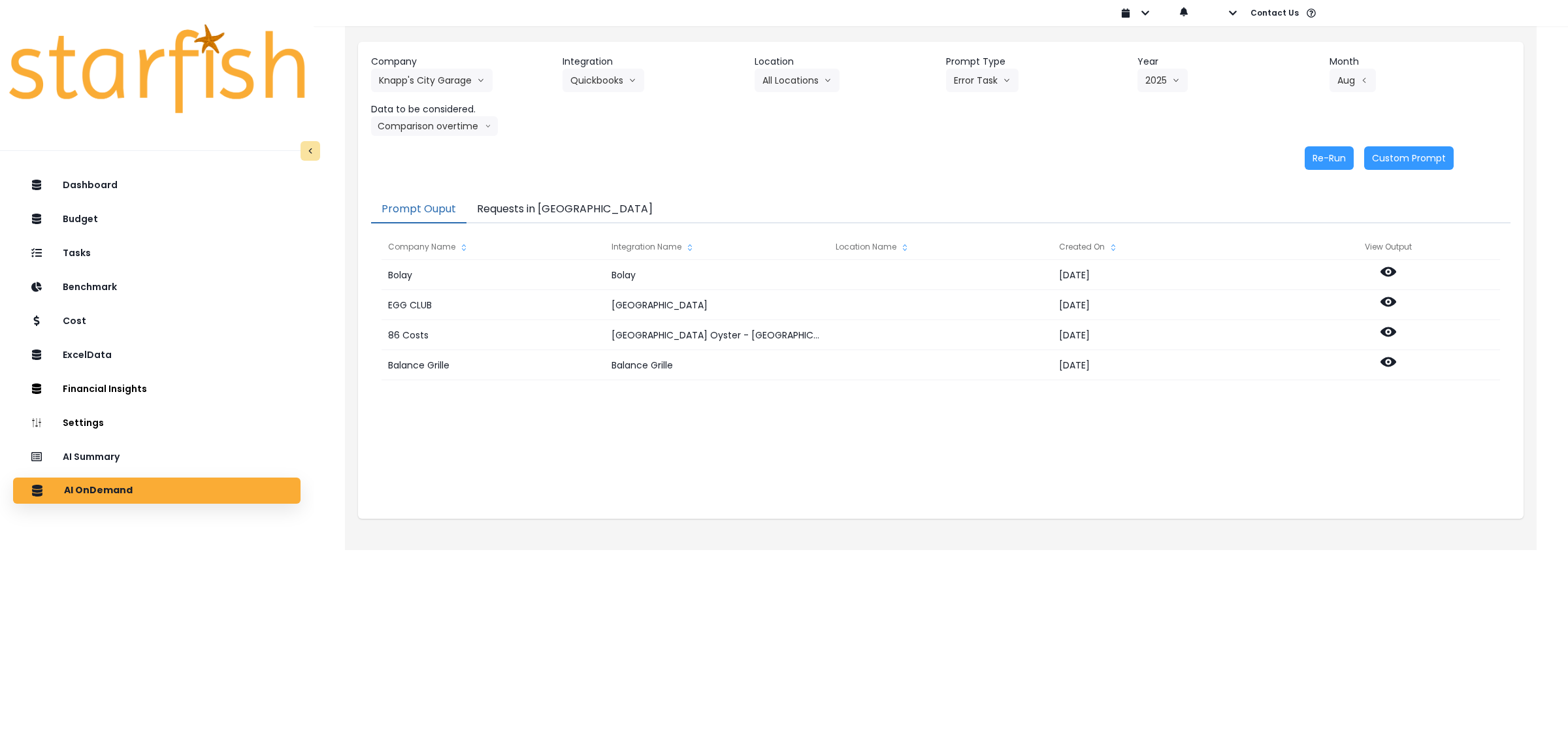
click at [722, 160] on div "Re-Run Custom Prompt" at bounding box center [912, 158] width 1083 height 23
click at [1331, 162] on button "Re-Run" at bounding box center [1328, 158] width 49 height 23
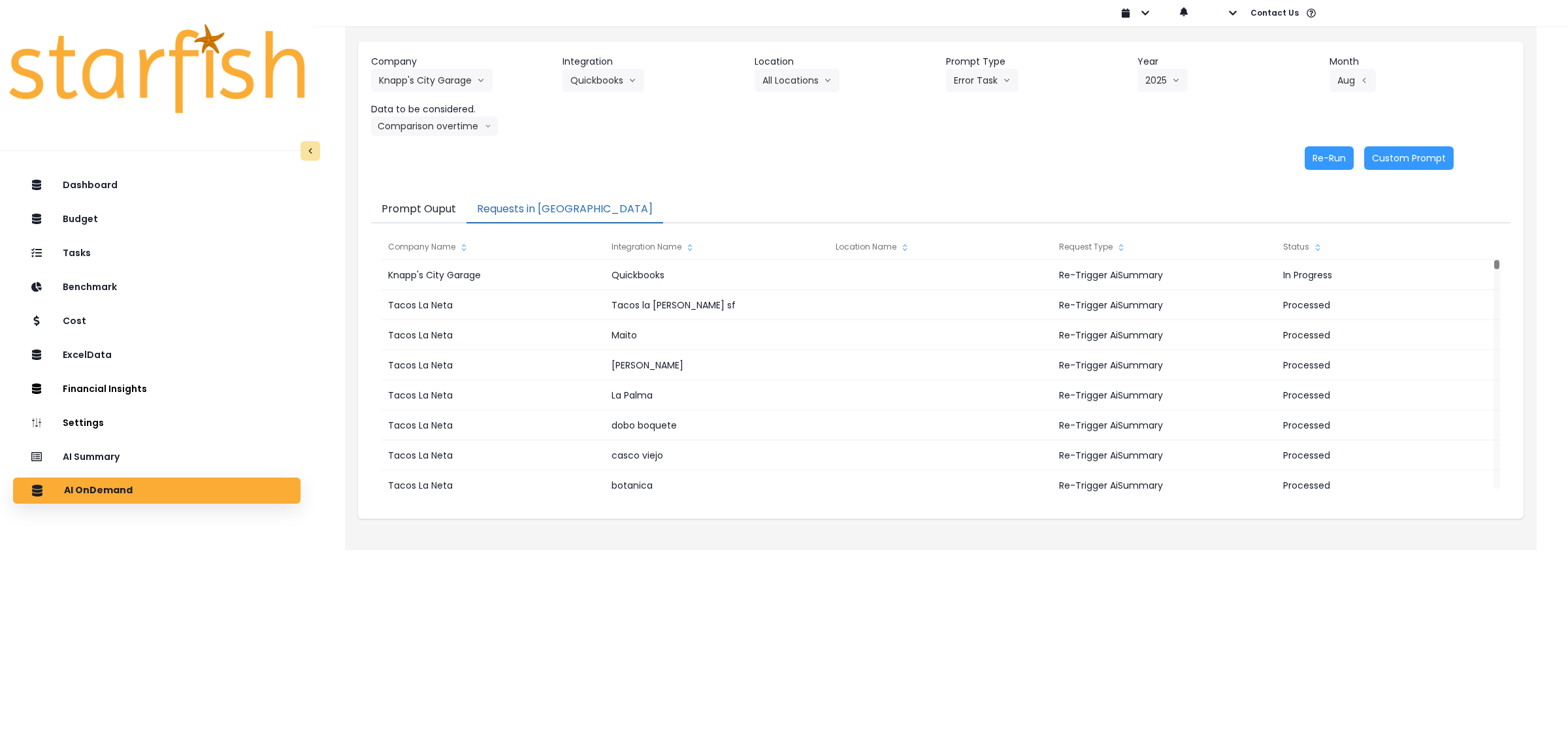
click at [534, 206] on button "Requests in [GEOGRAPHIC_DATA]" at bounding box center [565, 210] width 197 height 28
click at [1292, 239] on div "Status" at bounding box center [1388, 247] width 224 height 26
click at [1292, 246] on div "Status" at bounding box center [1388, 247] width 224 height 26
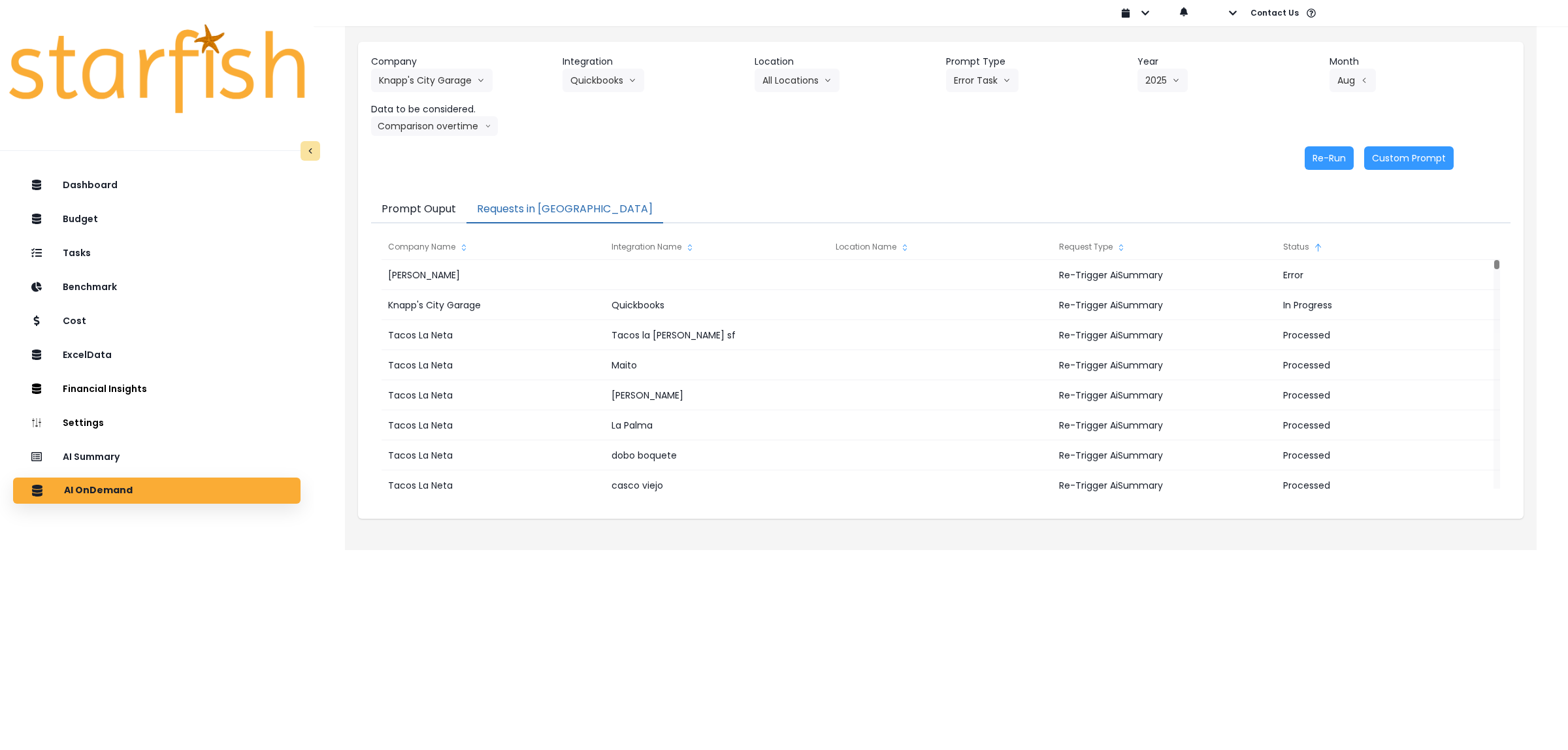
click at [413, 204] on button "Prompt Ouput" at bounding box center [419, 210] width 96 height 28
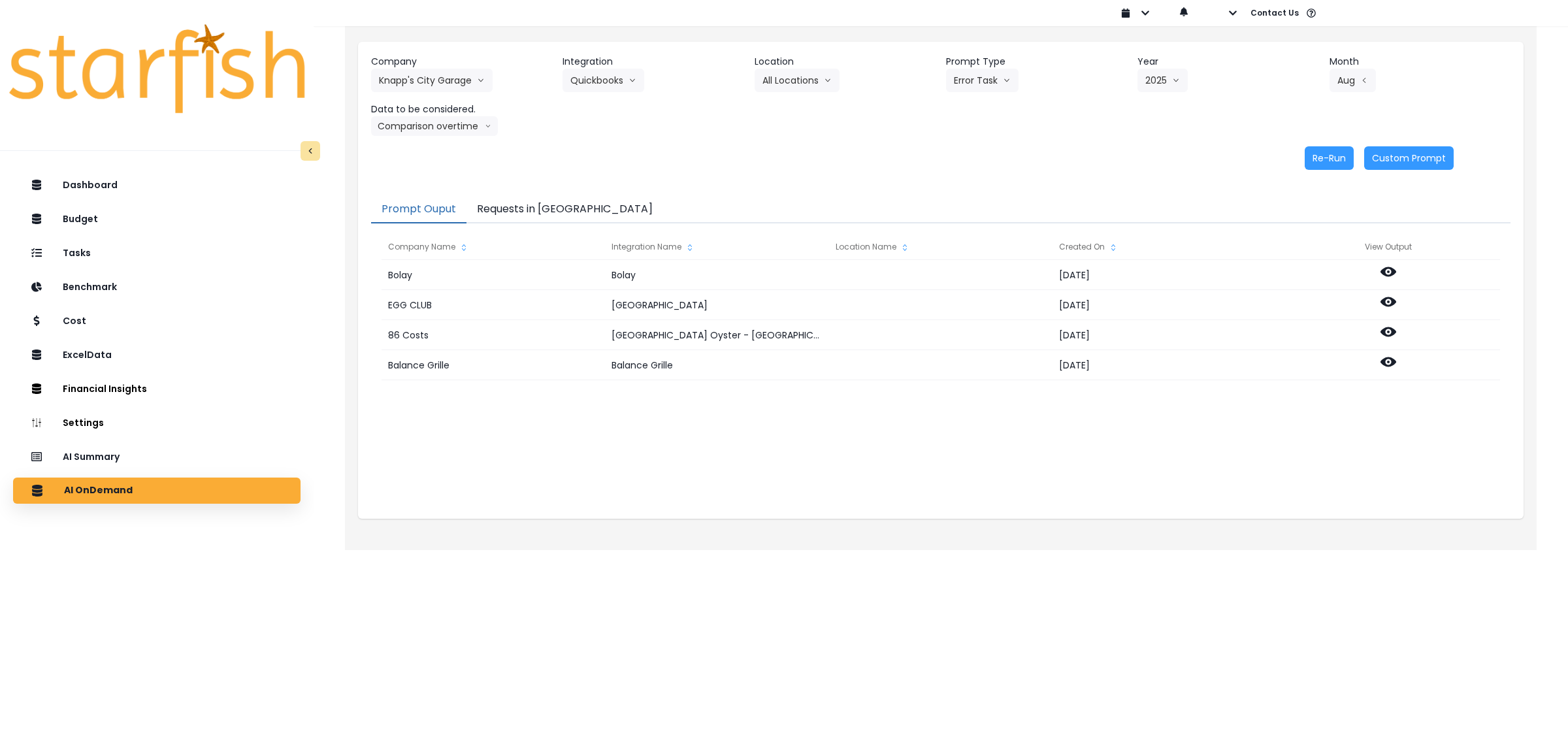
click at [530, 209] on button "Requests in [GEOGRAPHIC_DATA]" at bounding box center [565, 210] width 197 height 28
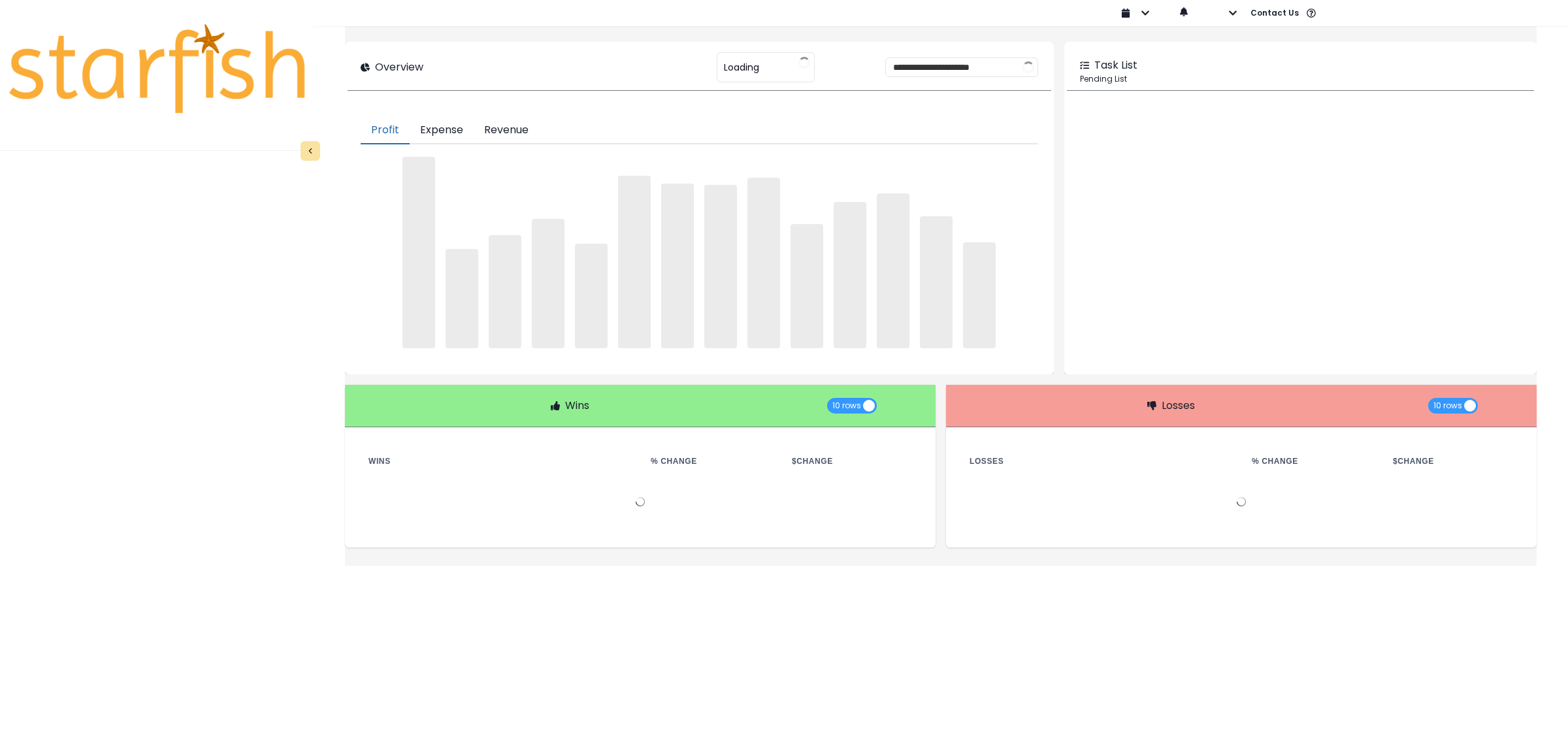
type input "********"
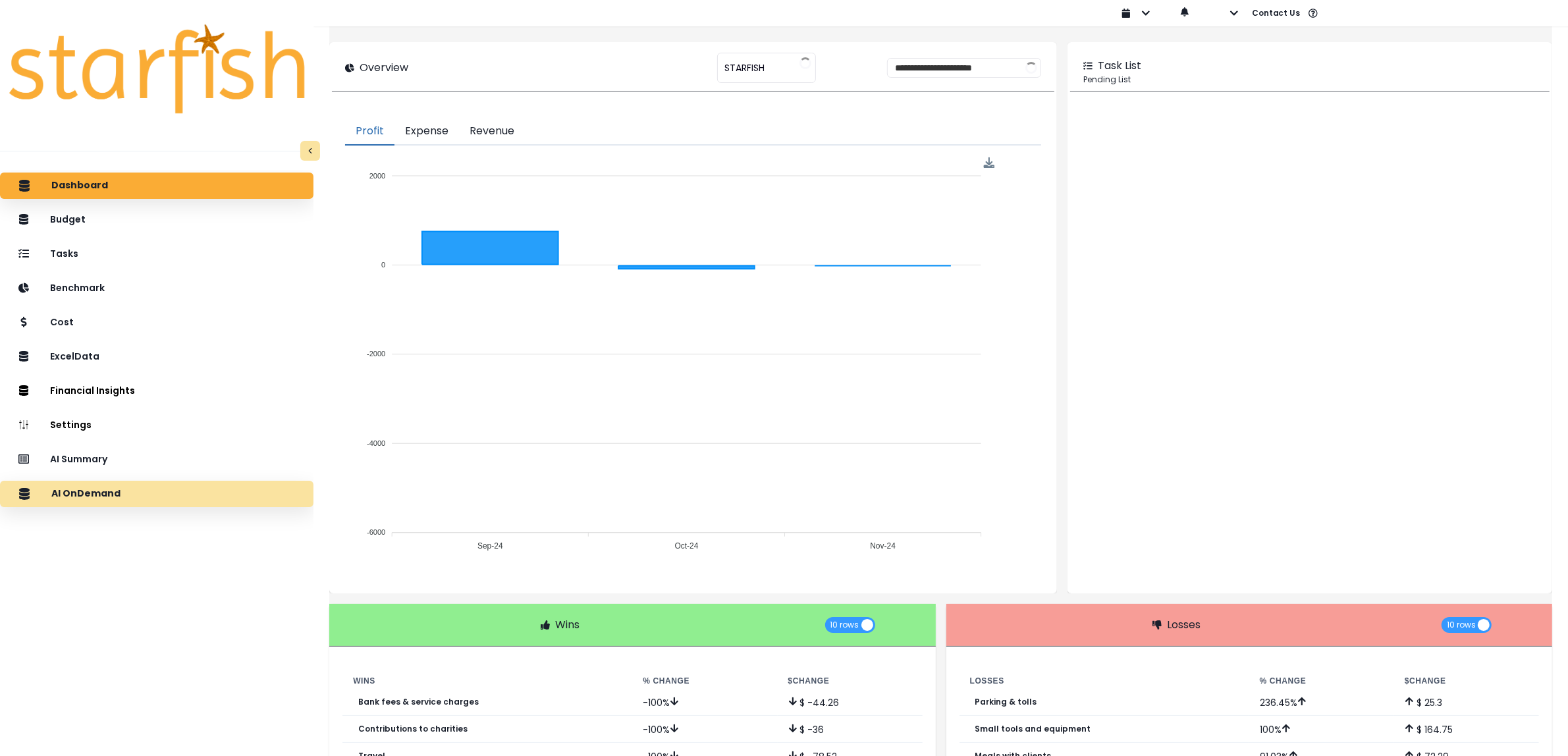
click at [137, 492] on div "AI OnDemand" at bounding box center [156, 494] width 292 height 28
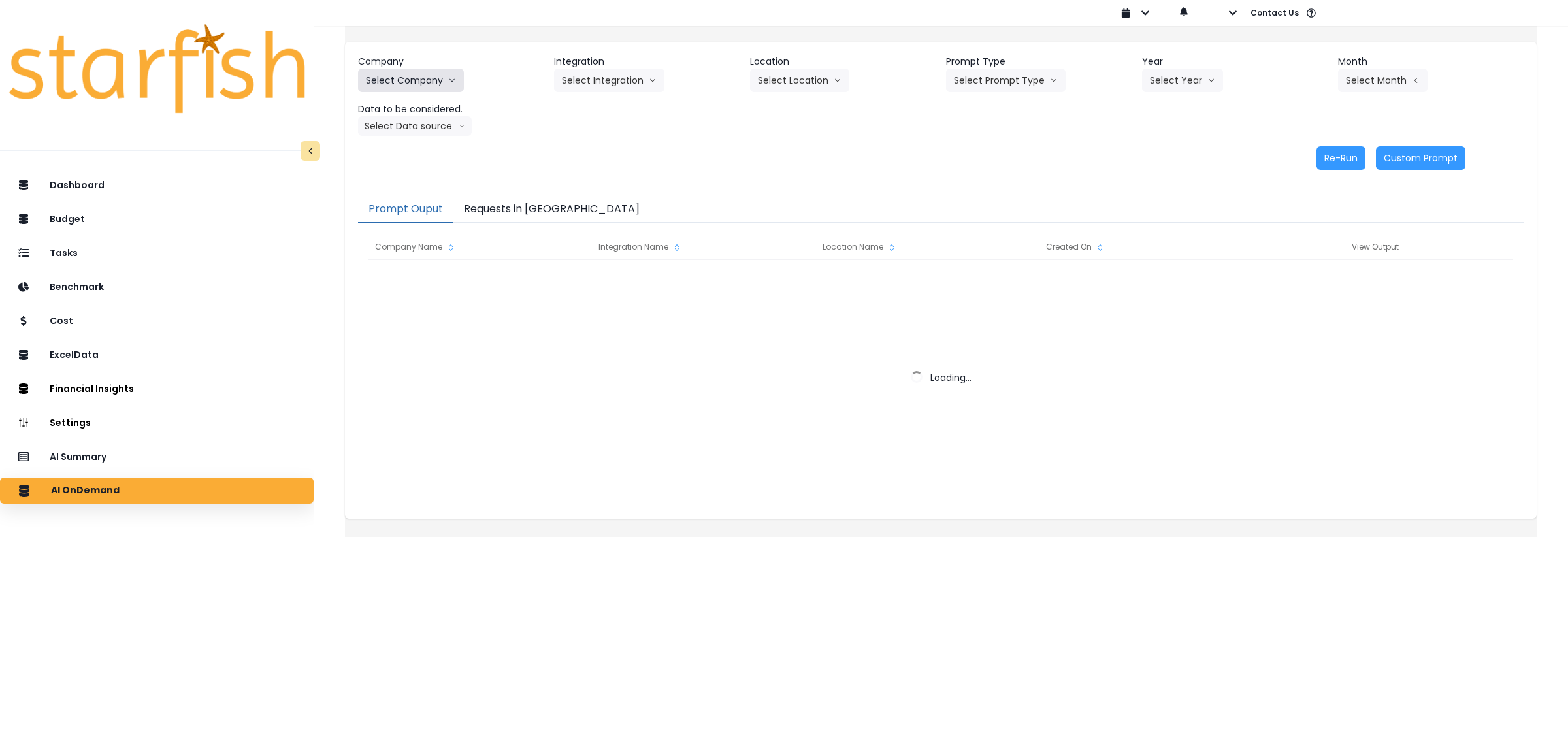
click at [445, 77] on button "Select Company" at bounding box center [411, 81] width 106 height 23
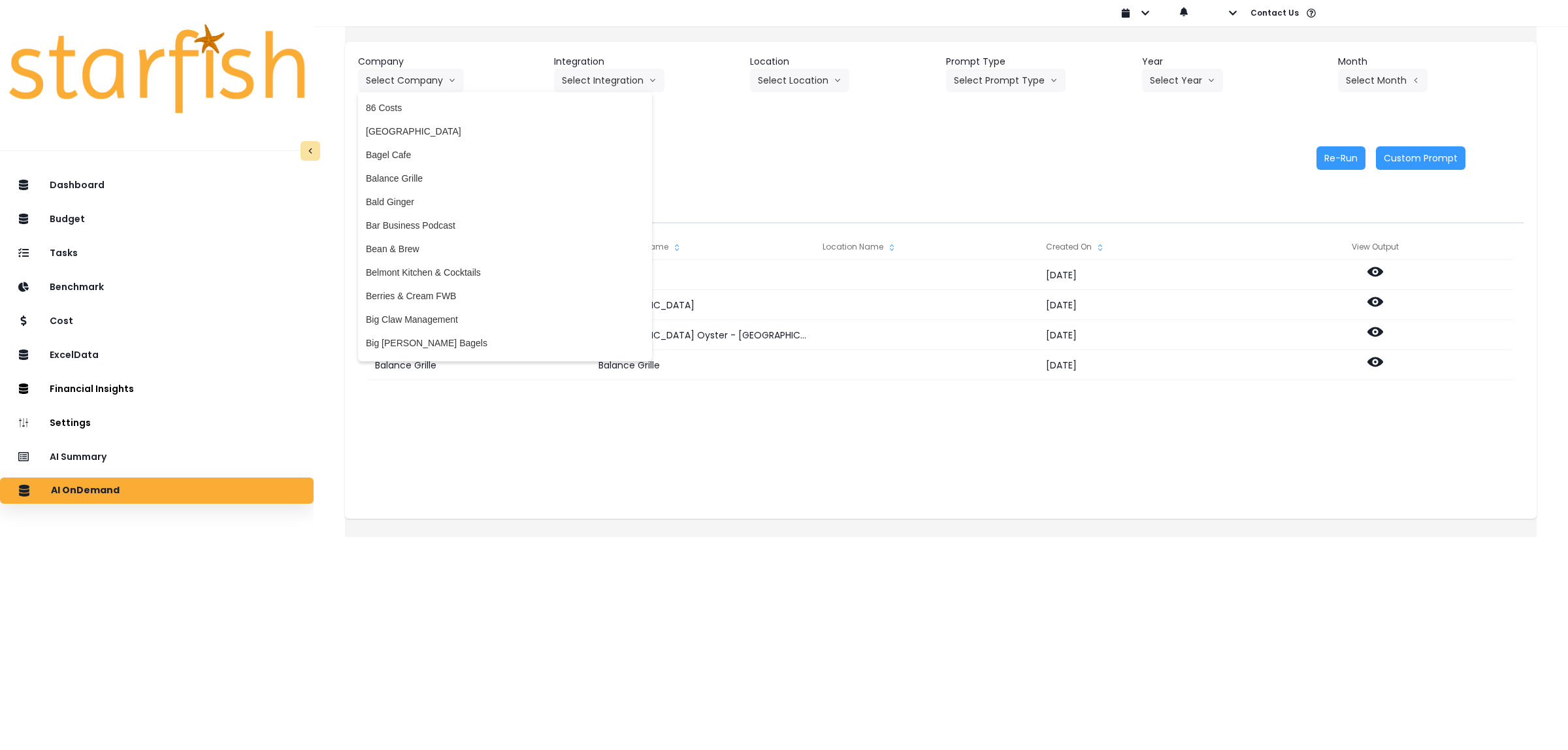
click at [482, 451] on div "[PERSON_NAME] [PERSON_NAME] [DATE] EGG CLUB [GEOGRAPHIC_DATA] [DATE] 86 Costs […" at bounding box center [940, 391] width 1145 height 261
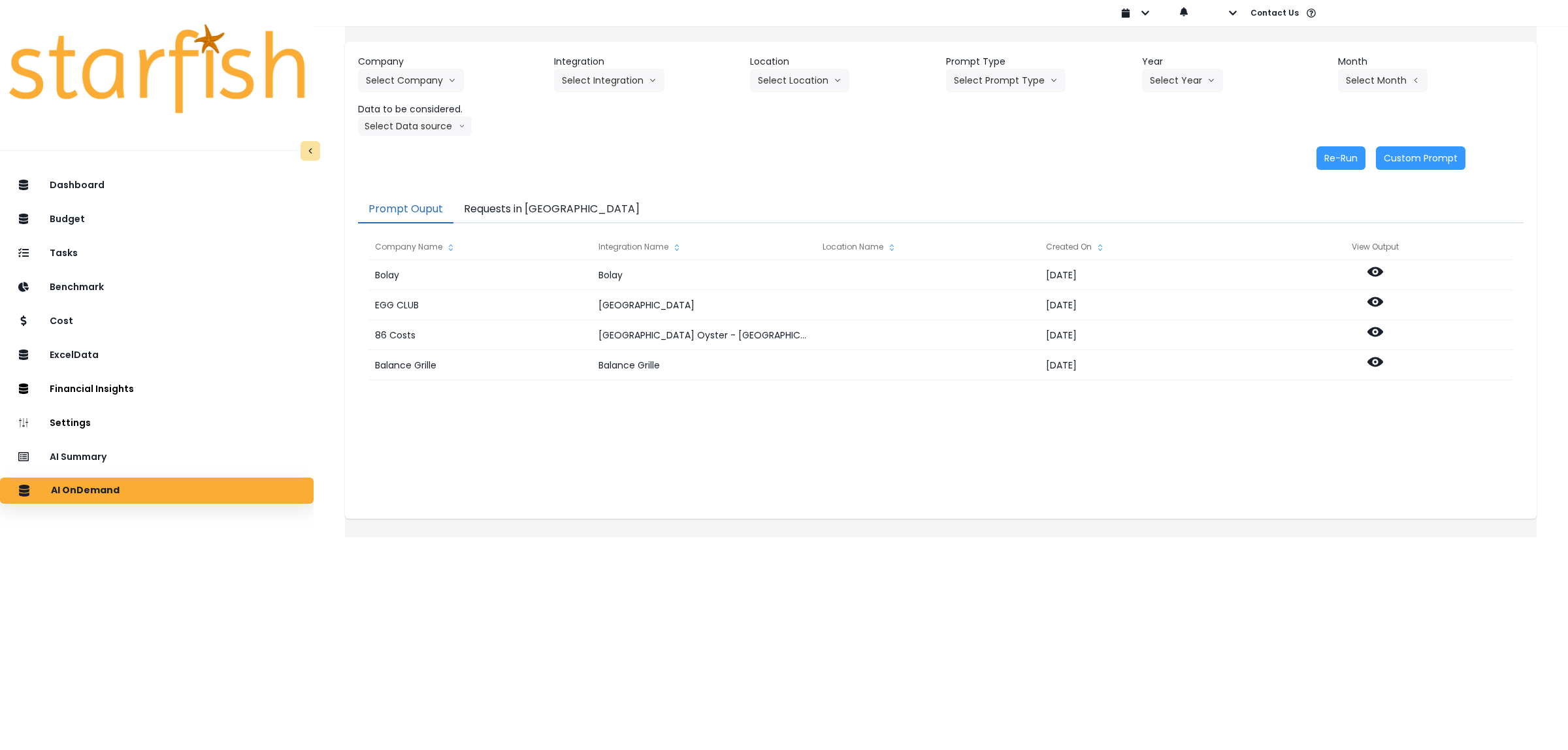
click at [540, 208] on button "Requests in [GEOGRAPHIC_DATA]" at bounding box center [552, 210] width 197 height 28
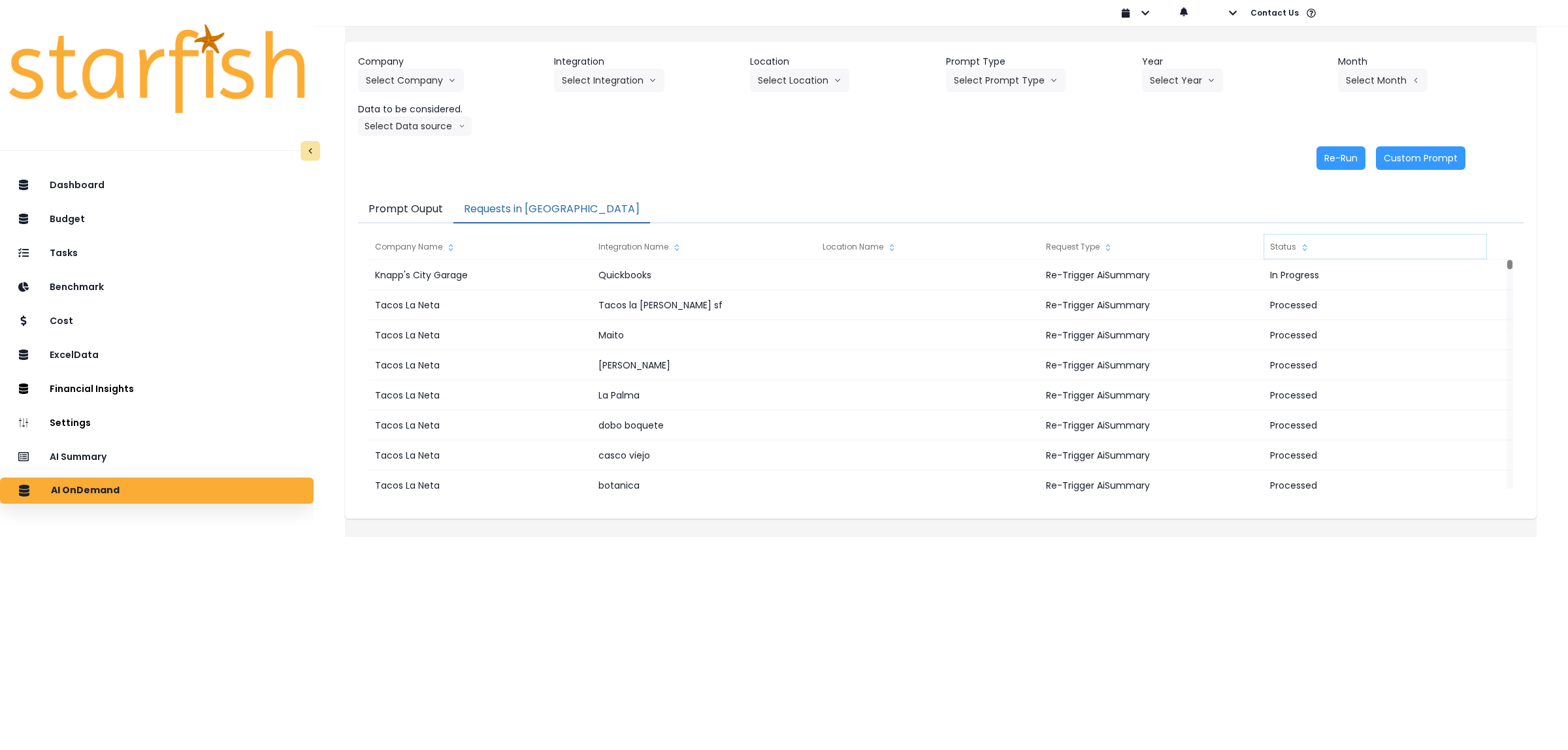
click at [1294, 246] on div "Status" at bounding box center [1375, 247] width 224 height 26
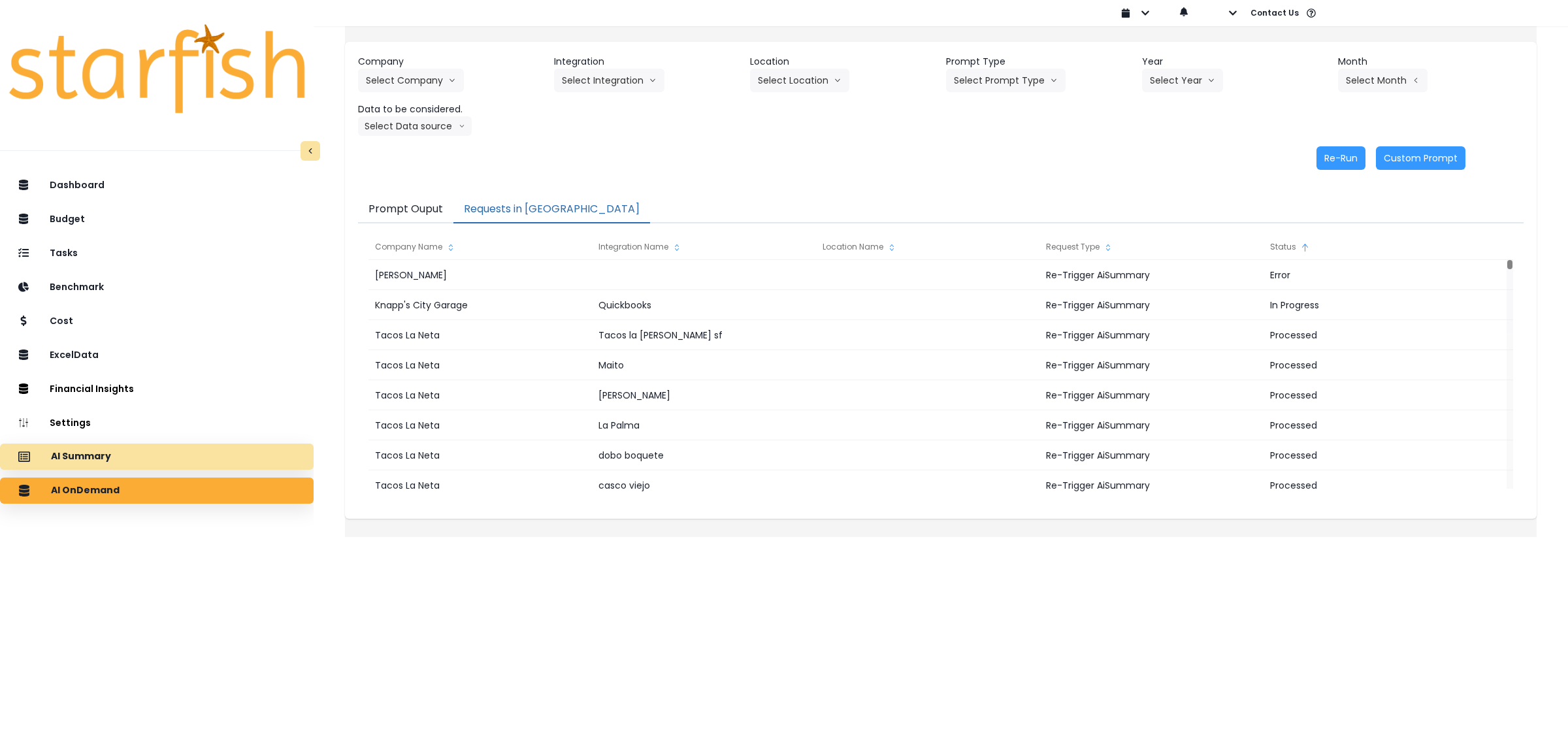
click at [106, 456] on p "AI Summary" at bounding box center [81, 456] width 60 height 12
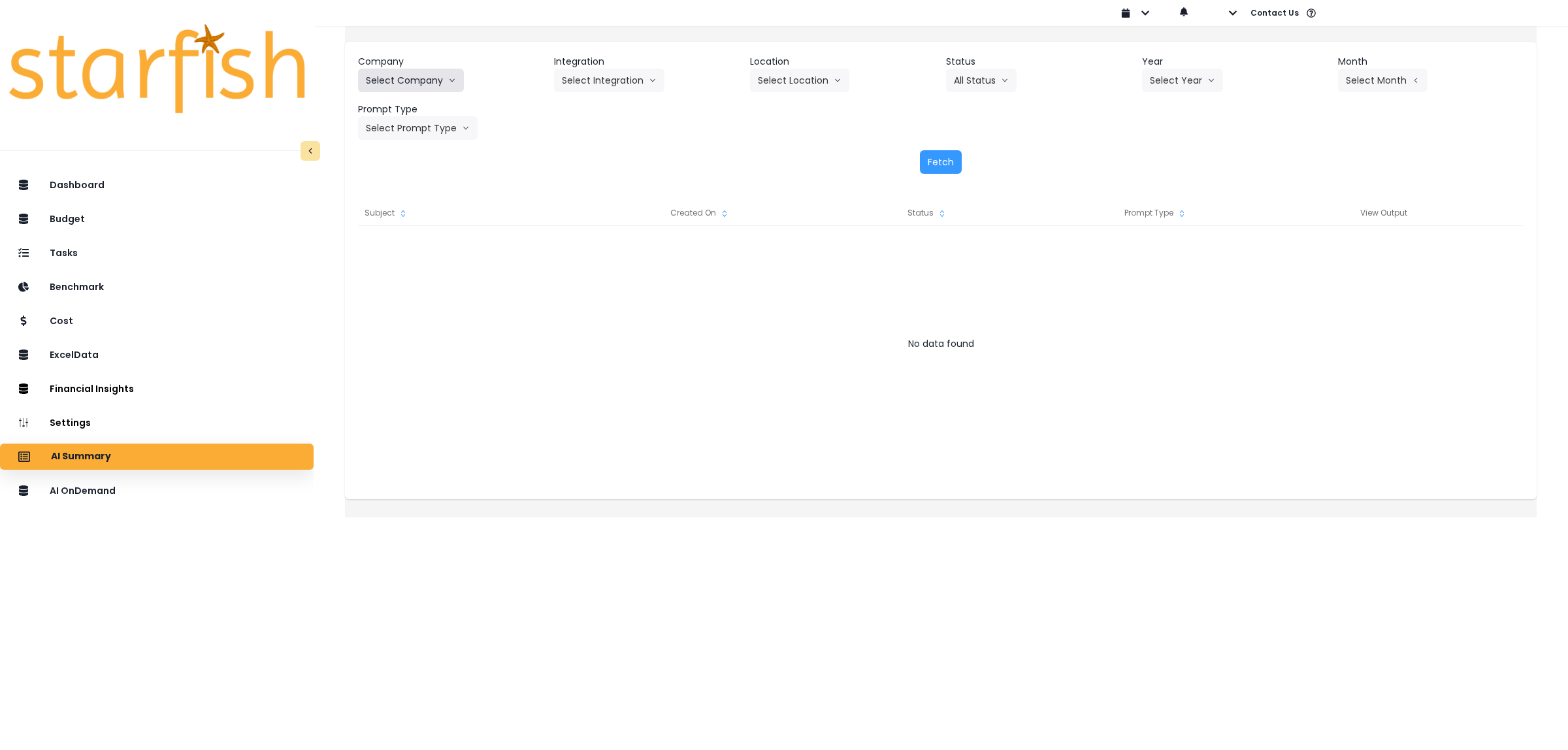
click at [426, 83] on button "Select Company" at bounding box center [411, 81] width 106 height 23
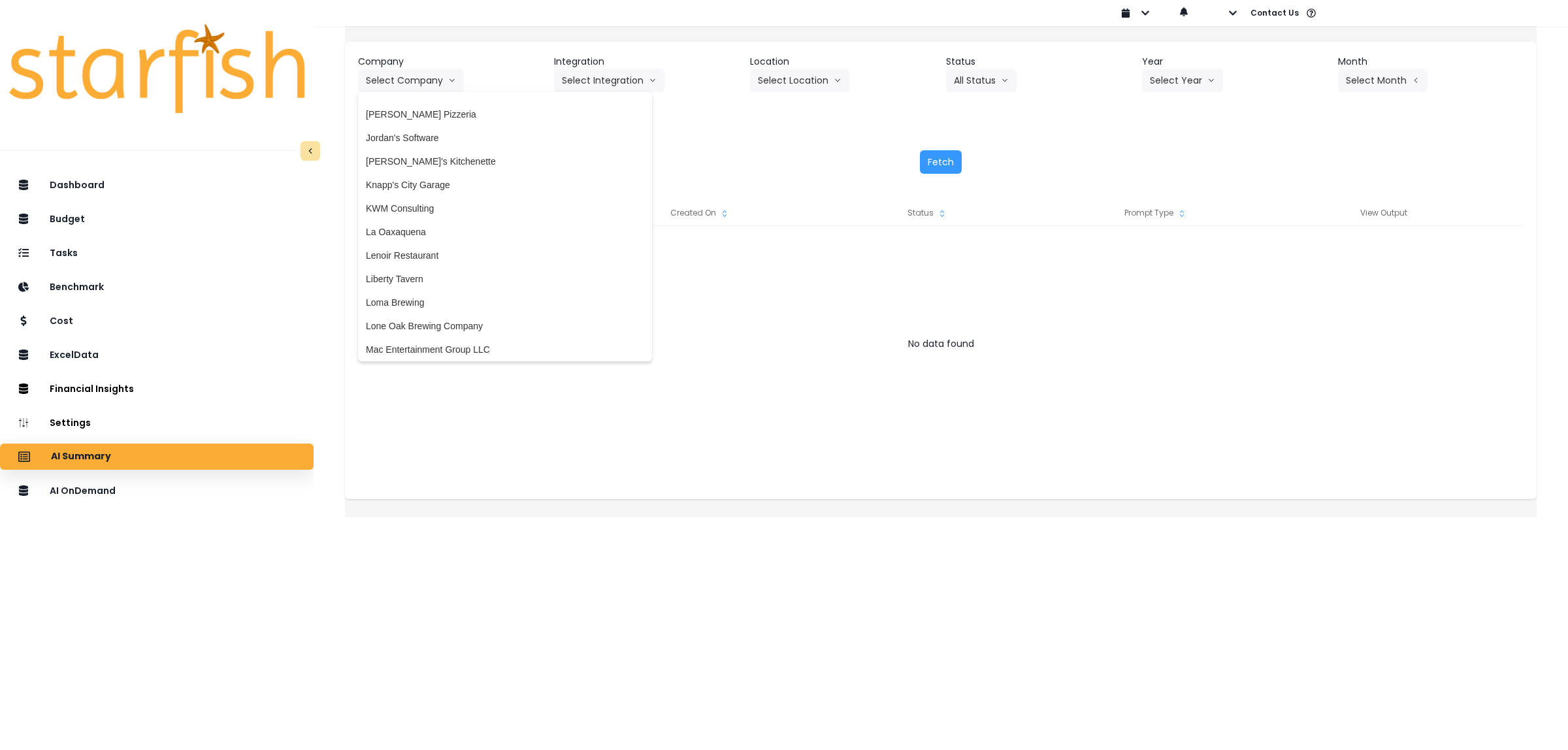
scroll to position [1638, 0]
click at [463, 206] on span "Knapp's City Garage" at bounding box center [505, 209] width 278 height 13
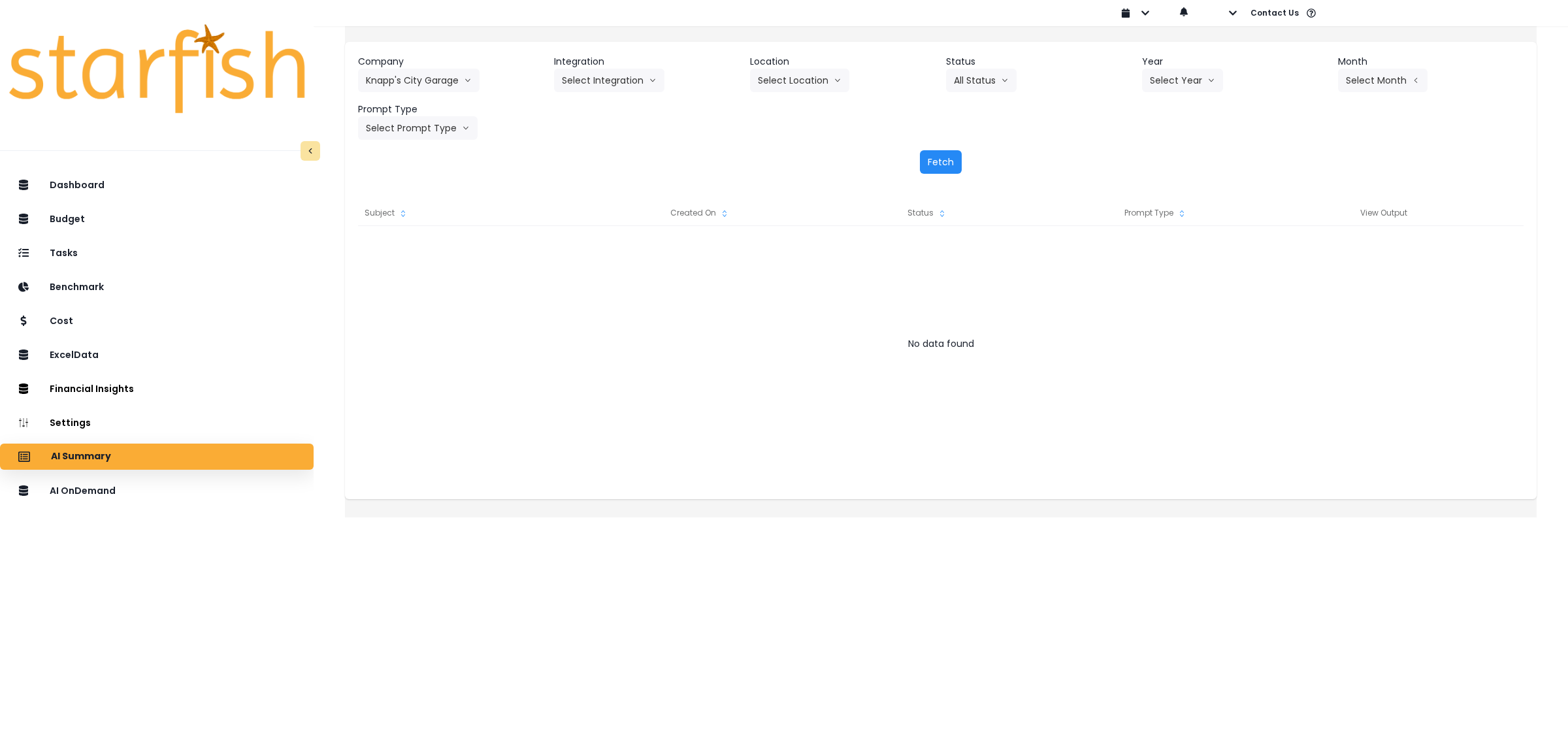
click at [931, 168] on button "Fetch" at bounding box center [940, 162] width 42 height 23
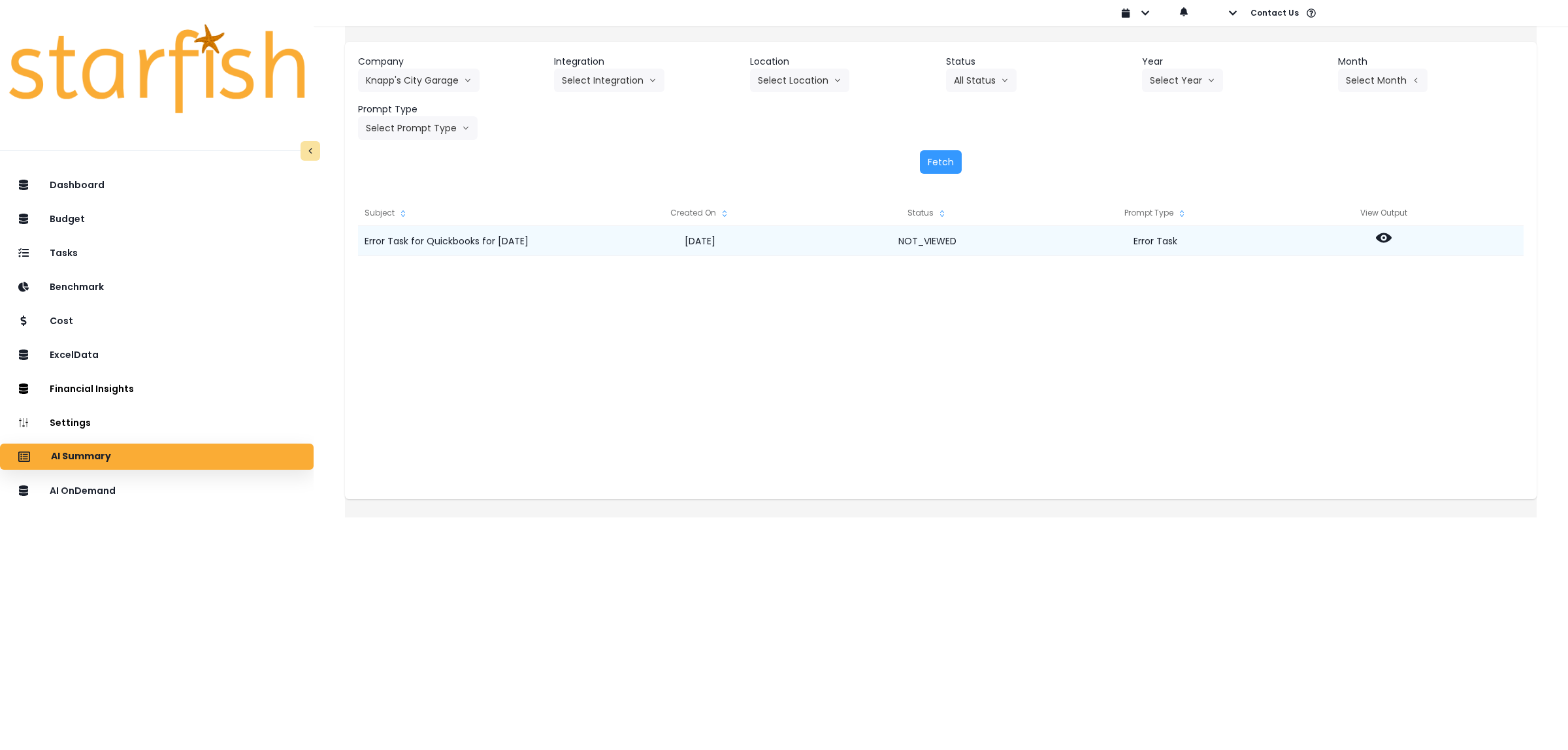
click at [1392, 242] on icon at bounding box center [1384, 237] width 16 height 16
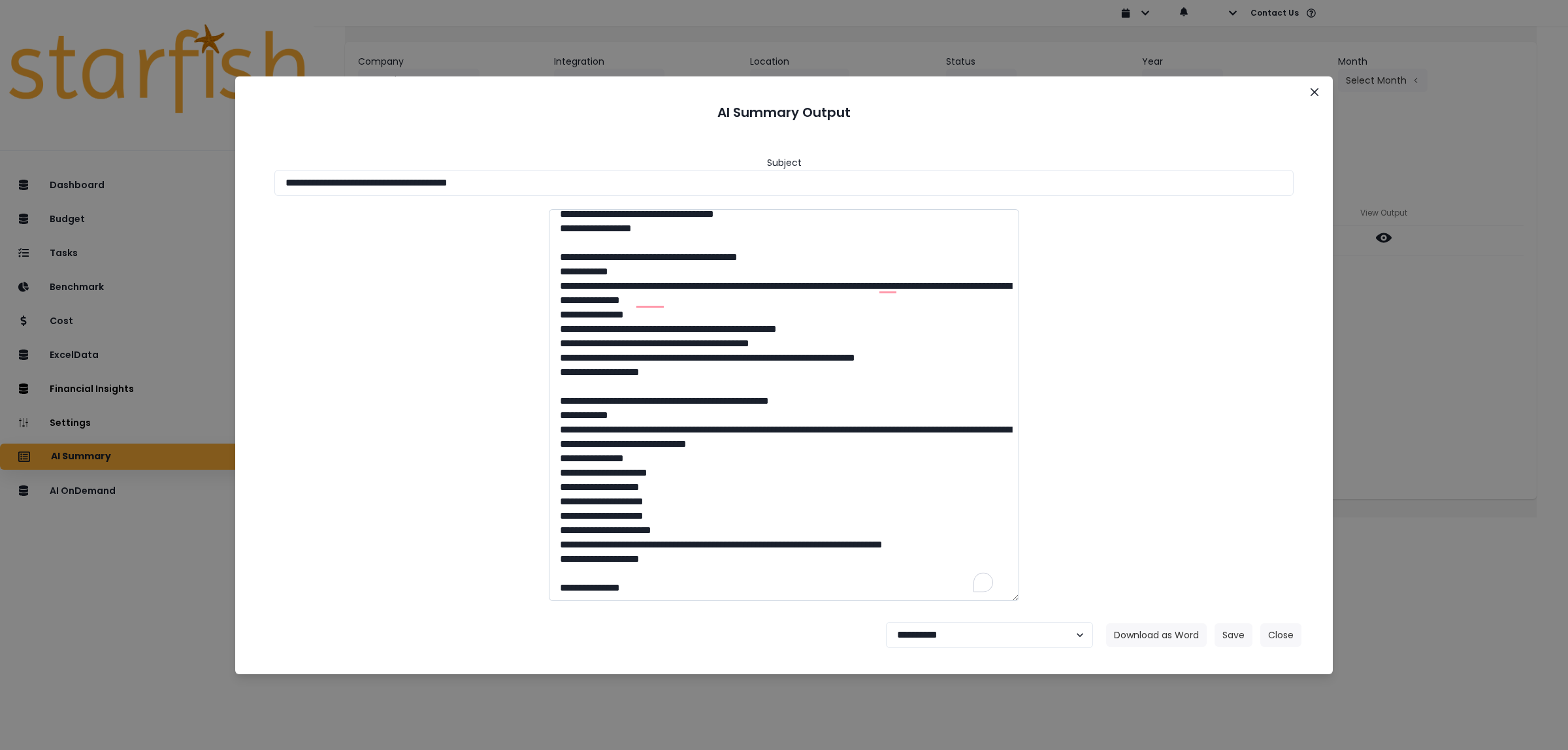
scroll to position [0, 0]
